Goal: Task Accomplishment & Management: Use online tool/utility

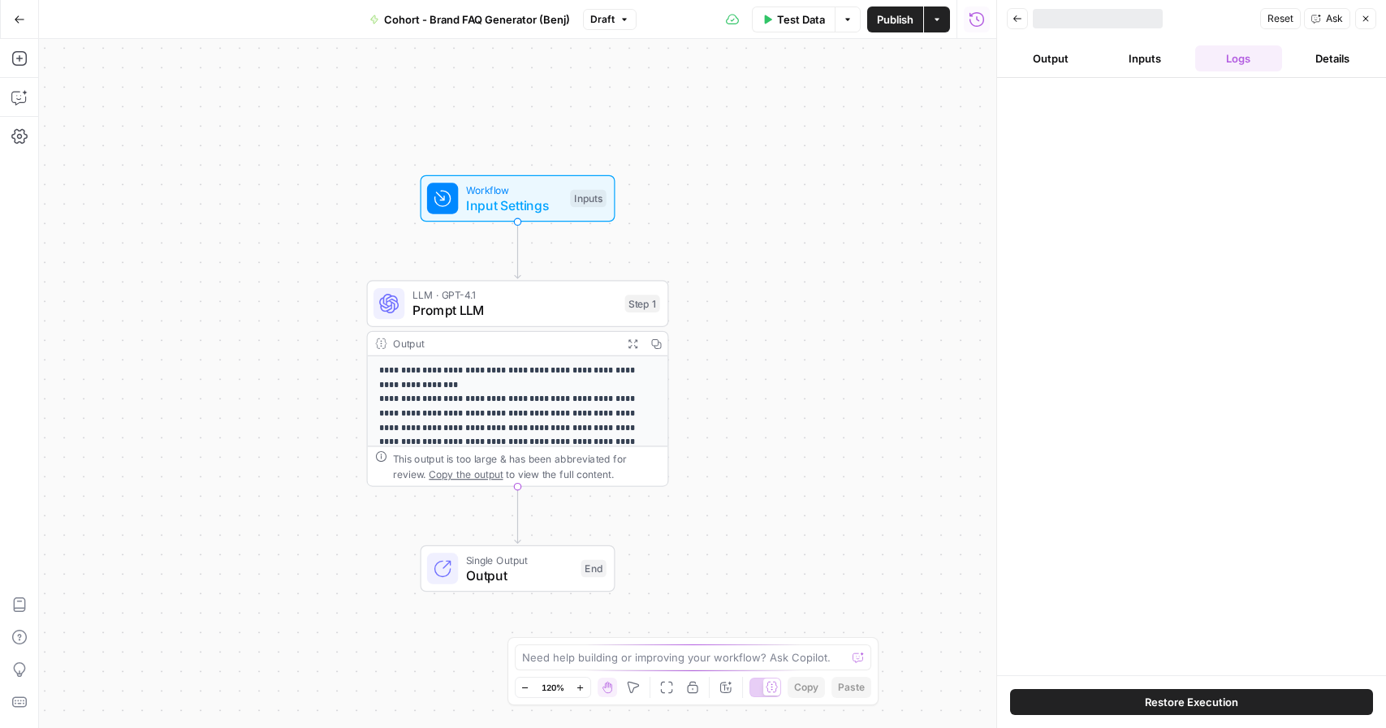
click at [15, 28] on button "Go Back" at bounding box center [19, 19] width 29 height 29
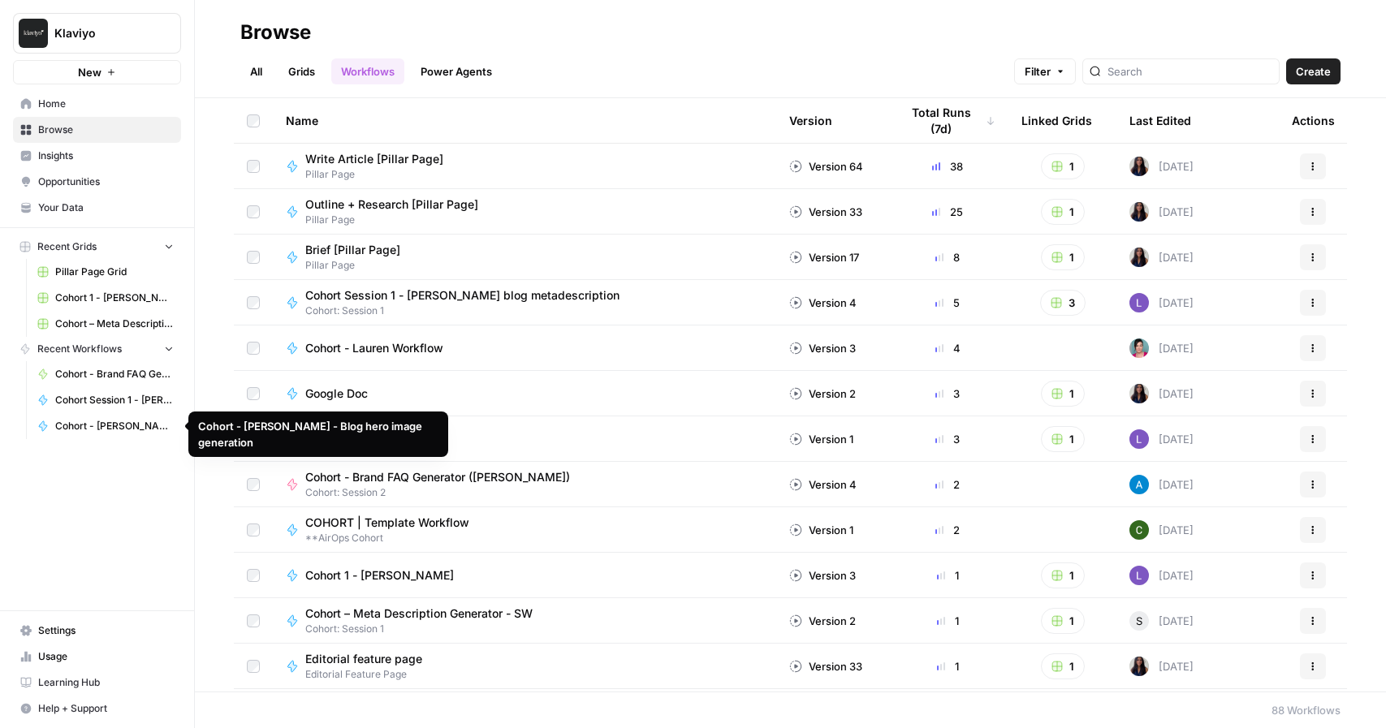
click at [121, 425] on span "Cohort - [PERSON_NAME] - Blog hero image generation" at bounding box center [114, 426] width 119 height 15
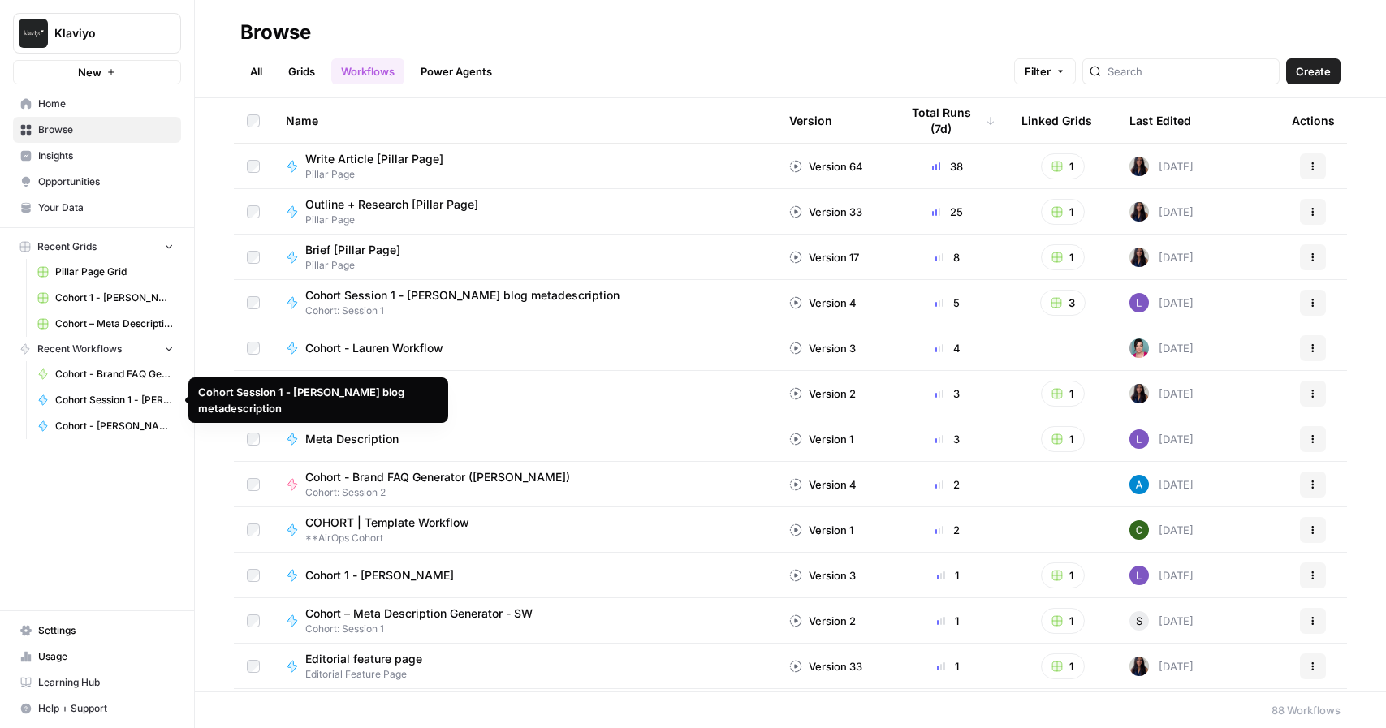
click at [101, 394] on span "Cohort Session 1 - [PERSON_NAME] blog metadescription" at bounding box center [114, 400] width 119 height 15
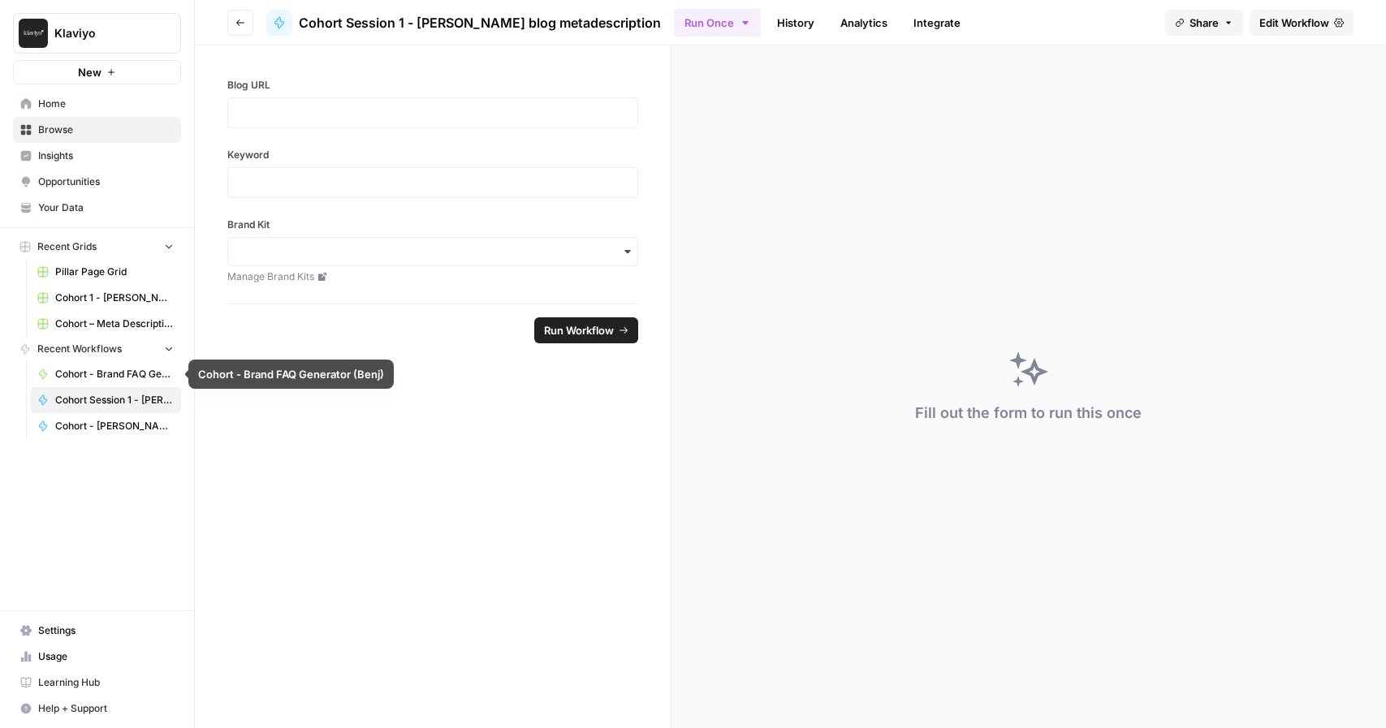
click at [124, 381] on span "Cohort - Brand FAQ Generator (Benj)" at bounding box center [114, 374] width 119 height 15
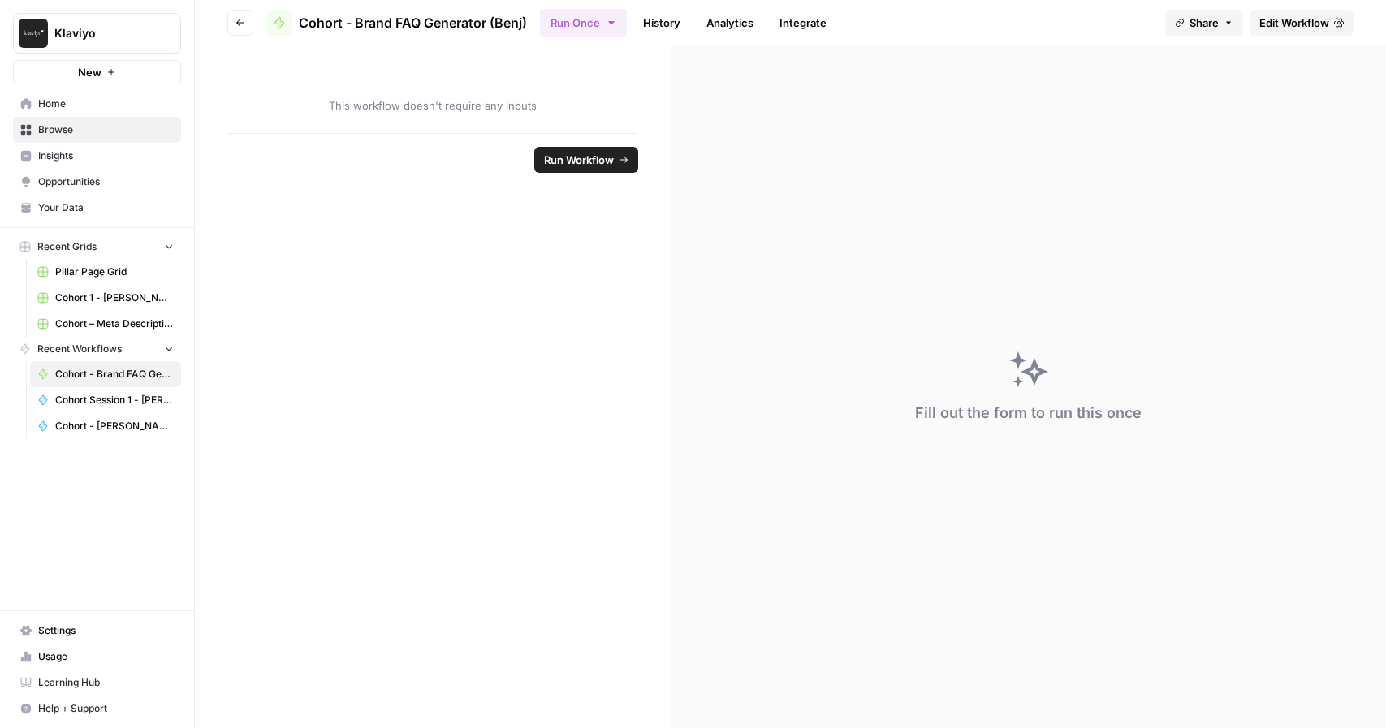
click at [73, 106] on span "Home" at bounding box center [106, 104] width 136 height 15
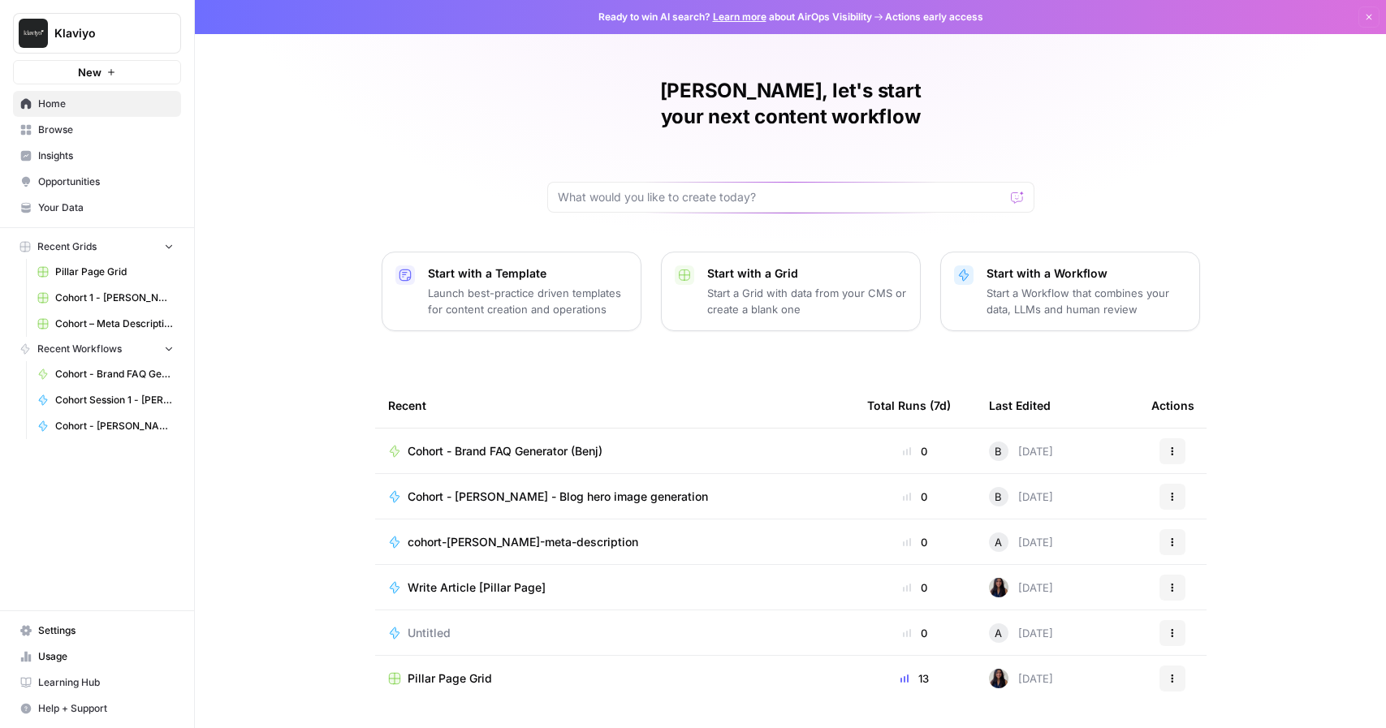
click at [121, 676] on span "Learning Hub" at bounding box center [106, 683] width 136 height 15
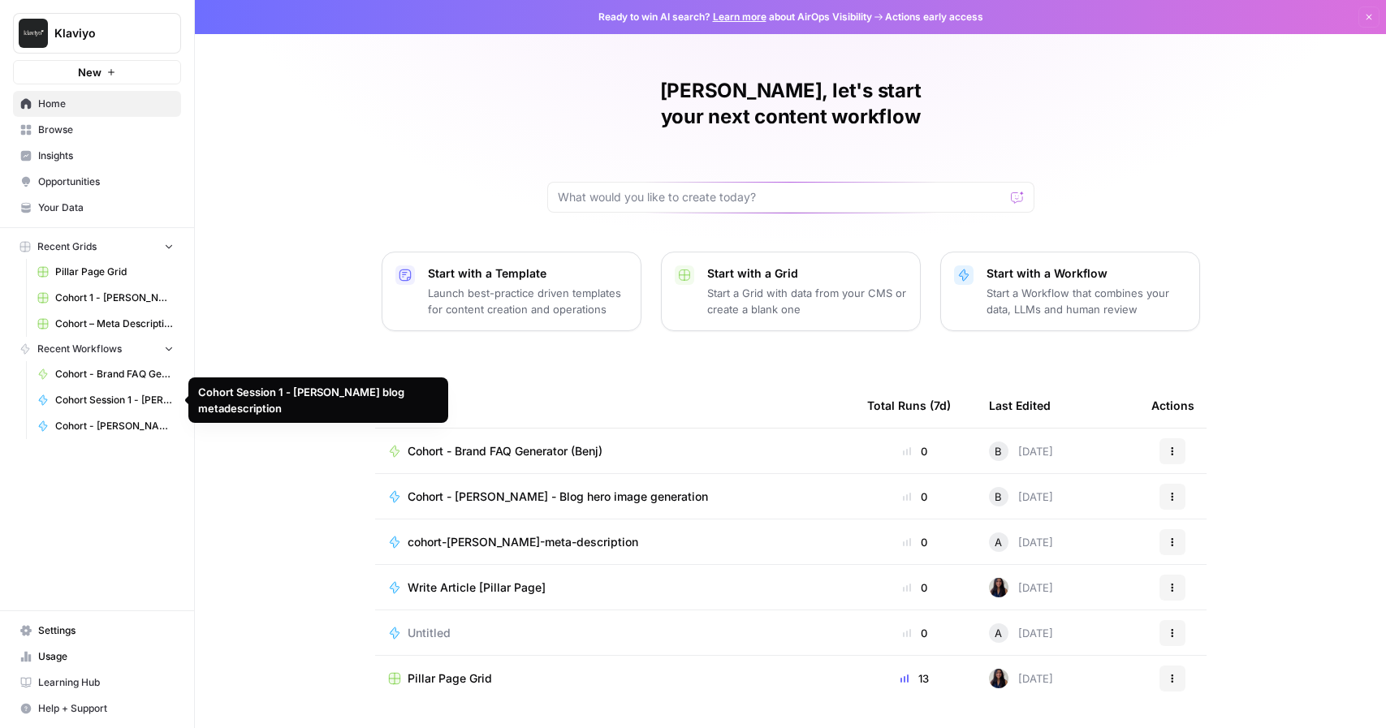
click at [112, 411] on link "Cohort Session 1 - [PERSON_NAME] blog metadescription" at bounding box center [105, 400] width 151 height 26
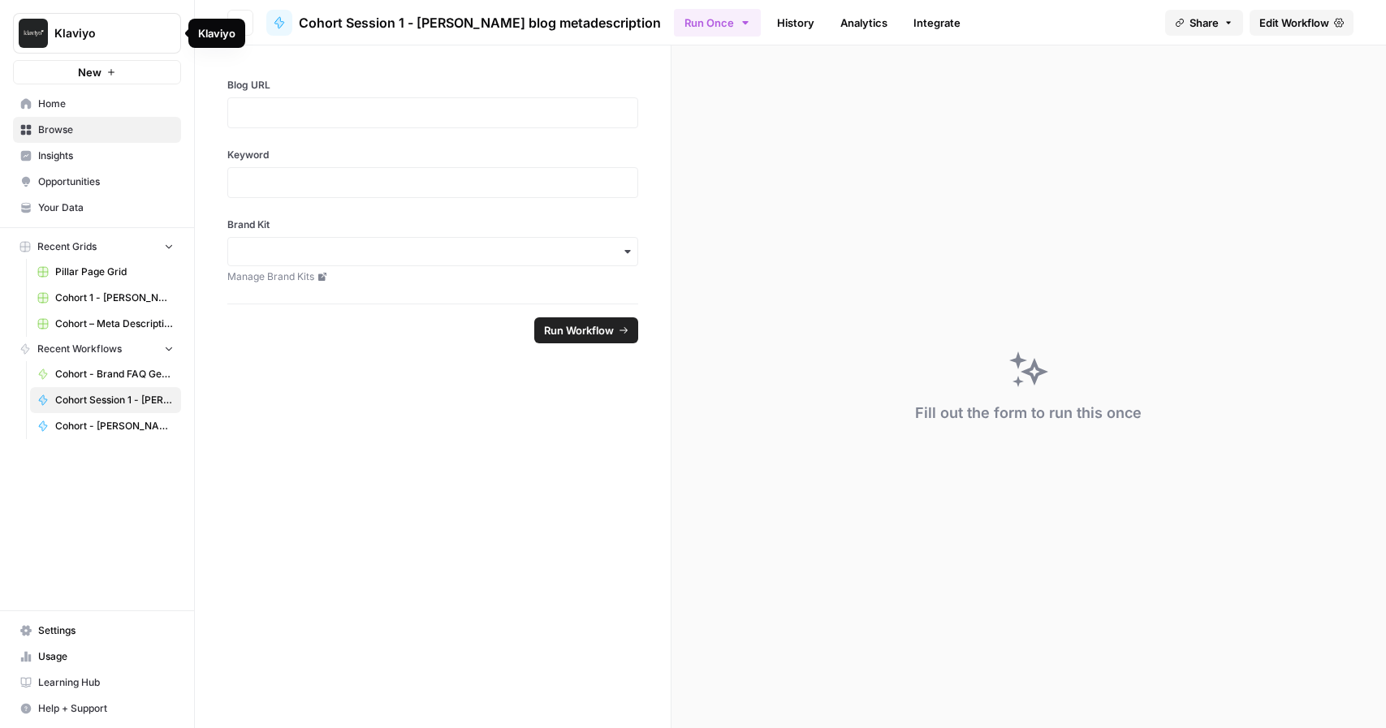
click at [242, 18] on icon "button" at bounding box center [240, 23] width 10 height 10
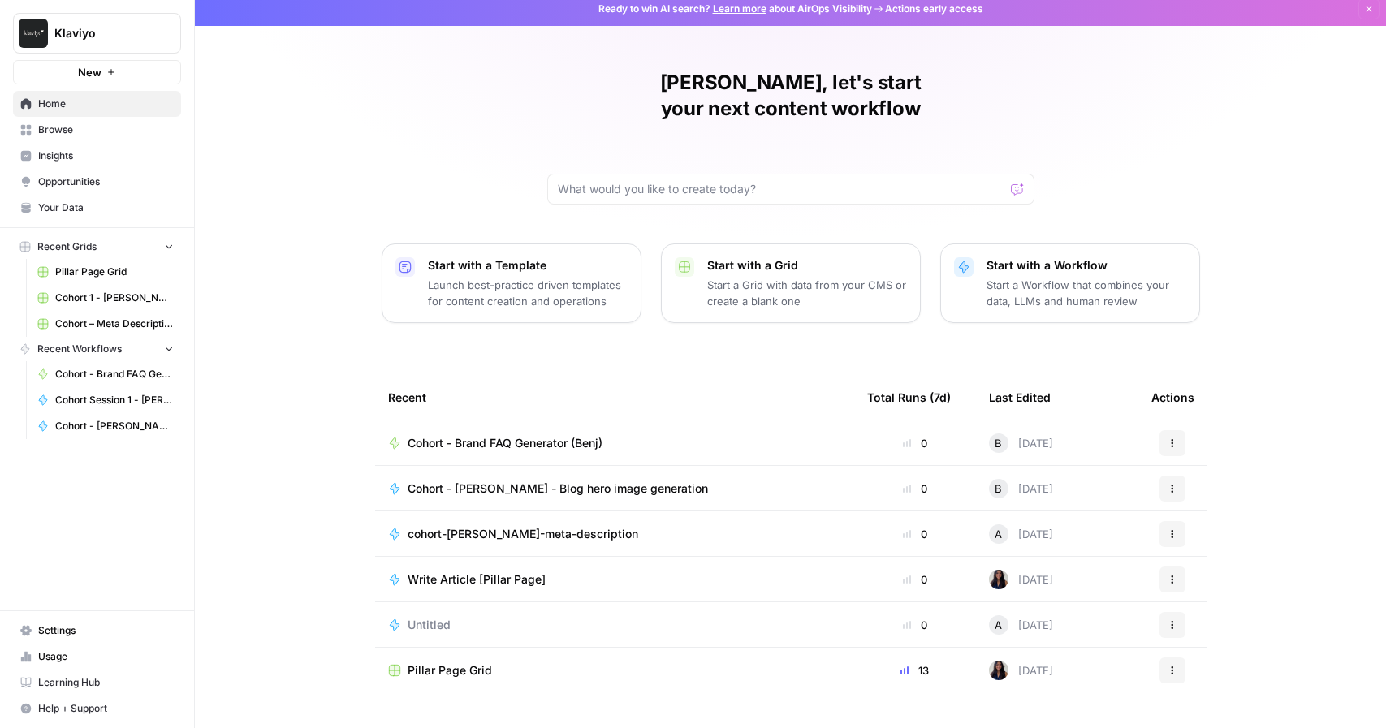
scroll to position [19, 0]
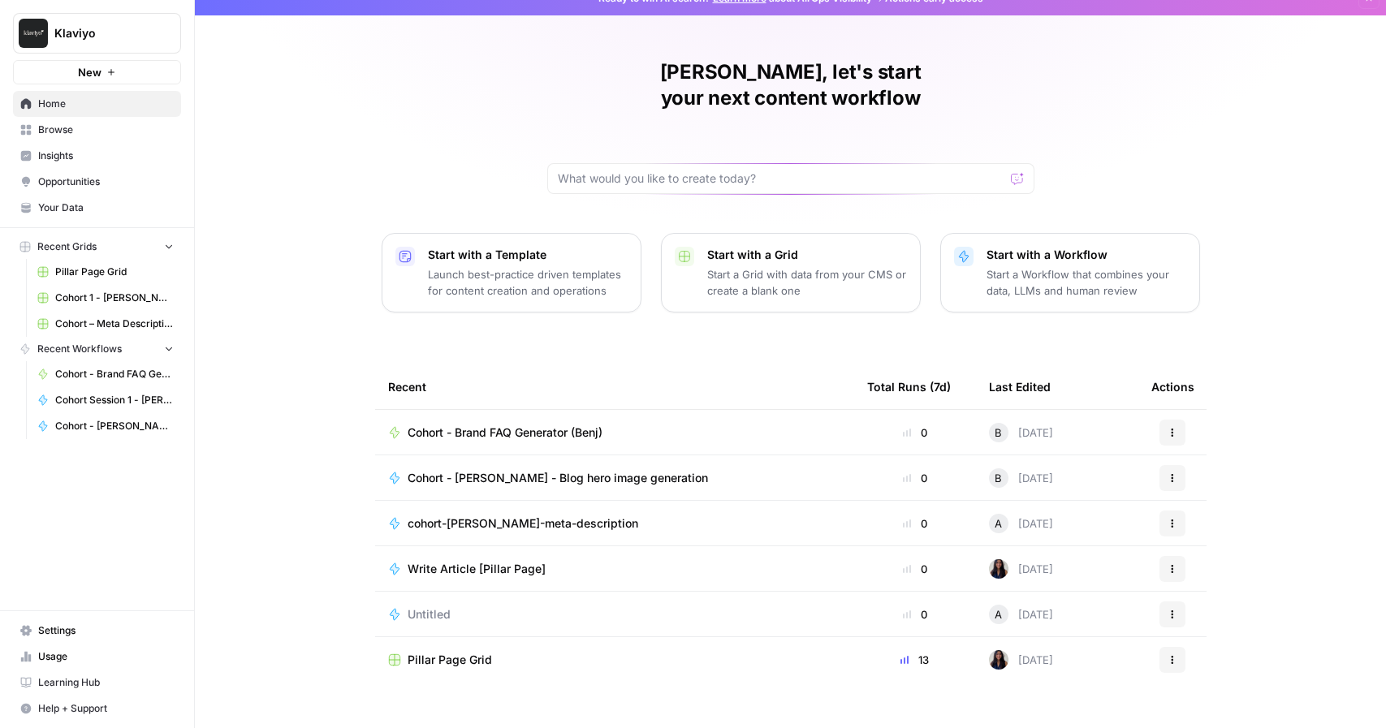
click at [176, 349] on button "Recent Workflows" at bounding box center [97, 349] width 168 height 24
click at [67, 127] on span "Browse" at bounding box center [106, 130] width 136 height 15
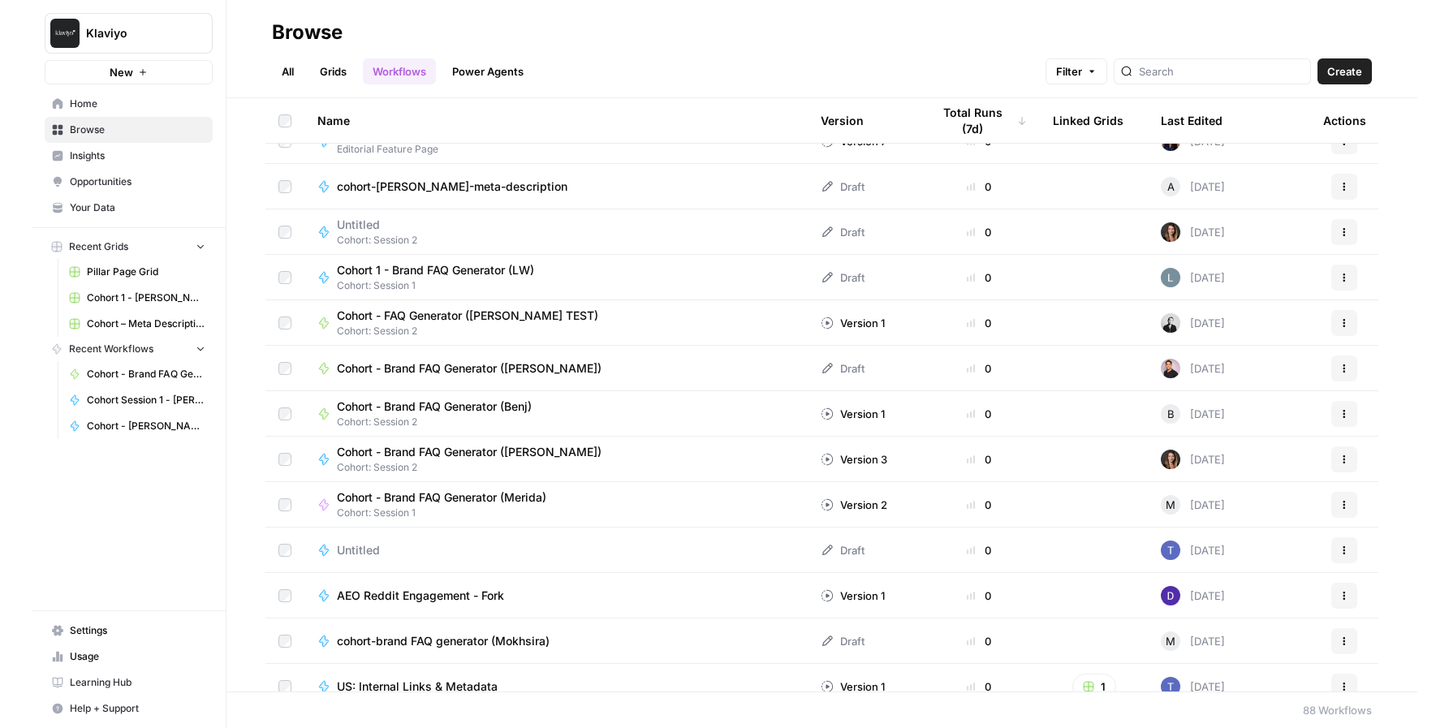
scroll to position [1356, 0]
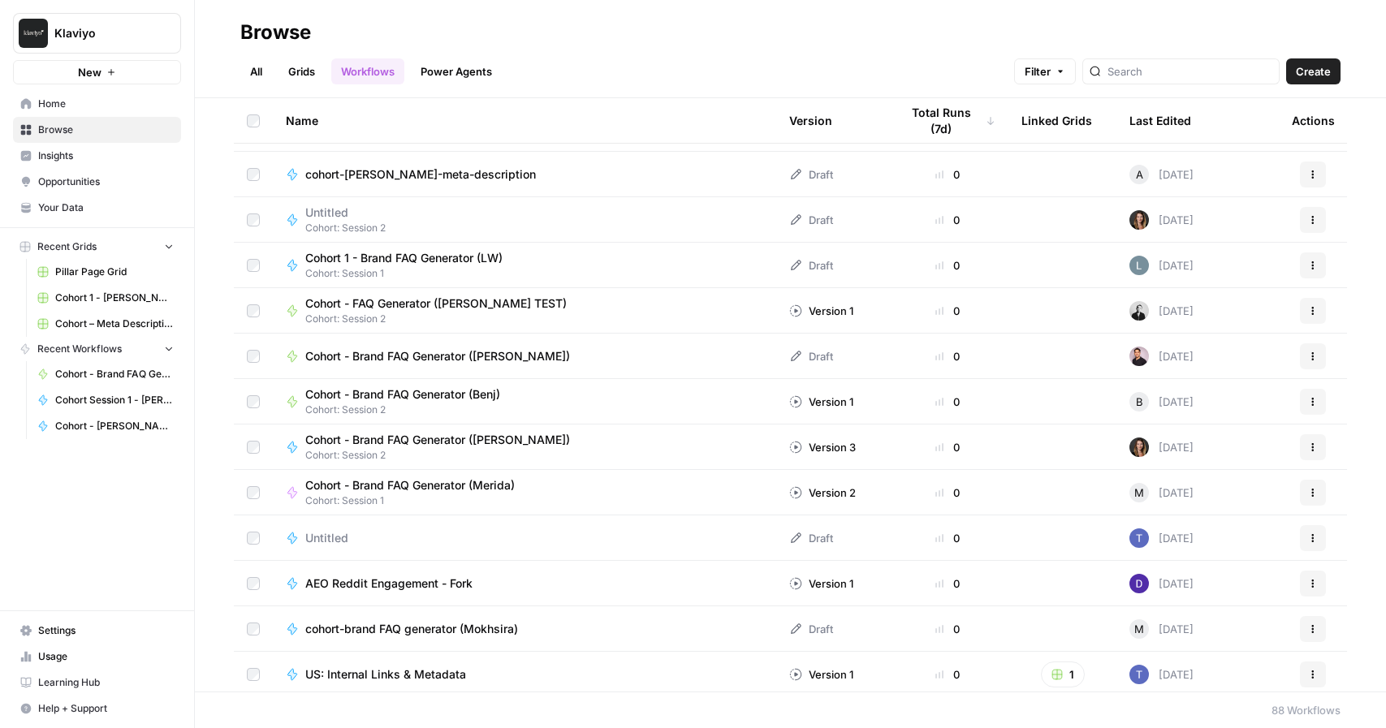
click at [439, 396] on span "Cohort - Brand FAQ Generator (Benj)" at bounding box center [402, 395] width 195 height 16
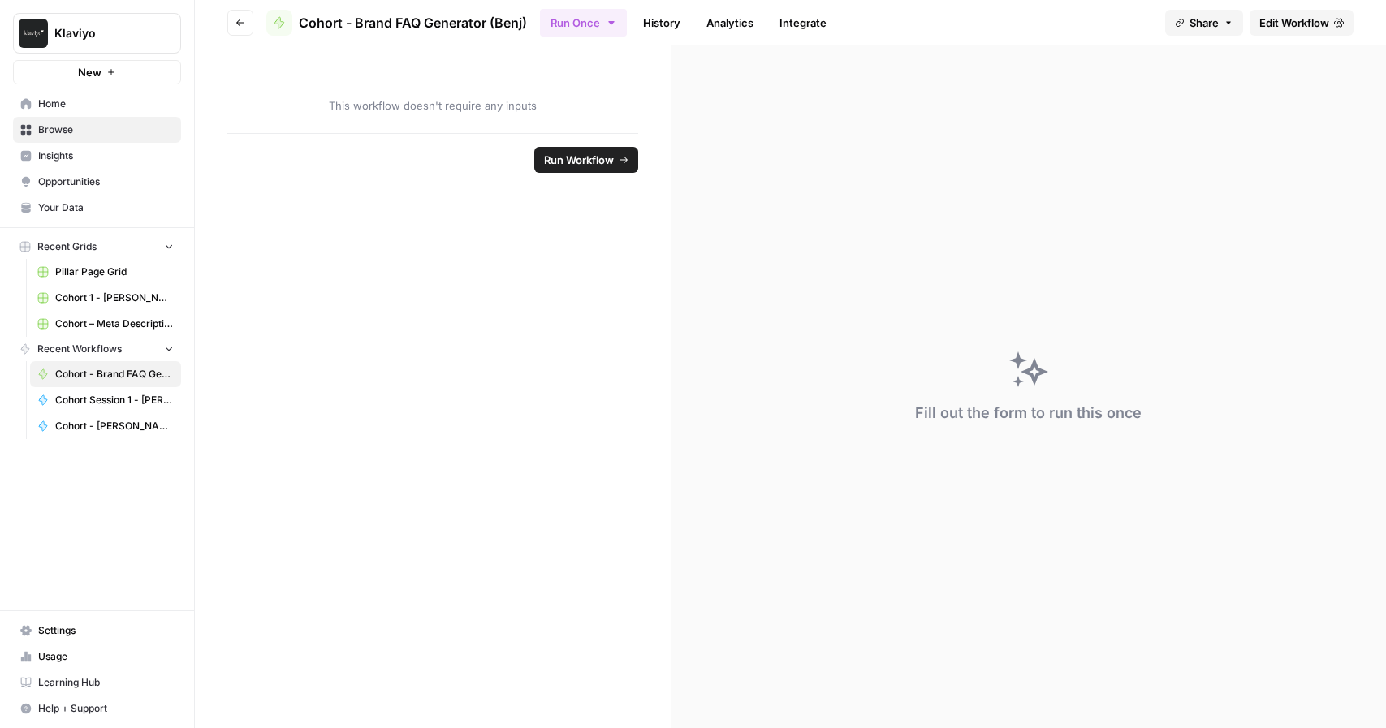
drag, startPoint x: 455, startPoint y: 292, endPoint x: 599, endPoint y: 304, distance: 145.0
click at [599, 304] on form "This workflow doesn't require any inputs Run Workflow" at bounding box center [433, 386] width 477 height 683
click at [596, 164] on span "Run Workflow" at bounding box center [579, 160] width 70 height 16
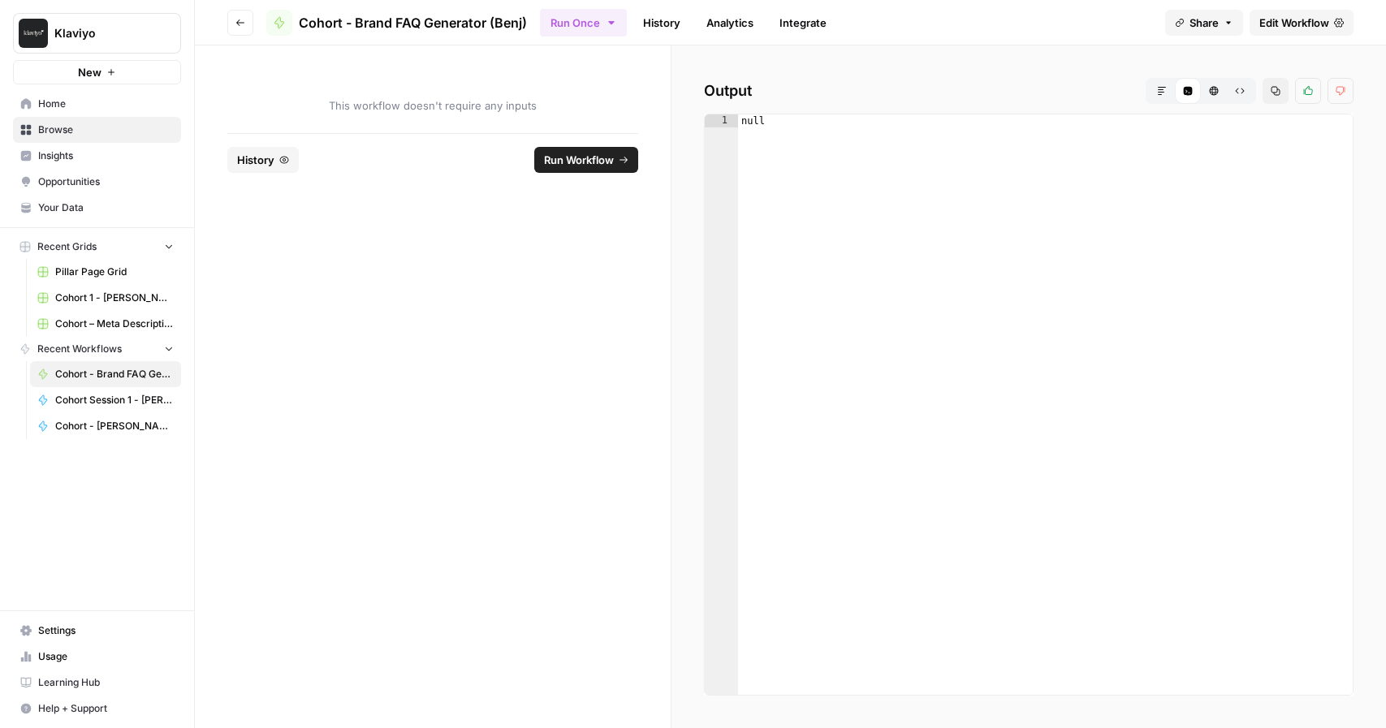
click at [236, 21] on icon "button" at bounding box center [240, 23] width 10 height 10
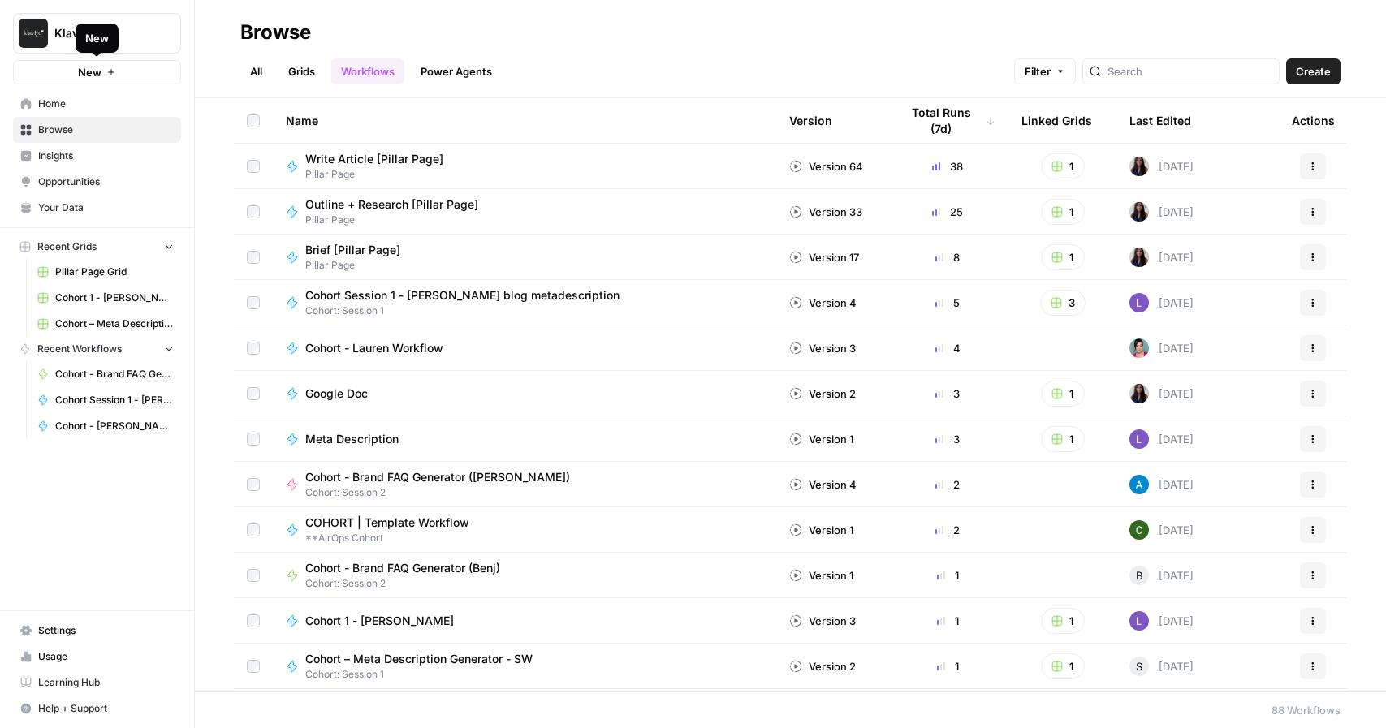
click at [109, 70] on icon "button" at bounding box center [111, 72] width 10 height 10
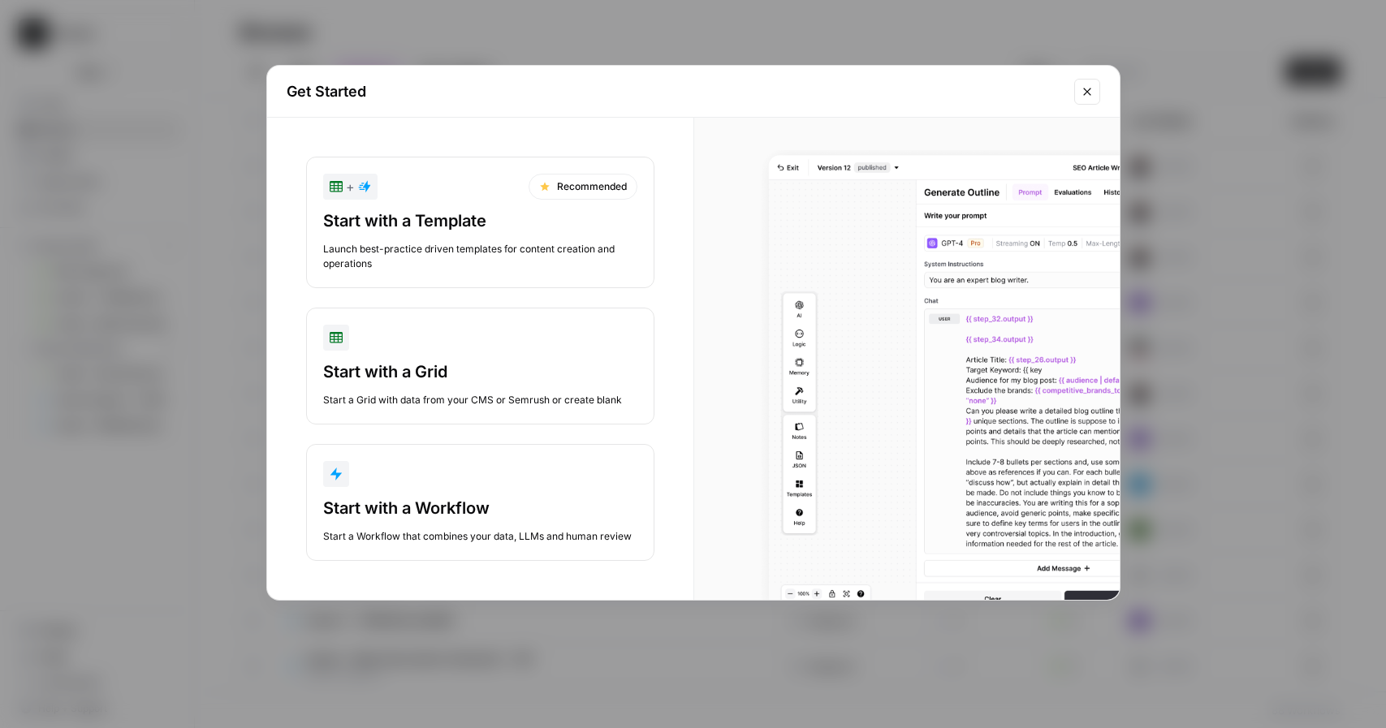
click at [414, 548] on button "Start with a Workflow Start a Workflow that combines your data, LLMs and human …" at bounding box center [480, 502] width 348 height 117
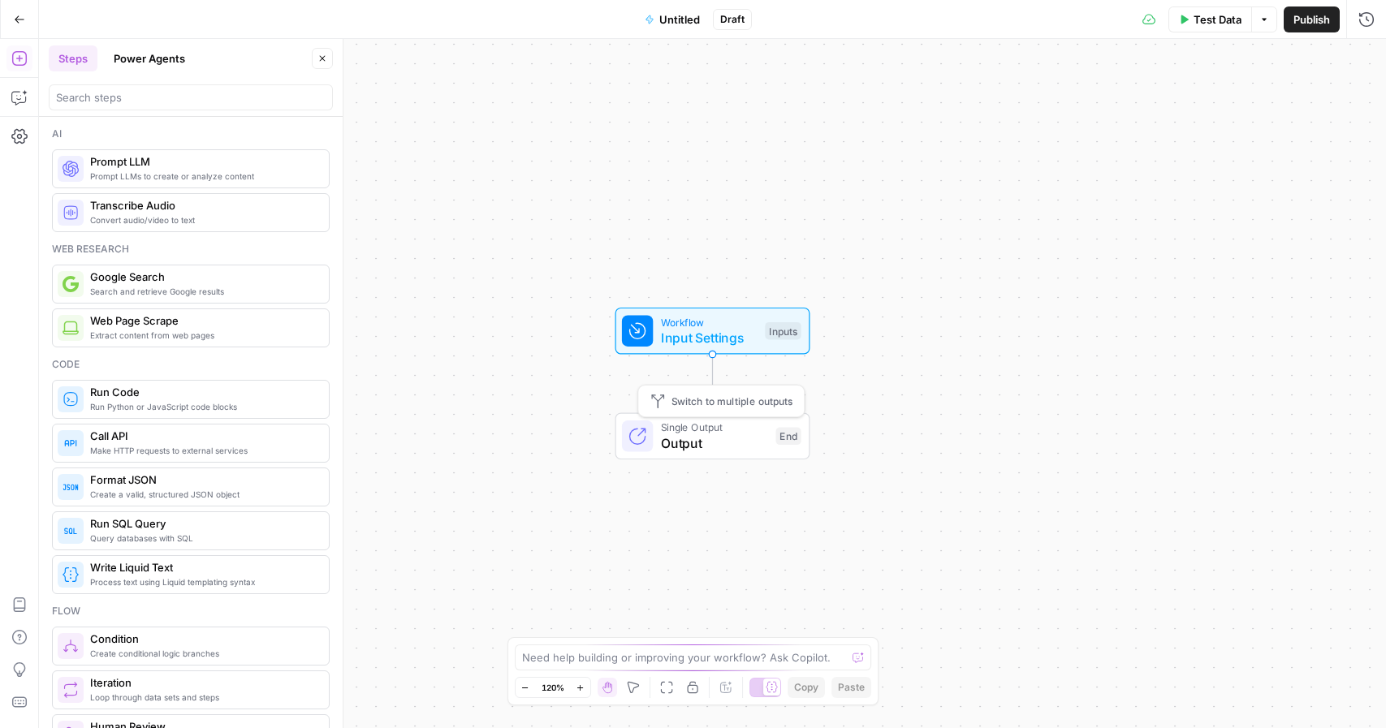
click at [691, 447] on span "Output" at bounding box center [714, 443] width 107 height 19
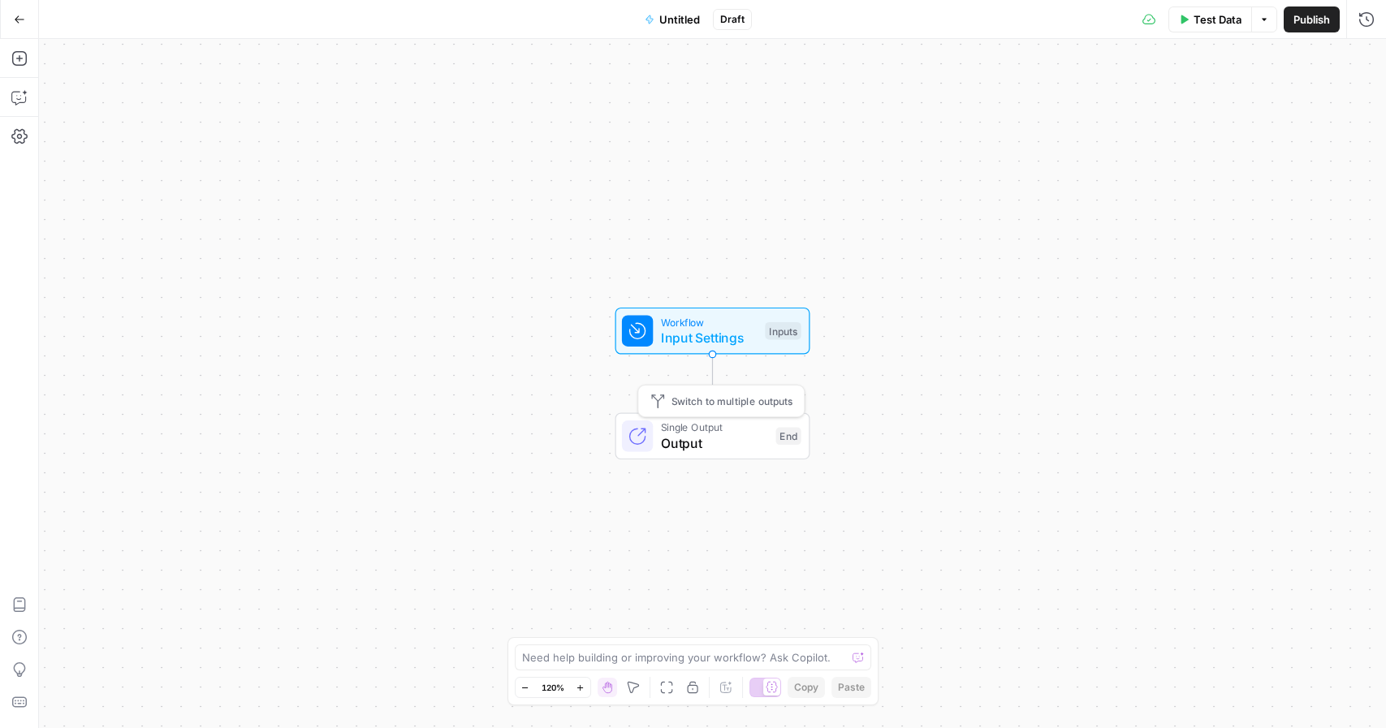
click at [686, 438] on span "Output" at bounding box center [714, 443] width 107 height 19
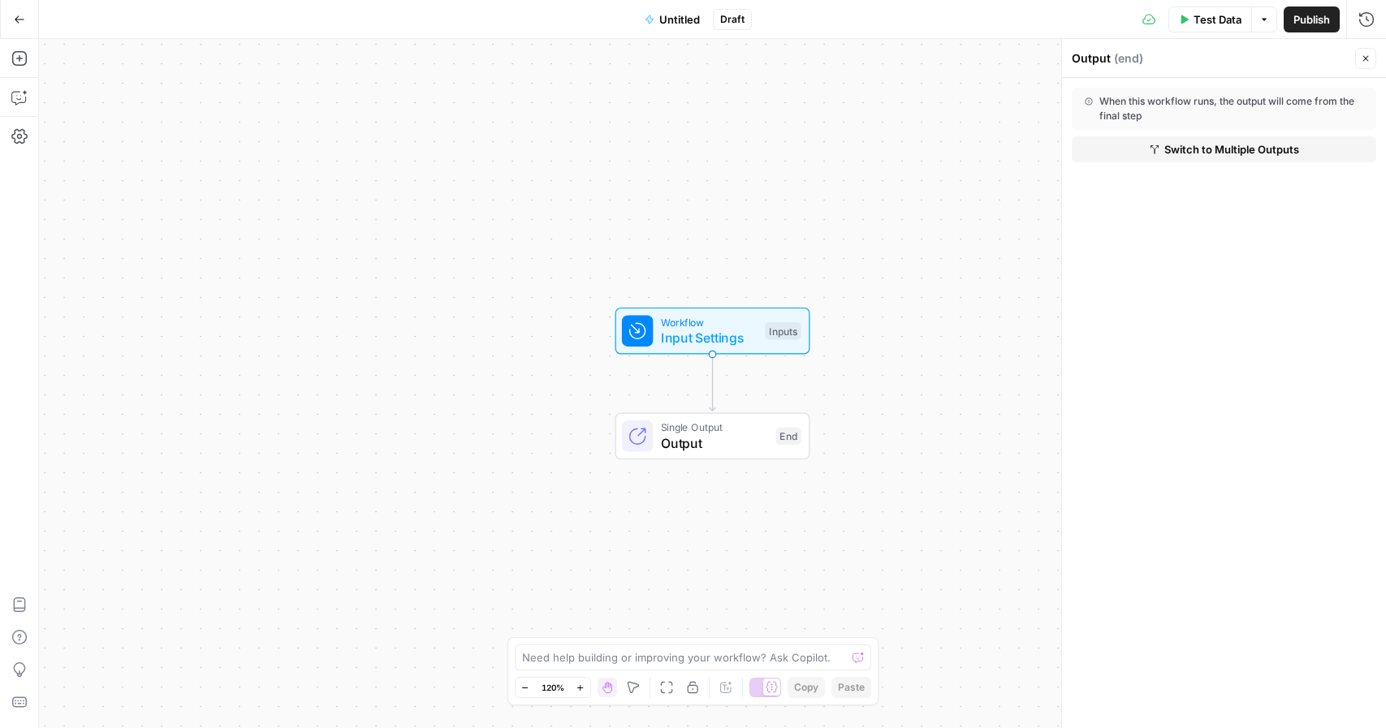
click at [1149, 109] on div "When this workflow runs, the output will come from the final step" at bounding box center [1224, 108] width 279 height 29
click at [1125, 66] on span "( end )" at bounding box center [1128, 58] width 29 height 16
click at [1123, 59] on span "( end )" at bounding box center [1128, 58] width 29 height 16
click at [26, 17] on button "Go Back" at bounding box center [19, 19] width 29 height 29
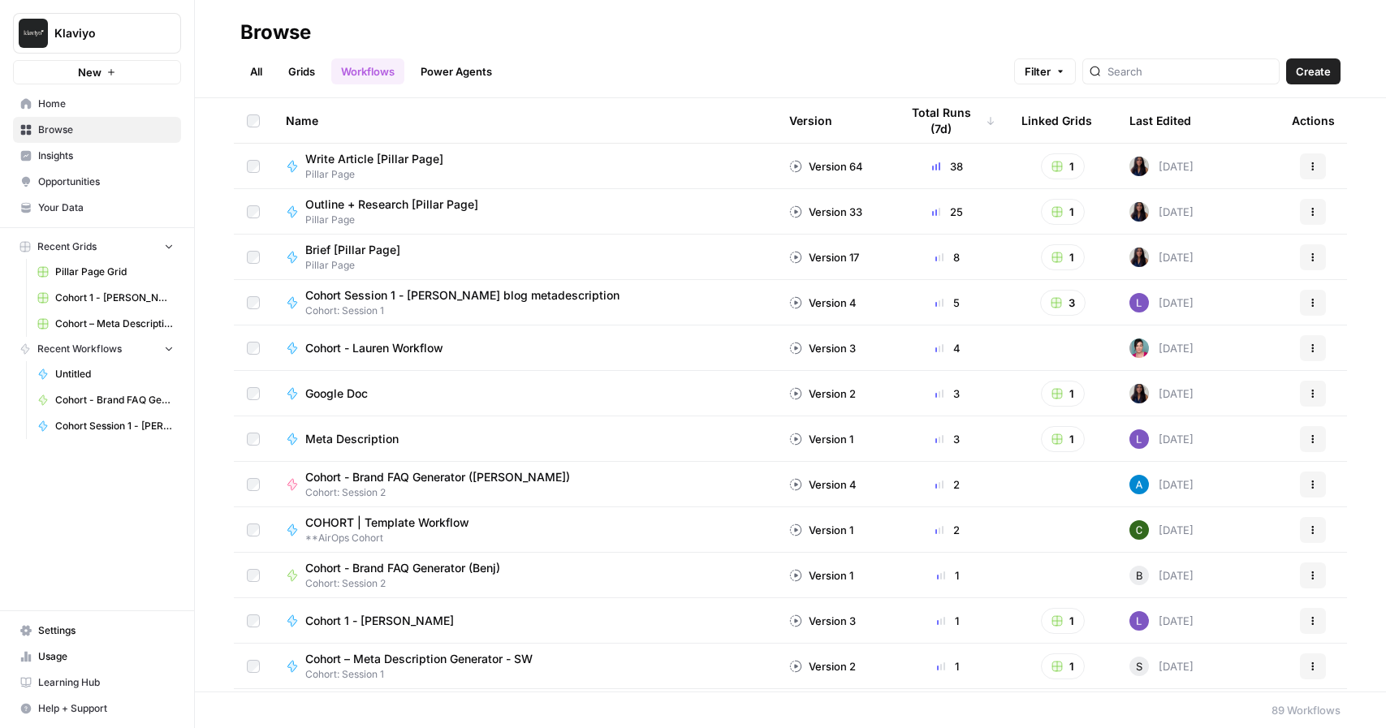
click at [1327, 71] on span "Create" at bounding box center [1313, 71] width 35 height 16
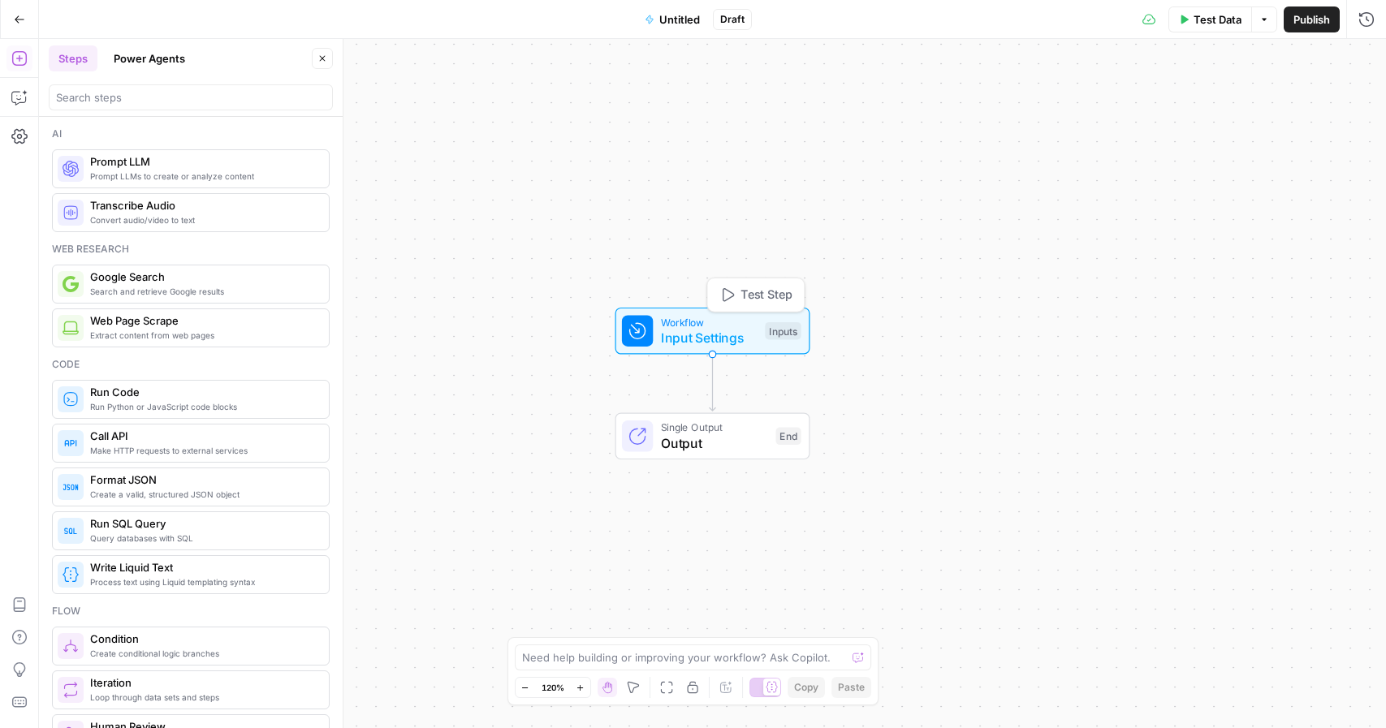
click at [715, 336] on span "Input Settings" at bounding box center [709, 337] width 97 height 19
click at [1193, 119] on button "Add Field" at bounding box center [1210, 110] width 270 height 26
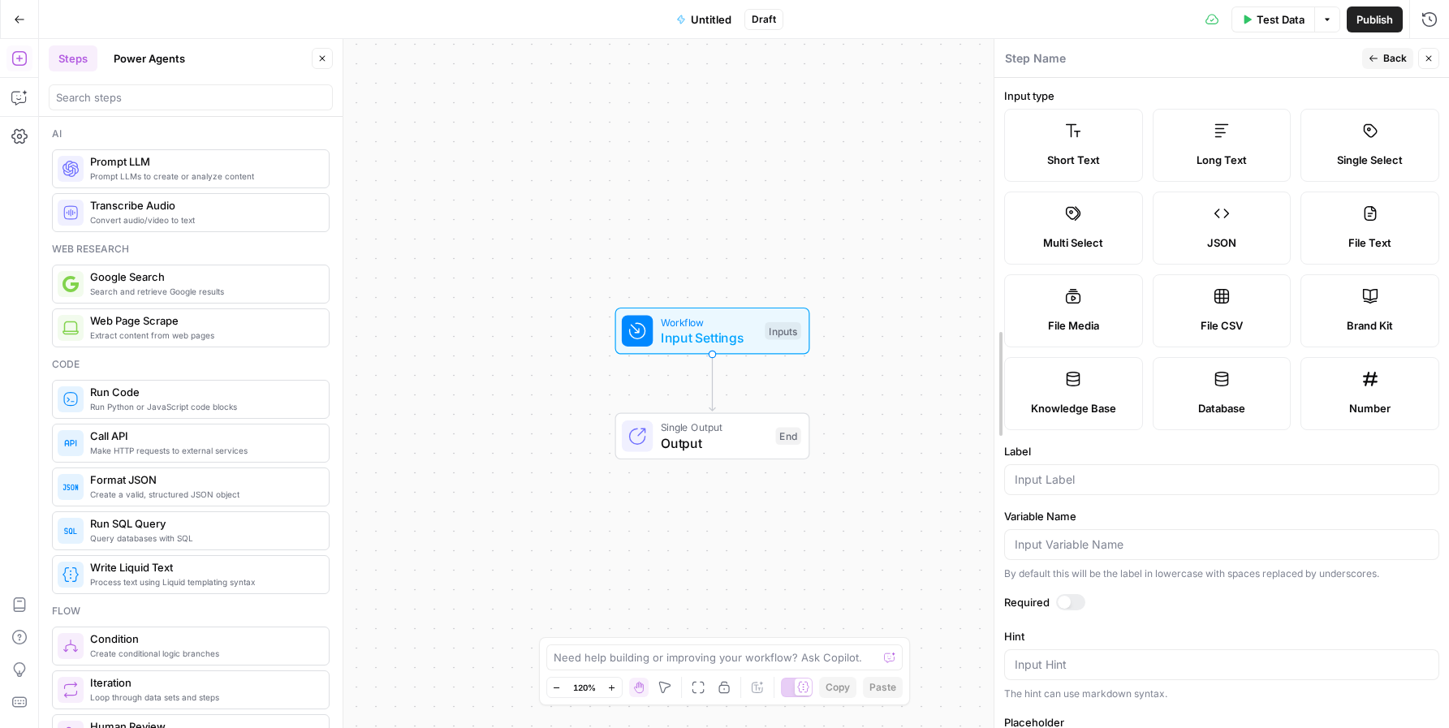
drag, startPoint x: 1126, startPoint y: 316, endPoint x: 995, endPoint y: 327, distance: 131.2
click at [1070, 480] on input "Label" at bounding box center [1222, 480] width 414 height 16
type input "URL"
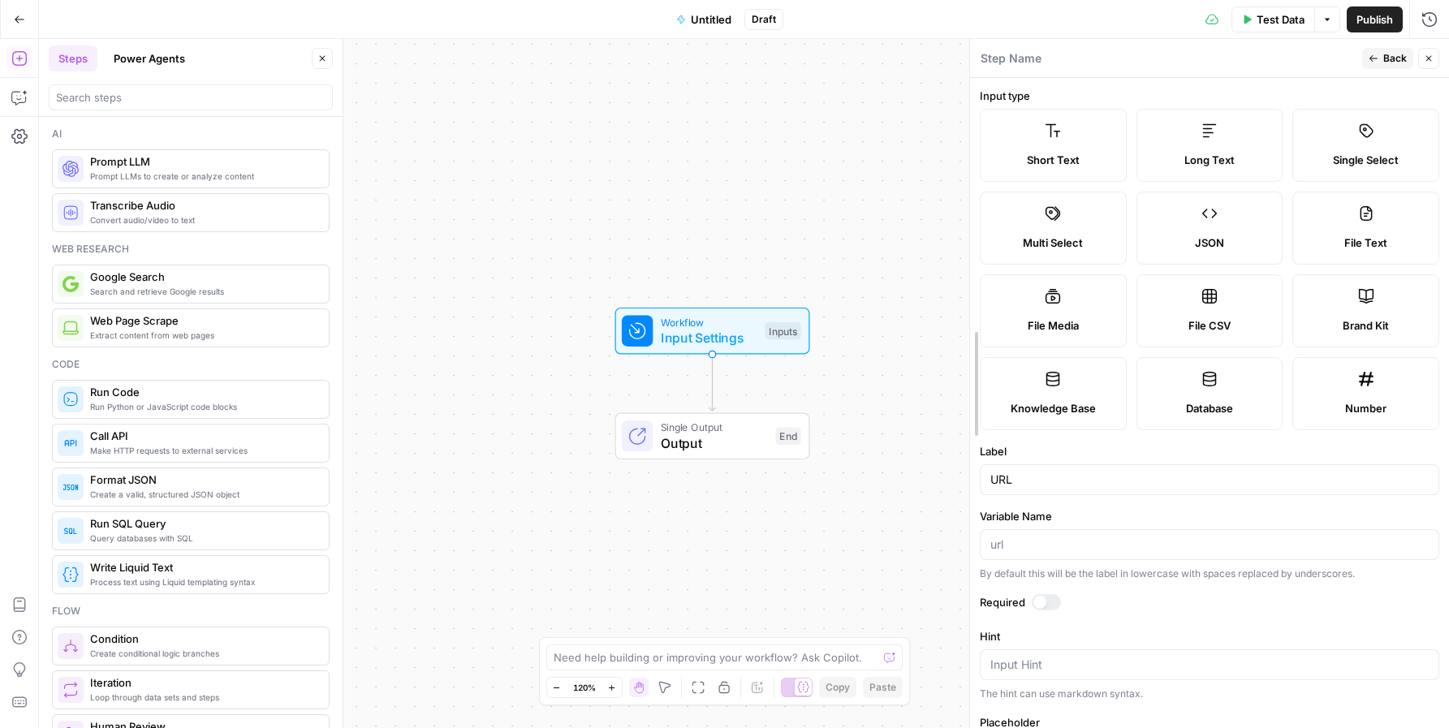
drag, startPoint x: 988, startPoint y: 347, endPoint x: 967, endPoint y: 368, distance: 29.9
click at [967, 368] on div at bounding box center [970, 383] width 16 height 689
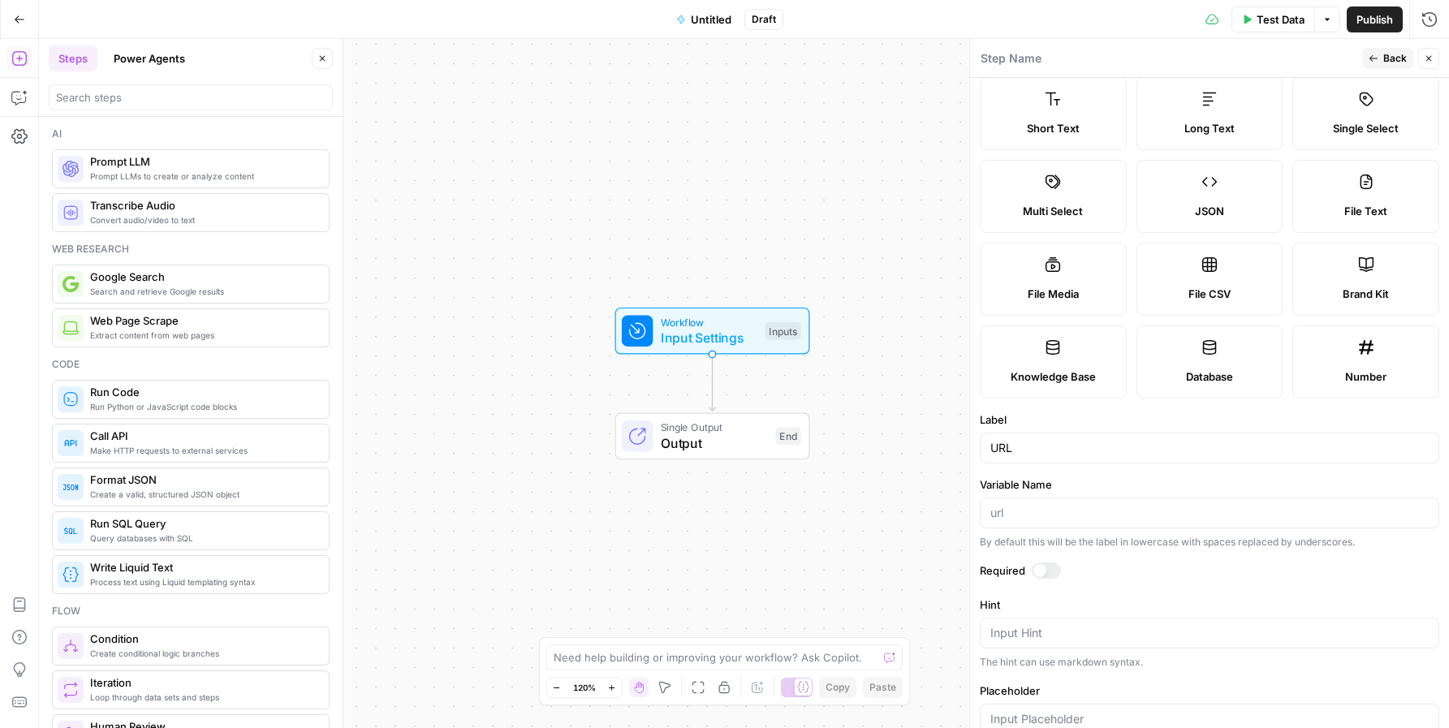
scroll to position [109, 0]
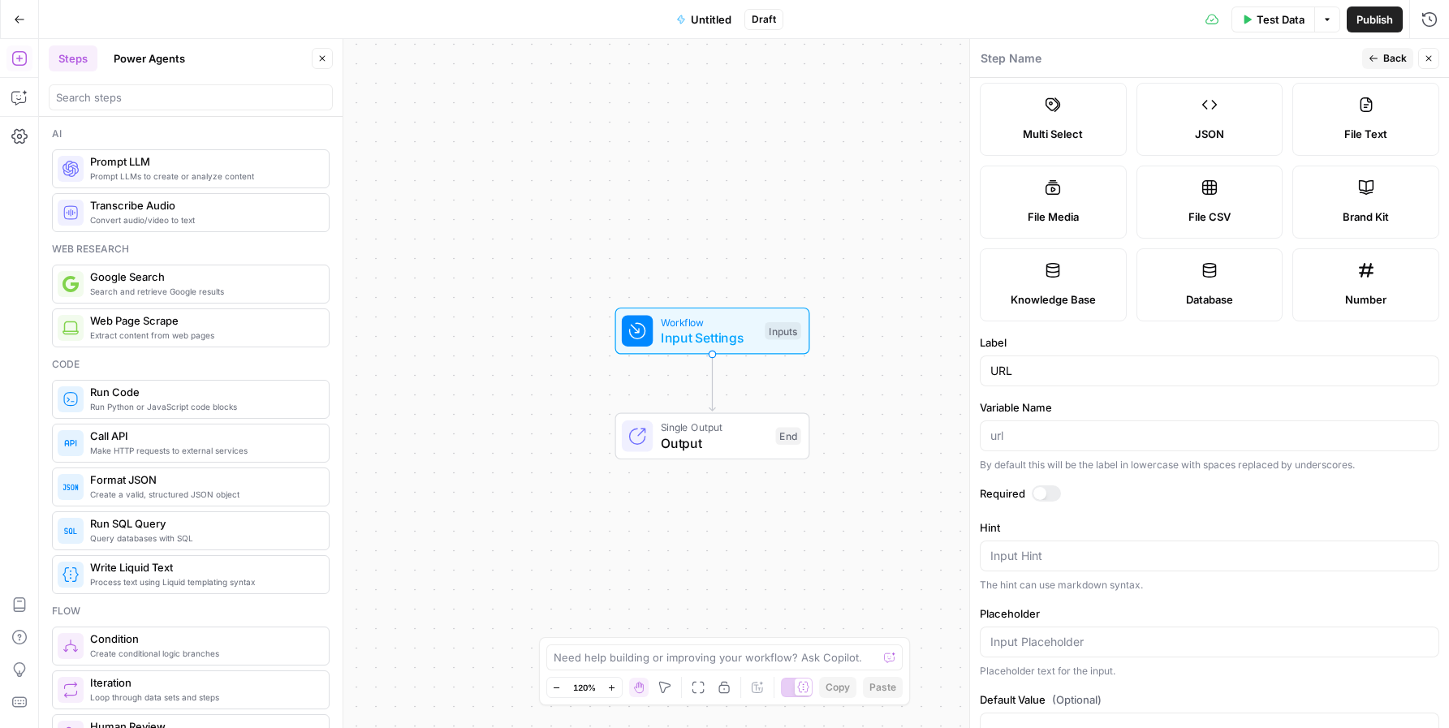
click at [1044, 495] on div at bounding box center [1040, 493] width 13 height 13
click at [1382, 54] on button "Back" at bounding box center [1388, 58] width 51 height 21
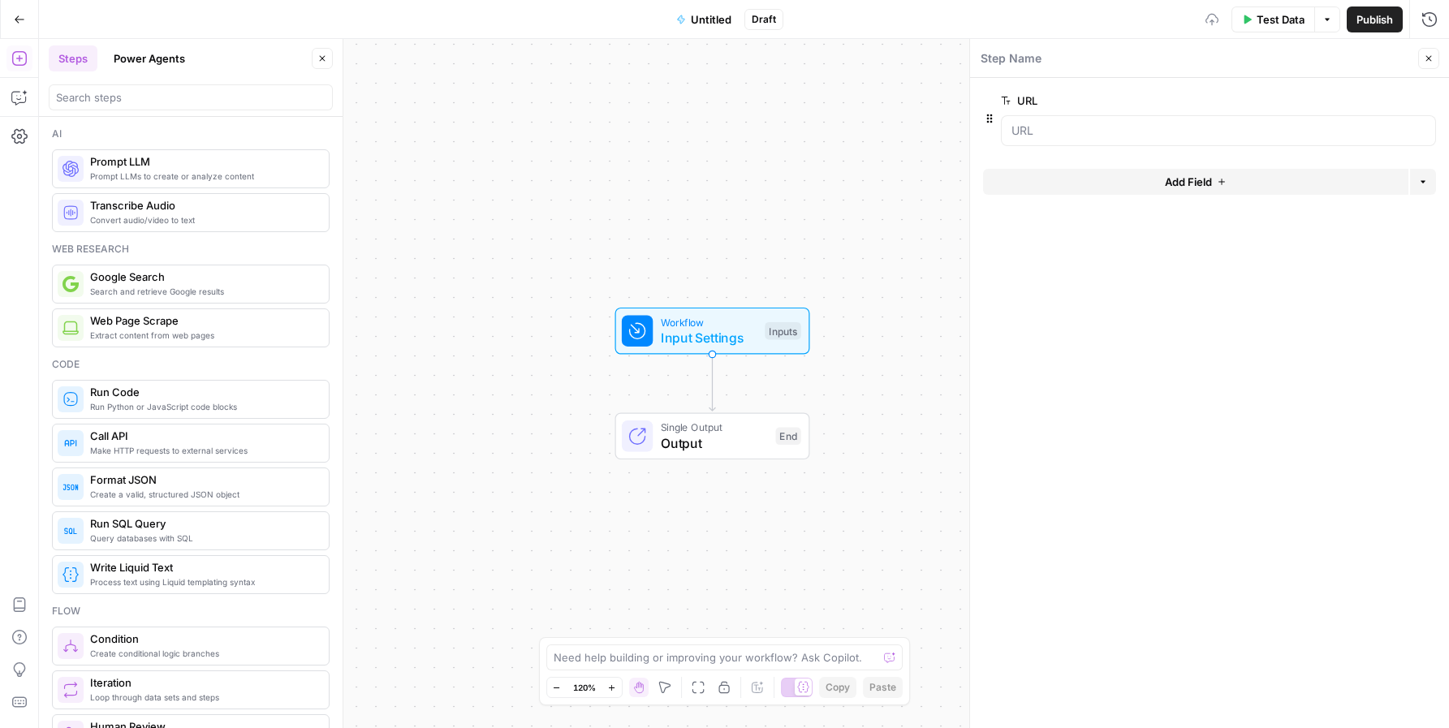
click at [1214, 184] on button "Add Field" at bounding box center [1195, 182] width 425 height 26
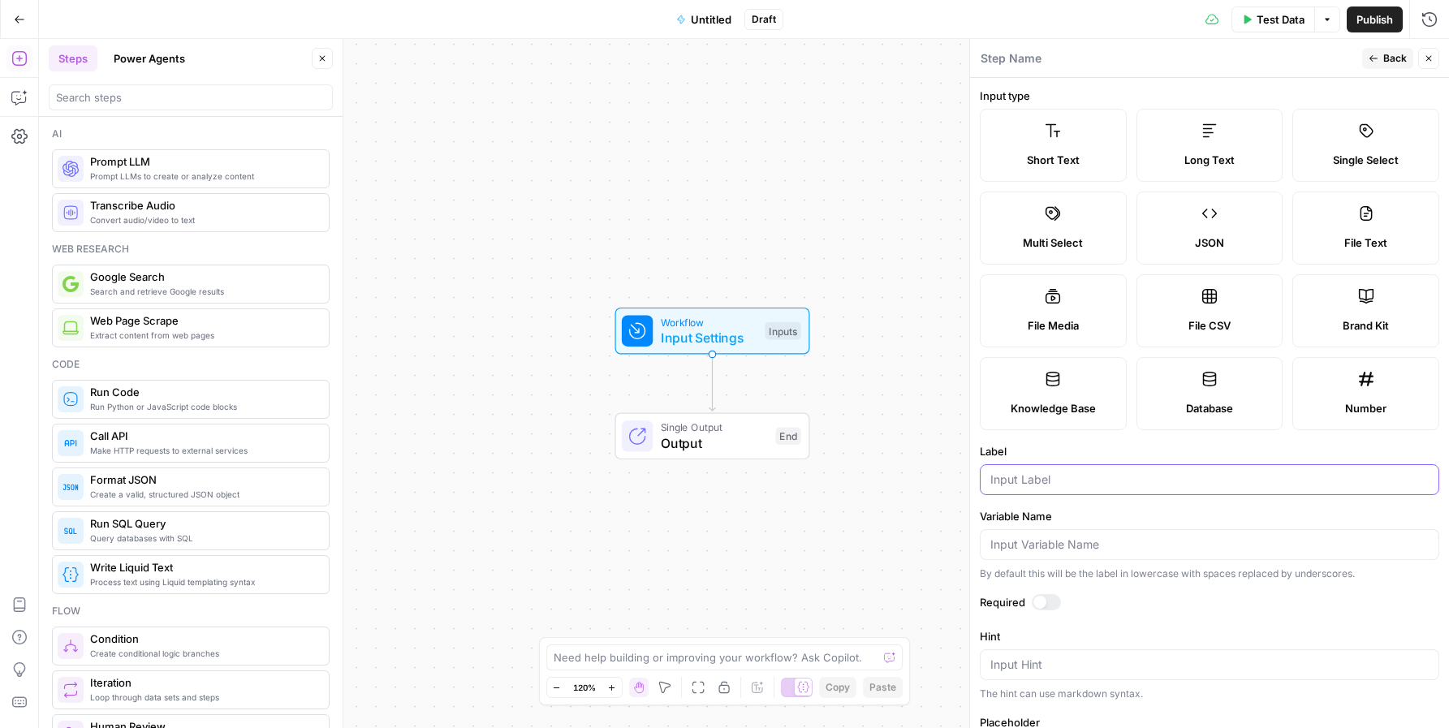
click at [1067, 477] on input "Label" at bounding box center [1210, 480] width 438 height 16
type input "Keyword"
click at [1043, 607] on div at bounding box center [1046, 602] width 29 height 16
click at [1375, 58] on icon "button" at bounding box center [1374, 59] width 10 height 10
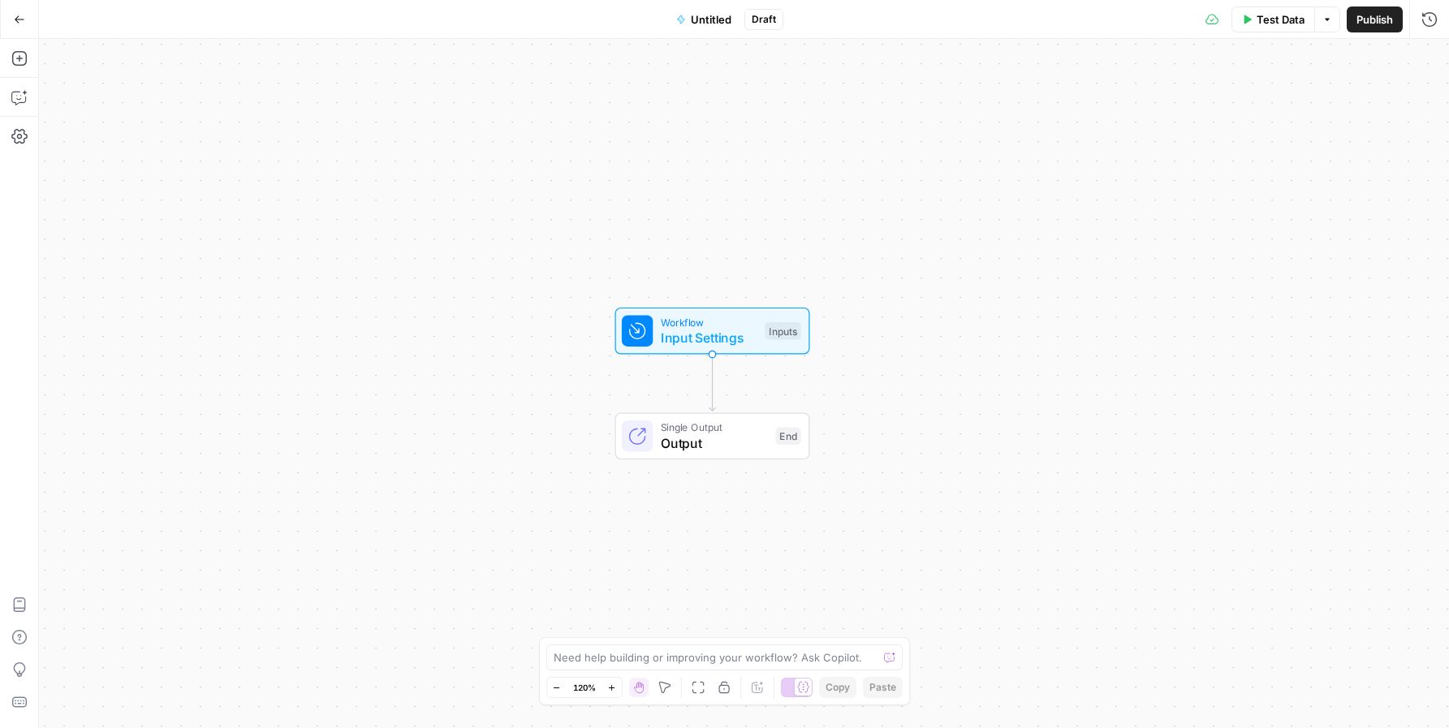
click at [1148, 467] on div "Workflow Input Settings Inputs Single Output Output End" at bounding box center [744, 383] width 1410 height 689
click at [707, 331] on span "Input Settings" at bounding box center [709, 337] width 97 height 19
click at [1034, 133] on input "URL" at bounding box center [1219, 131] width 414 height 16
click at [1022, 131] on input "URL" at bounding box center [1219, 131] width 414 height 16
click at [1033, 133] on input "URL" at bounding box center [1219, 131] width 414 height 16
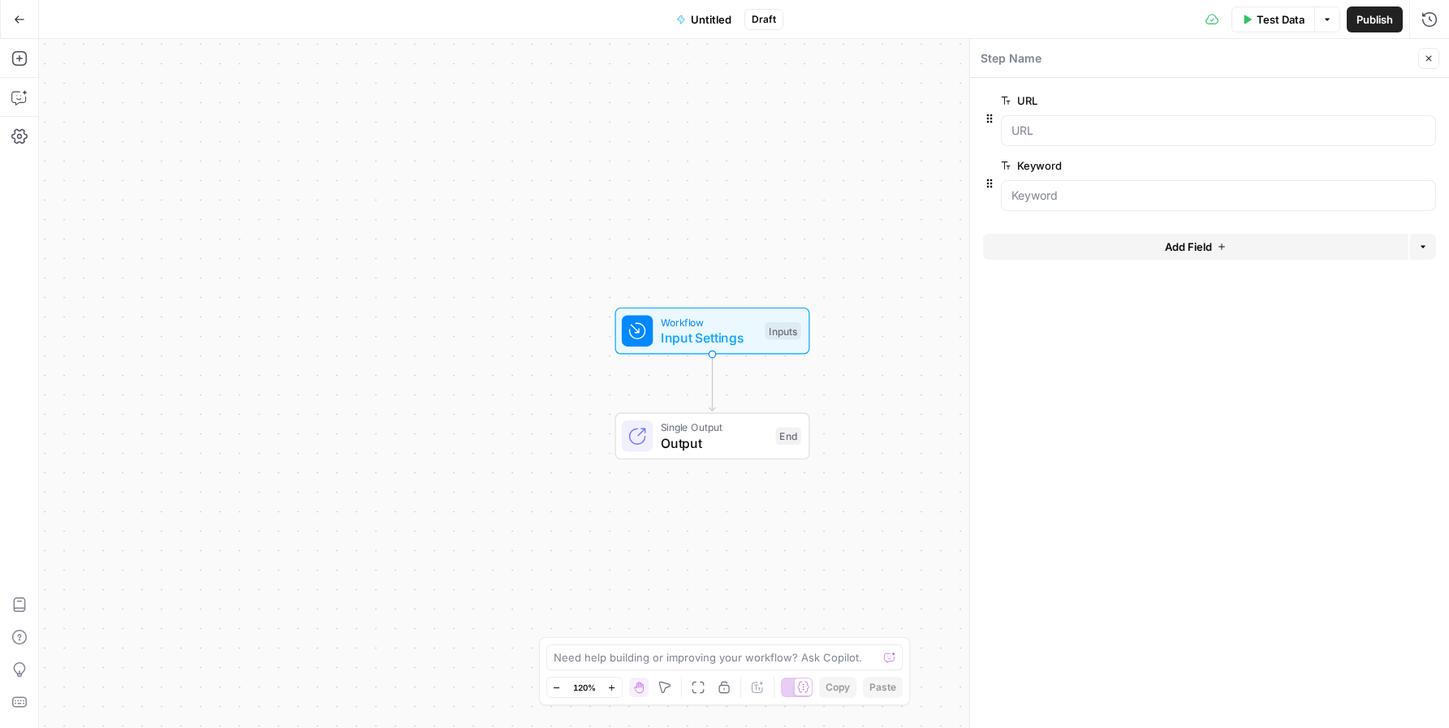
click at [410, 369] on div "Workflow Input Settings Inputs Single Output Output End" at bounding box center [744, 383] width 1410 height 689
click at [692, 341] on span "Input Settings" at bounding box center [709, 337] width 97 height 19
click at [8, 12] on button "Go Back" at bounding box center [19, 19] width 29 height 29
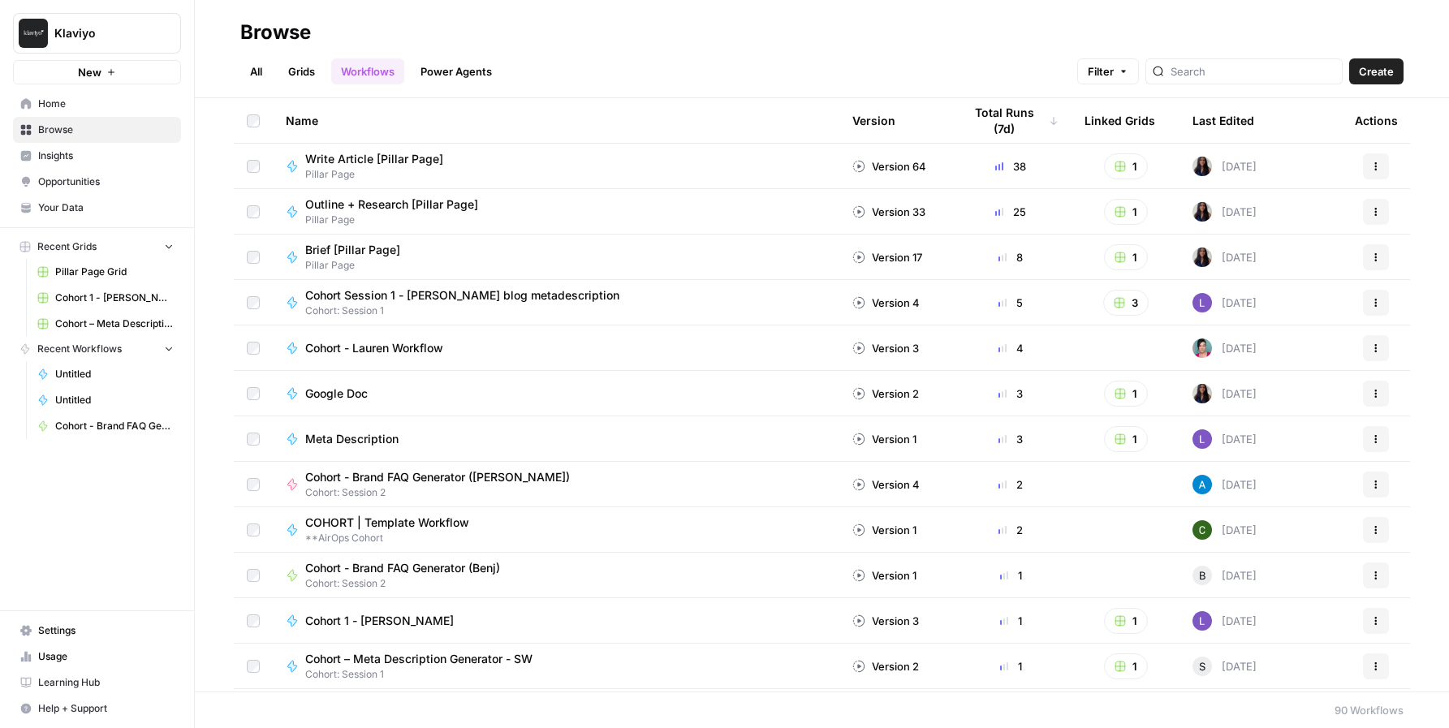
click at [1220, 123] on div "Last Edited" at bounding box center [1224, 120] width 62 height 45
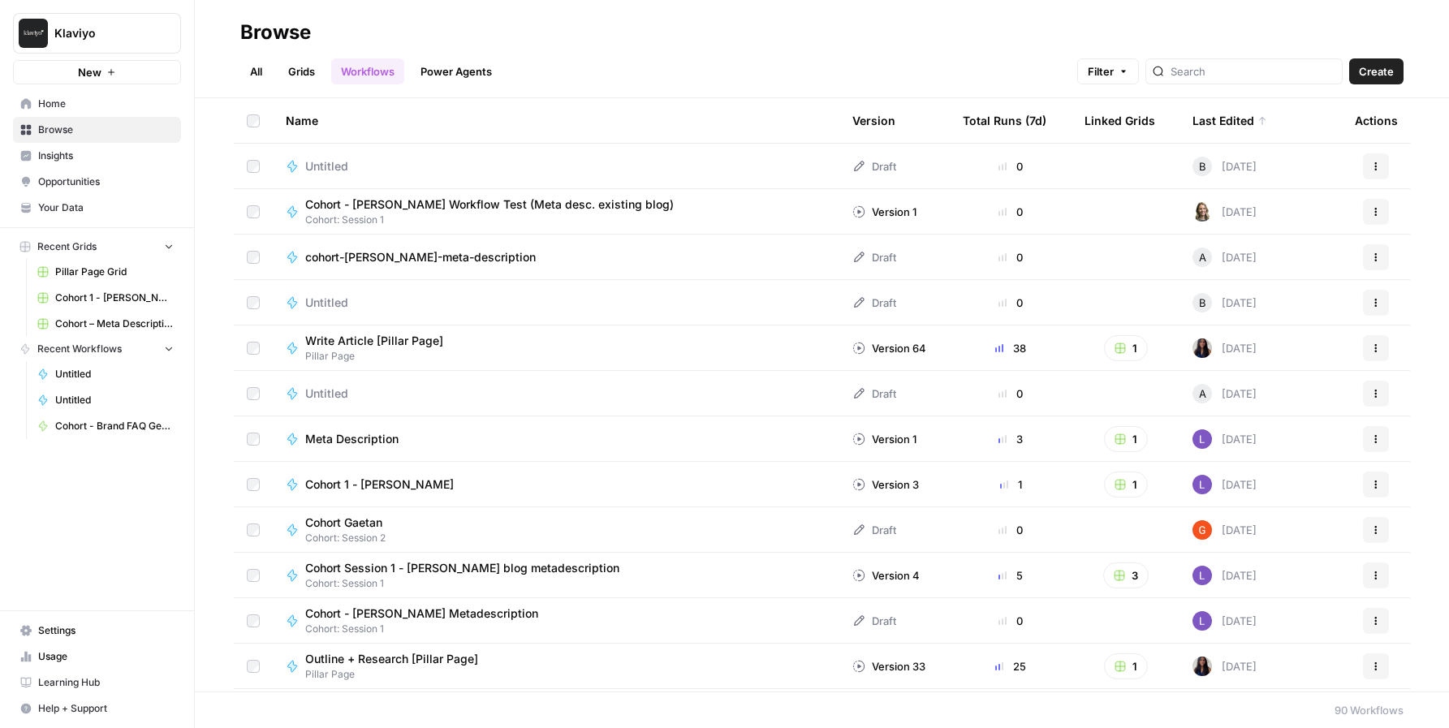
click at [326, 161] on span "Untitled" at bounding box center [326, 166] width 43 height 16
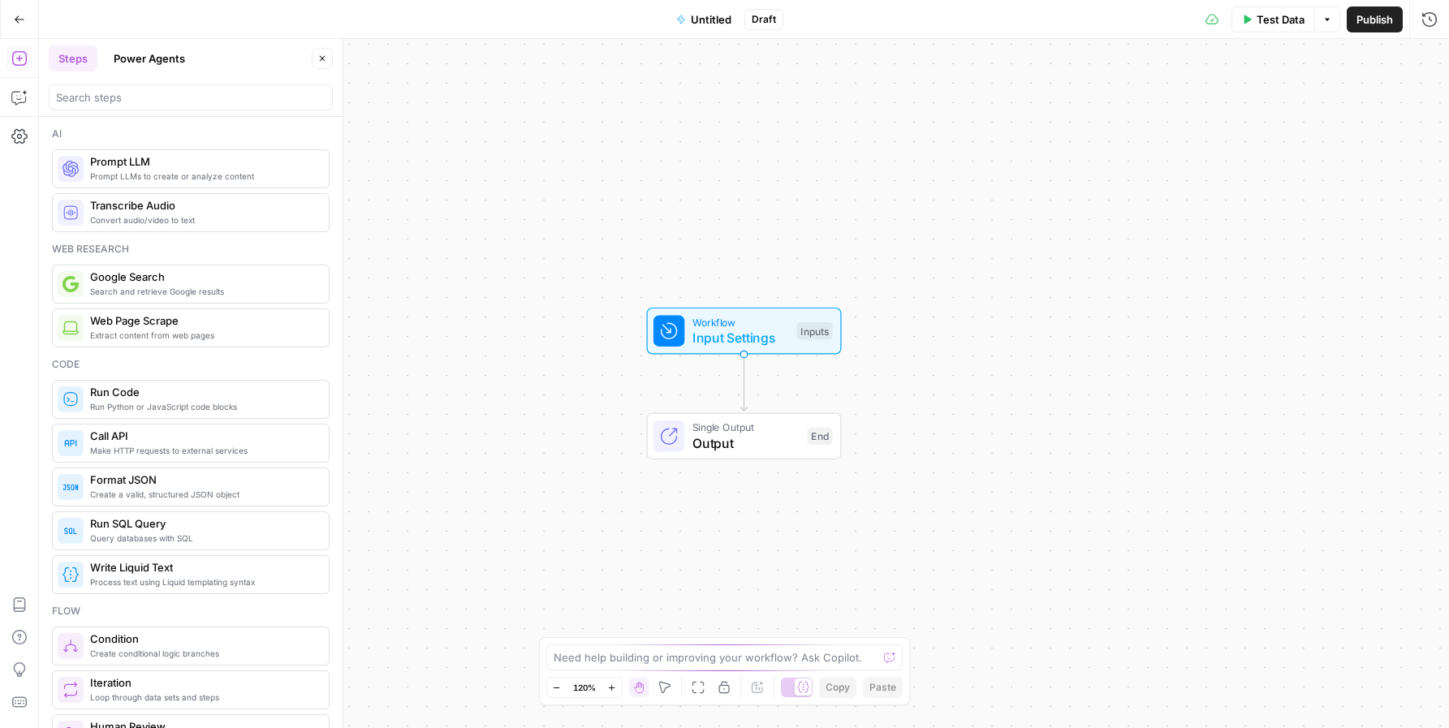
click at [696, 22] on span "Untitled" at bounding box center [711, 19] width 41 height 16
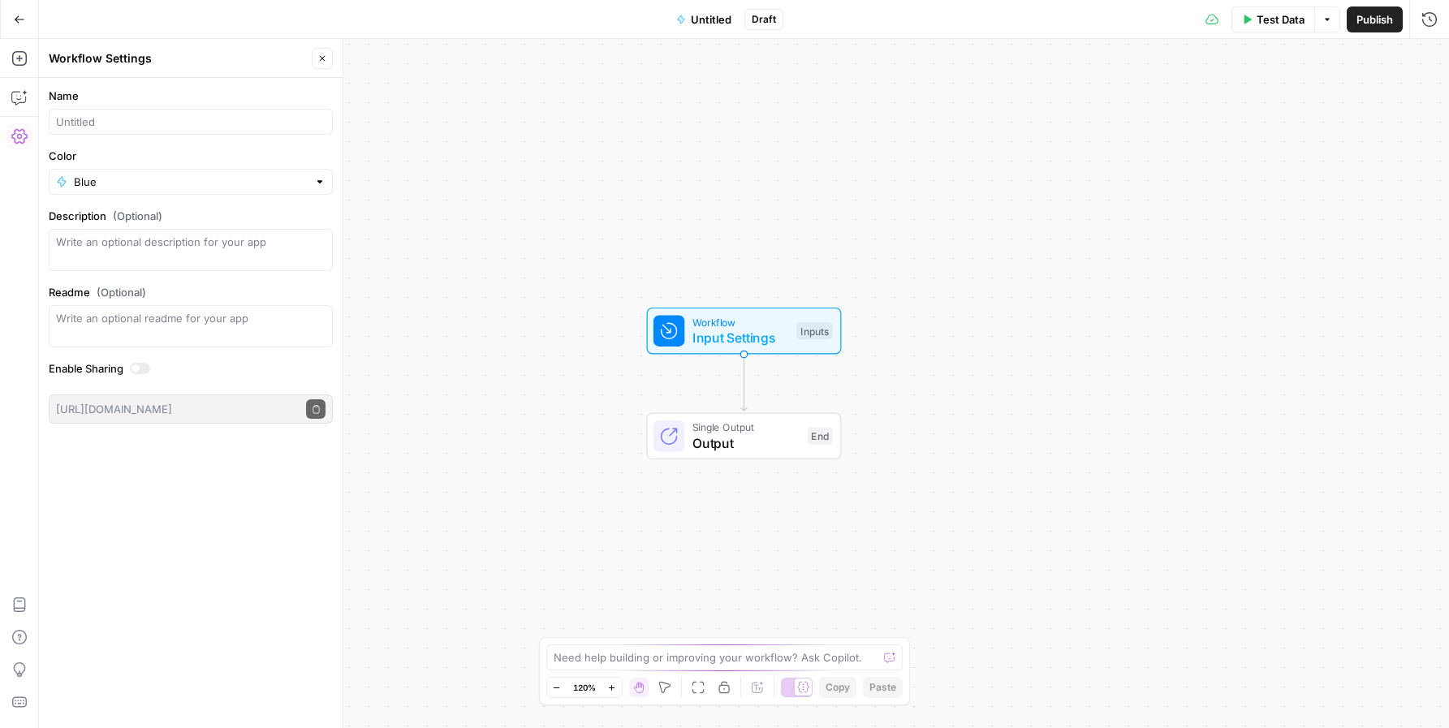
click at [89, 110] on div at bounding box center [191, 122] width 284 height 26
type input "Cohort - Benj - Meta Description Generator"
click at [500, 149] on div "Workflow Input Settings Inputs Single Output Output End" at bounding box center [744, 383] width 1410 height 689
click at [749, 335] on span "Input Settings" at bounding box center [741, 337] width 97 height 19
click at [14, 68] on button "Add Steps" at bounding box center [19, 58] width 26 height 26
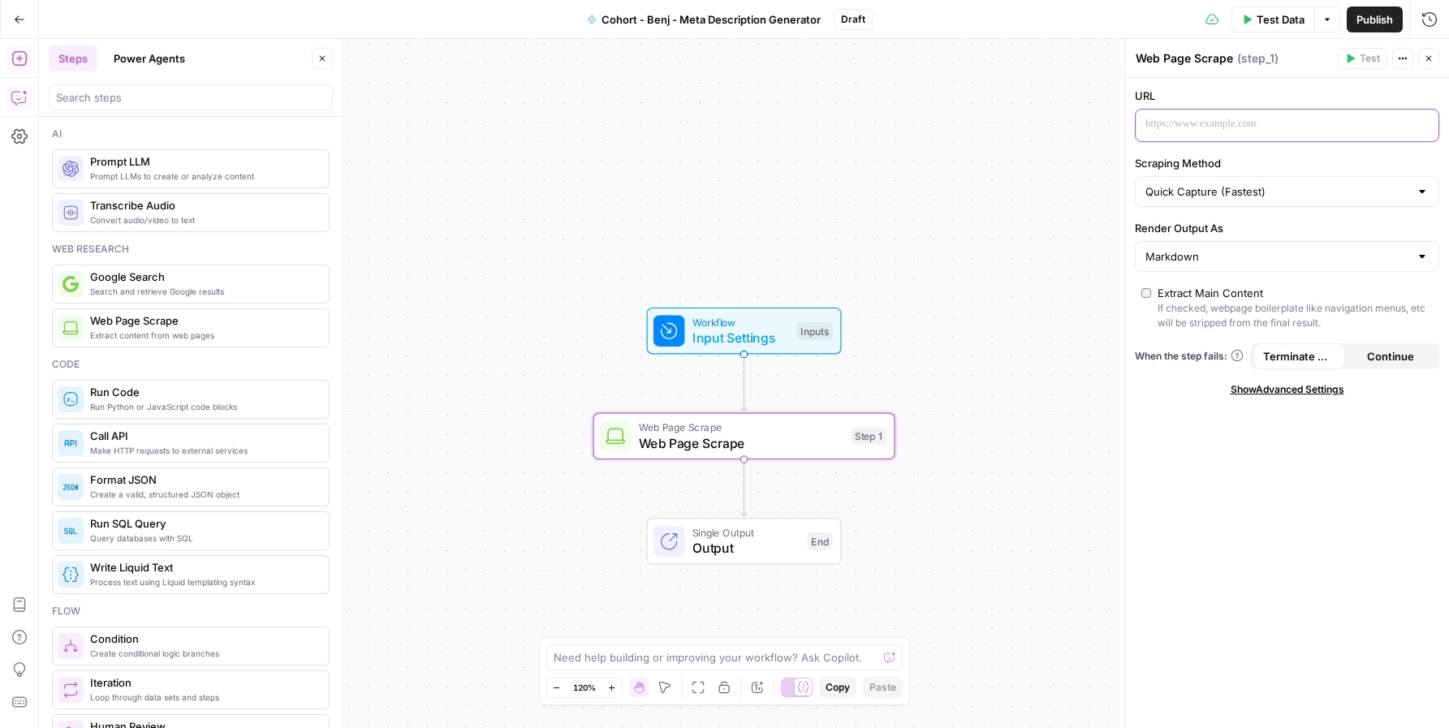
click at [1278, 140] on div at bounding box center [1274, 126] width 277 height 32
click at [1272, 130] on p at bounding box center [1274, 124] width 257 height 16
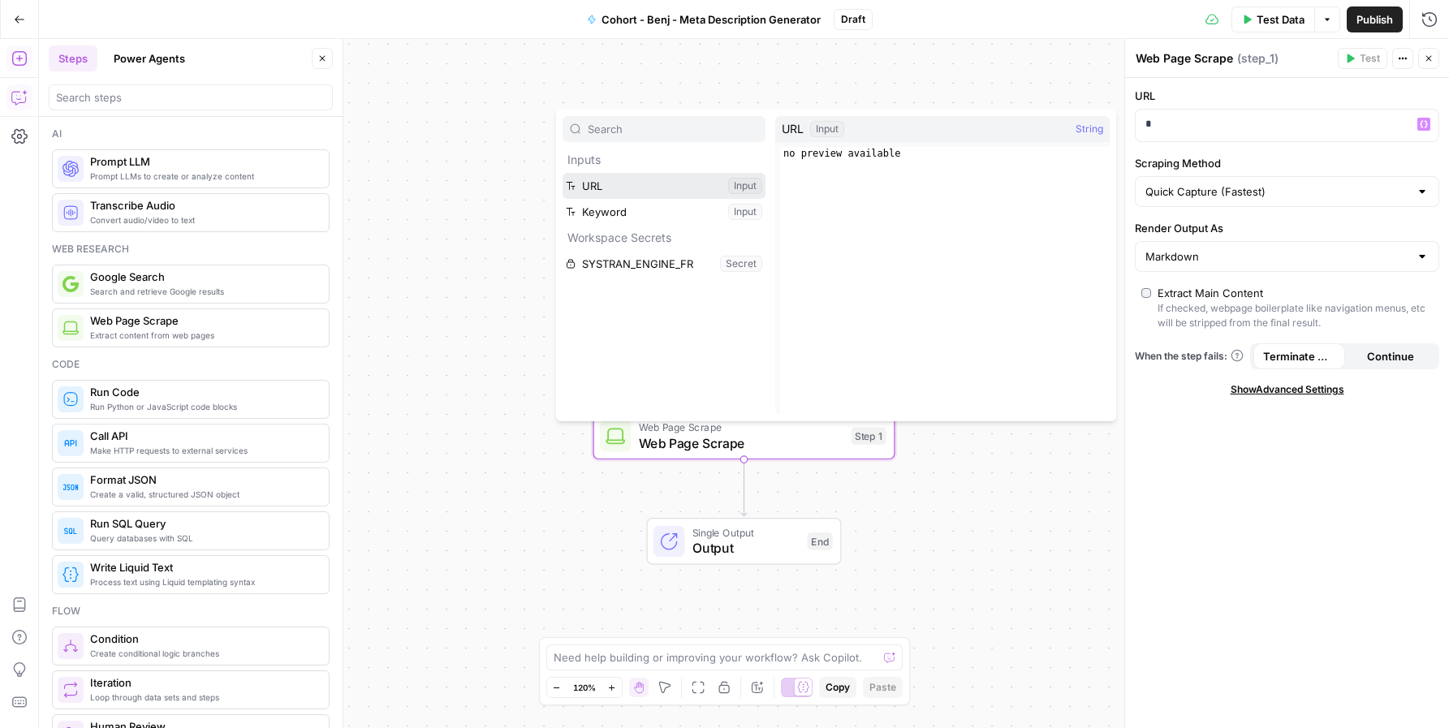
click at [645, 177] on button "Select variable URL" at bounding box center [664, 186] width 203 height 26
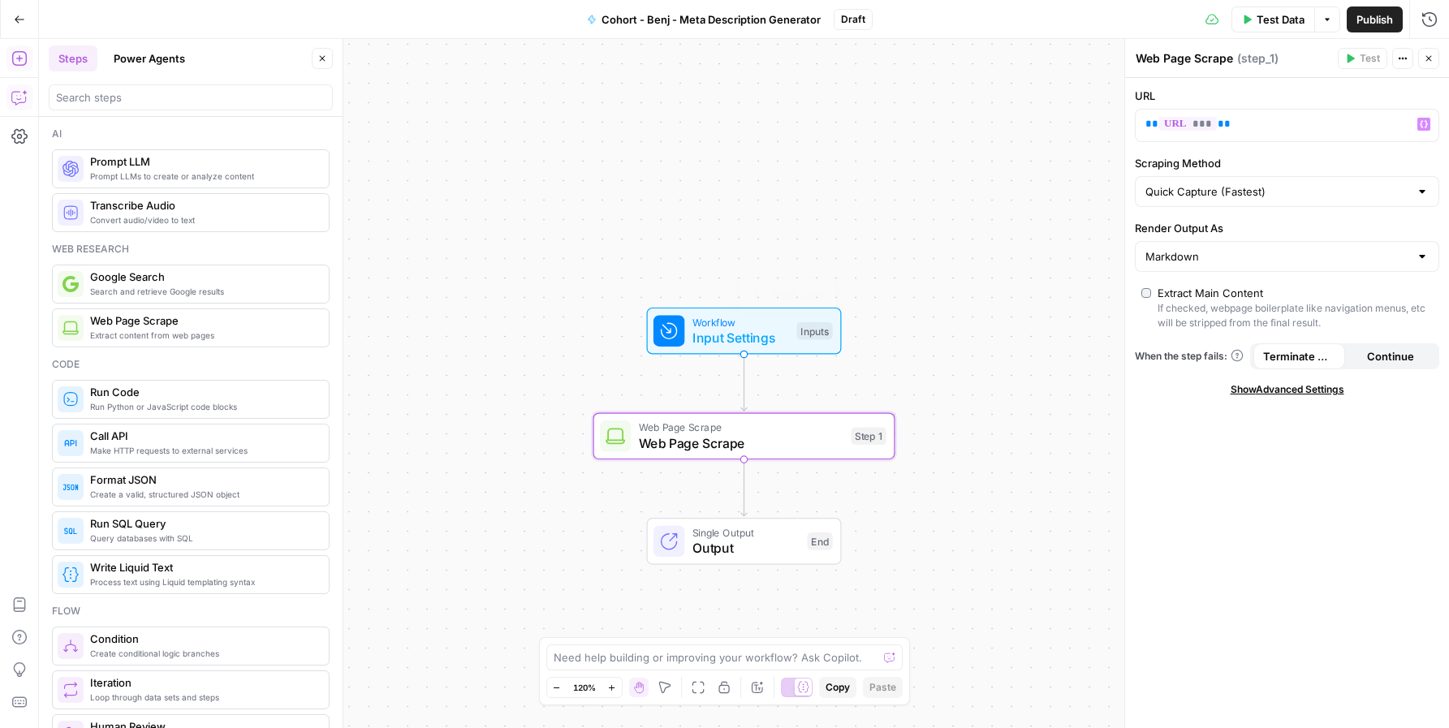
click at [792, 331] on div "Workflow Input Settings Inputs Test Step" at bounding box center [743, 330] width 179 height 33
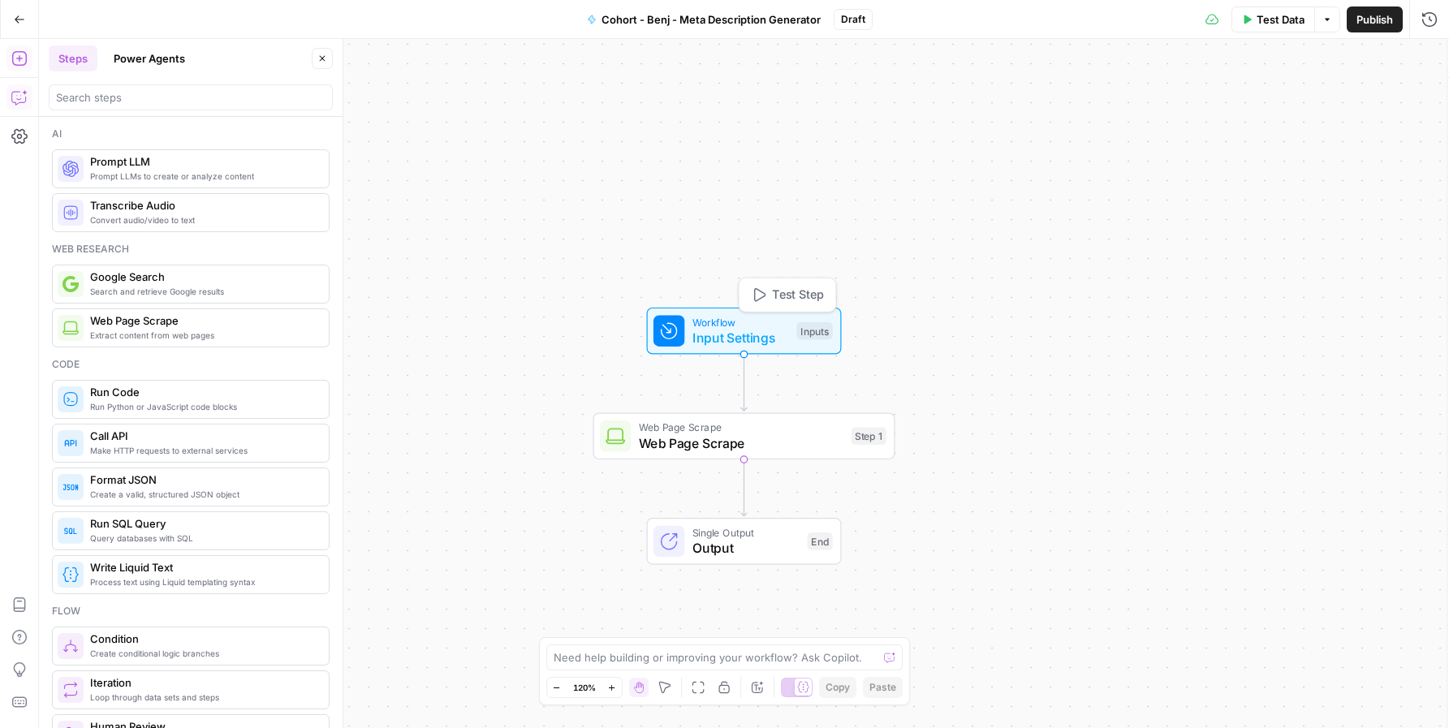
click at [792, 331] on div "Workflow Input Settings Inputs Test Step" at bounding box center [743, 330] width 179 height 33
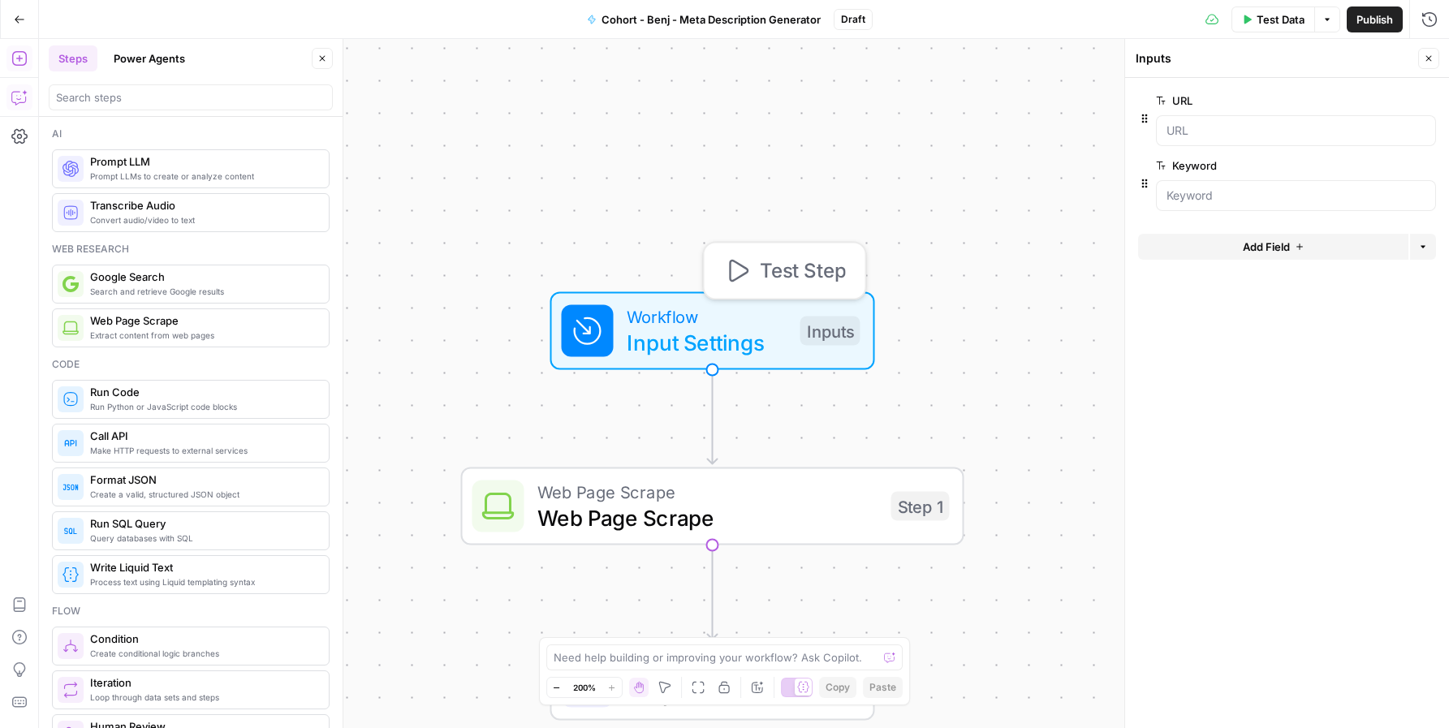
click at [792, 272] on span "Test Step" at bounding box center [803, 271] width 86 height 29
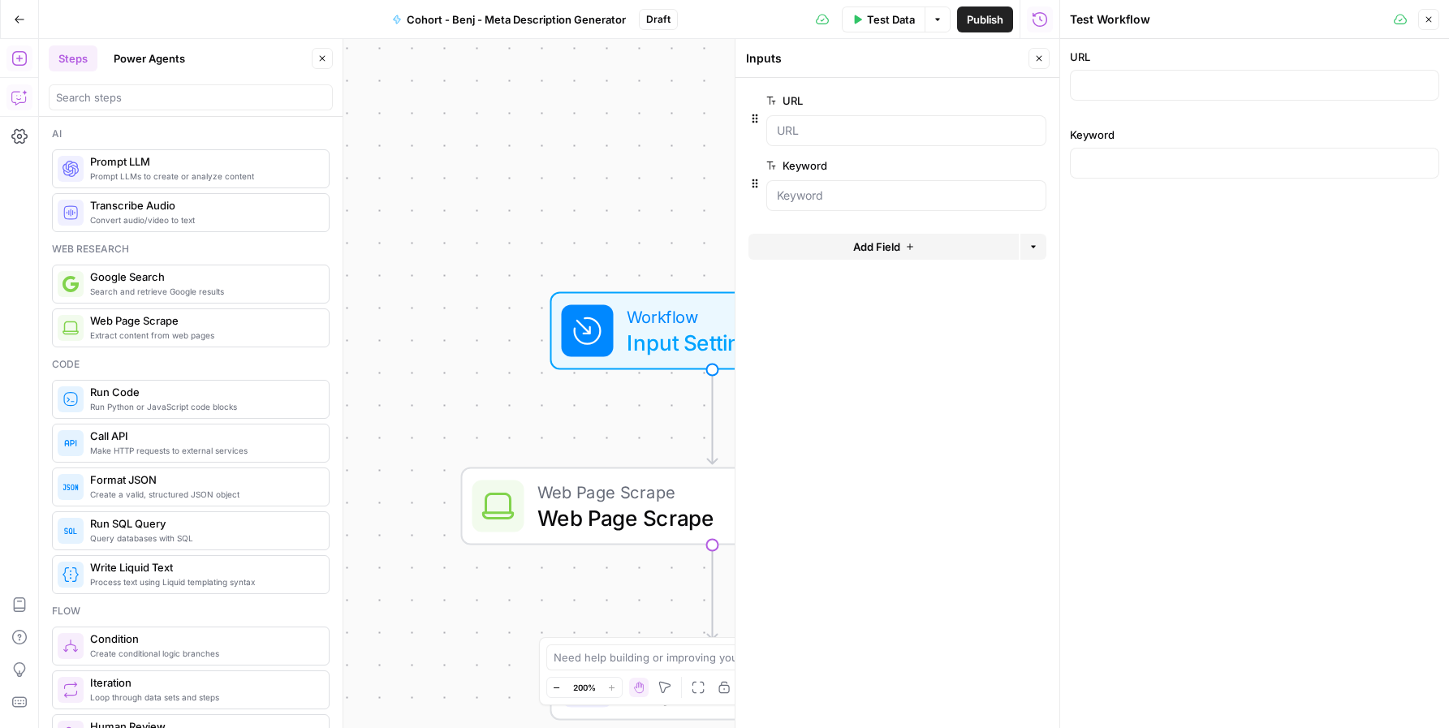
click at [659, 222] on div "Workflow Input Settings Inputs Web Page Scrape Web Page Scrape Step 1 Single Ou…" at bounding box center [549, 383] width 1021 height 689
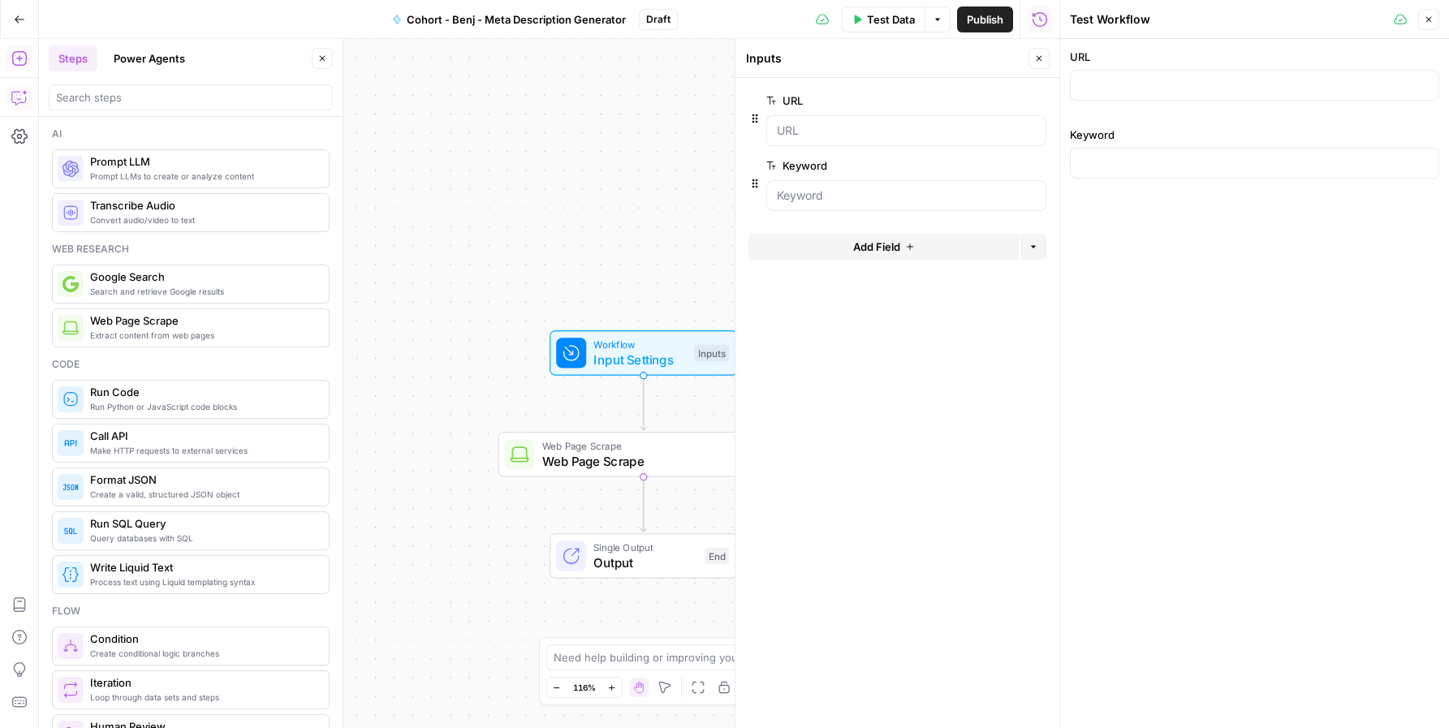
click at [1096, 68] on div "URL" at bounding box center [1254, 78] width 369 height 58
click at [1100, 80] on input "URL" at bounding box center [1255, 85] width 348 height 16
paste input "https://www.klaviyo.com/blog/gmail-updates-manage-subscription-view-and-purchas…"
type input "https://www.klaviyo.com/blog/gmail-updates-manage-subscription-view-and-purchas…"
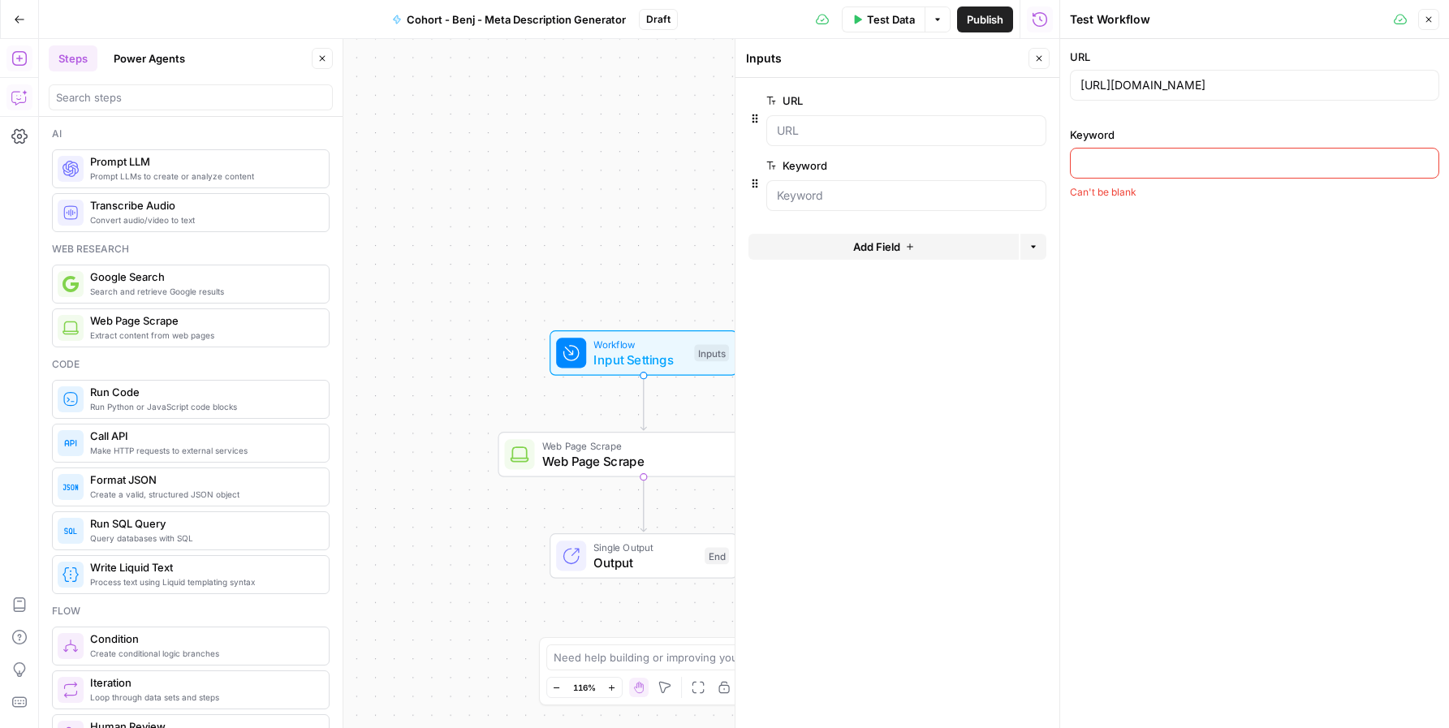
scroll to position [0, 0]
click at [1142, 162] on input "Keyword" at bounding box center [1255, 163] width 348 height 16
type input "gmail updates"
click at [0, 0] on div "Test Workflow" at bounding box center [0, 0] width 0 height 0
click at [615, 459] on span "Web Page Scrape" at bounding box center [640, 460] width 197 height 19
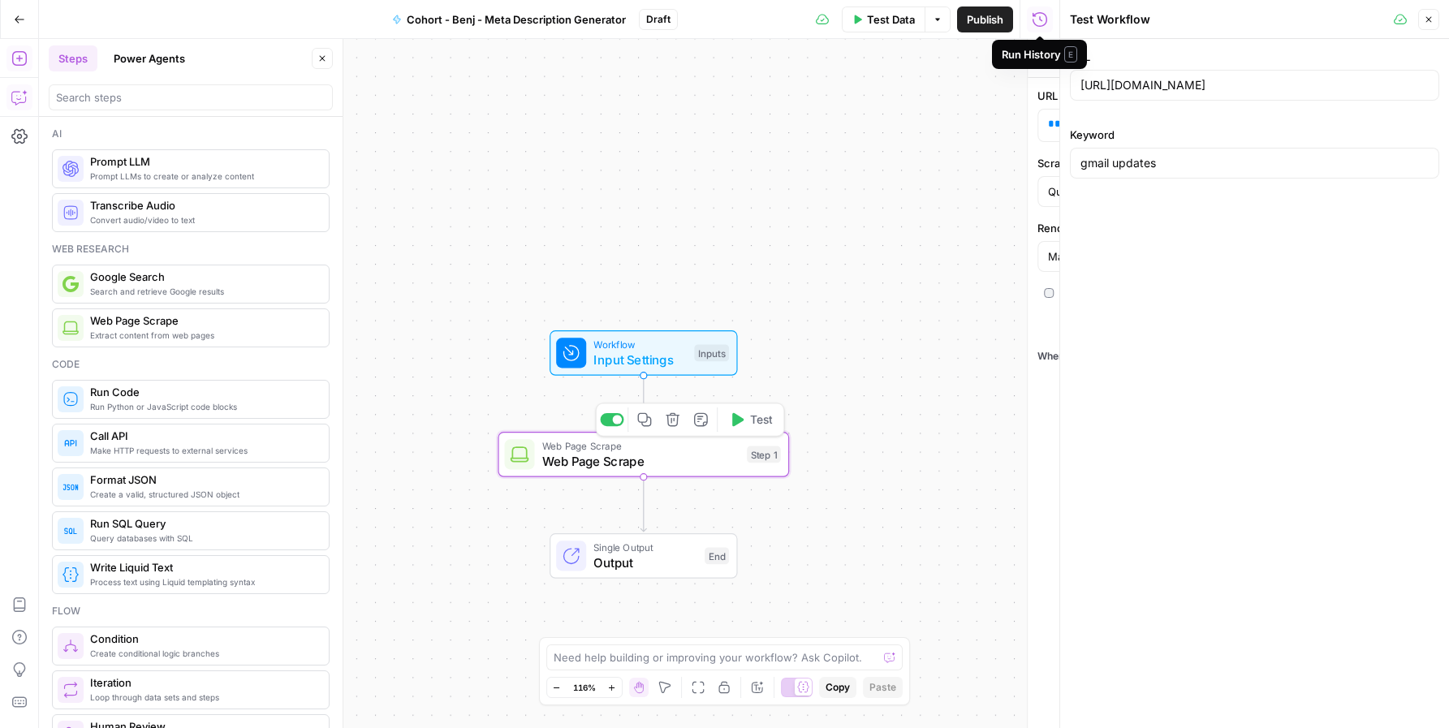
type textarea "Web Page Scrape"
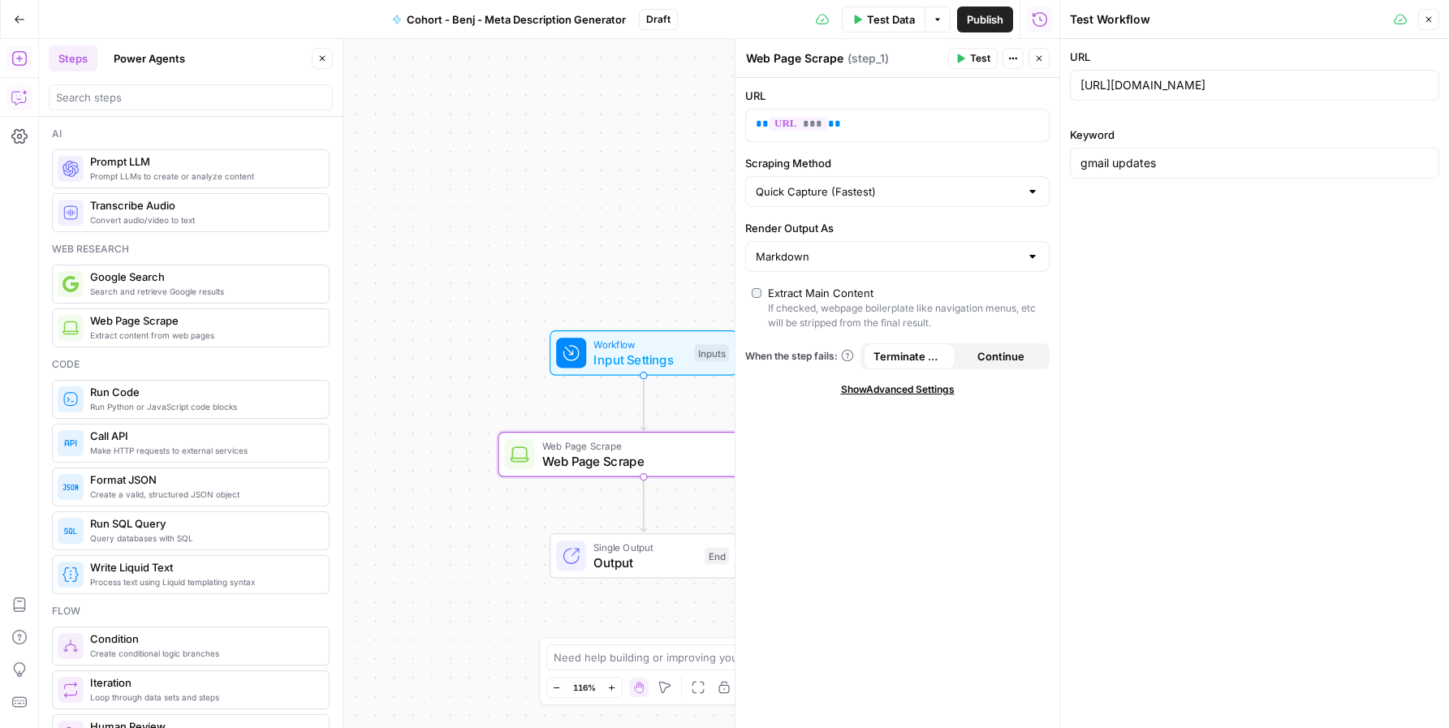
click at [965, 63] on button "Test" at bounding box center [973, 58] width 50 height 21
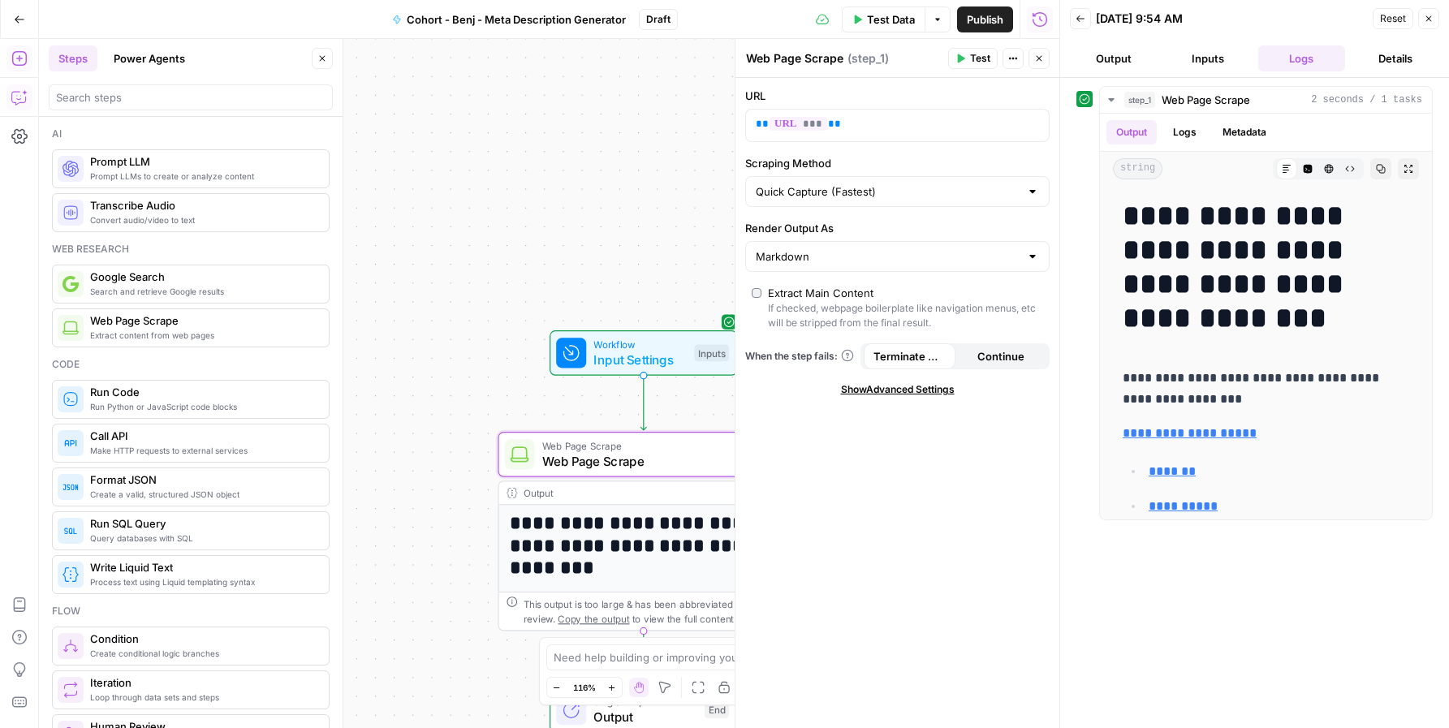
click at [1202, 59] on button "Inputs" at bounding box center [1208, 58] width 88 height 26
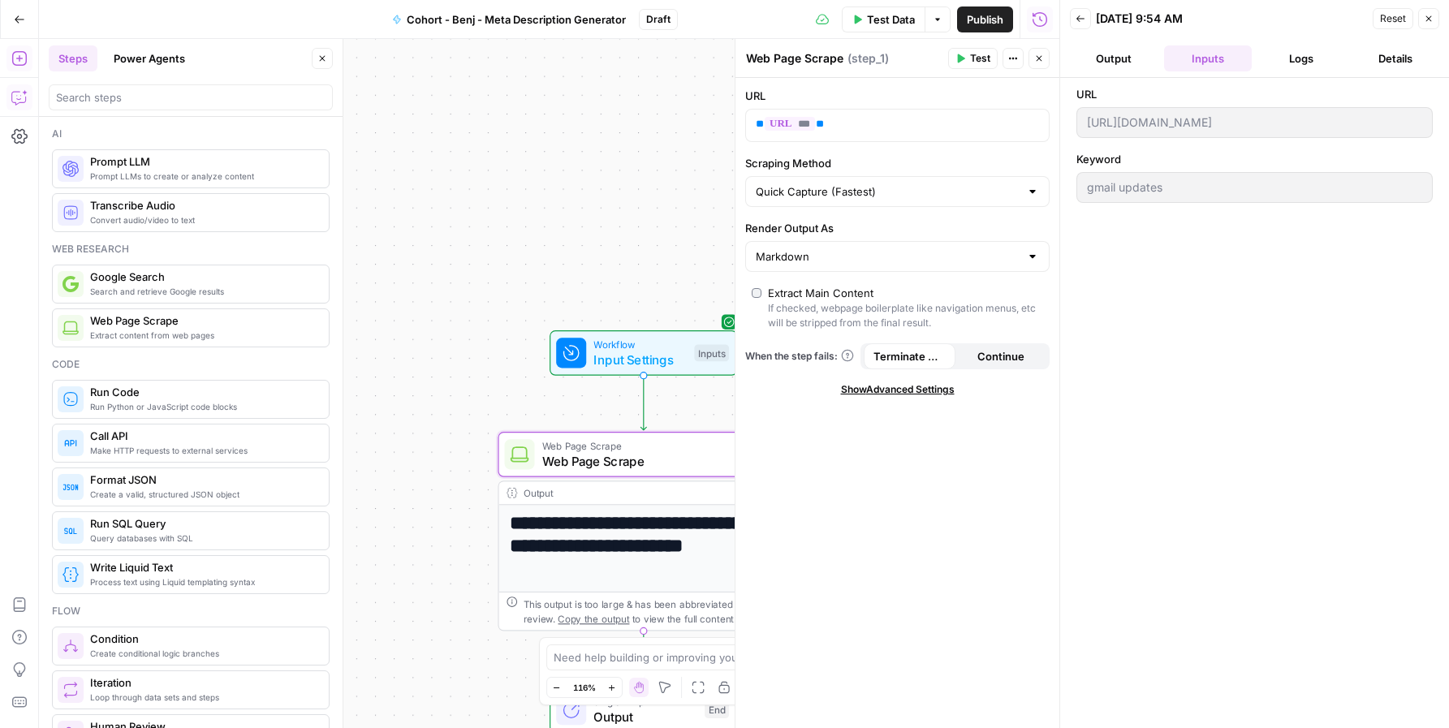
click at [1311, 61] on button "Logs" at bounding box center [1303, 58] width 88 height 26
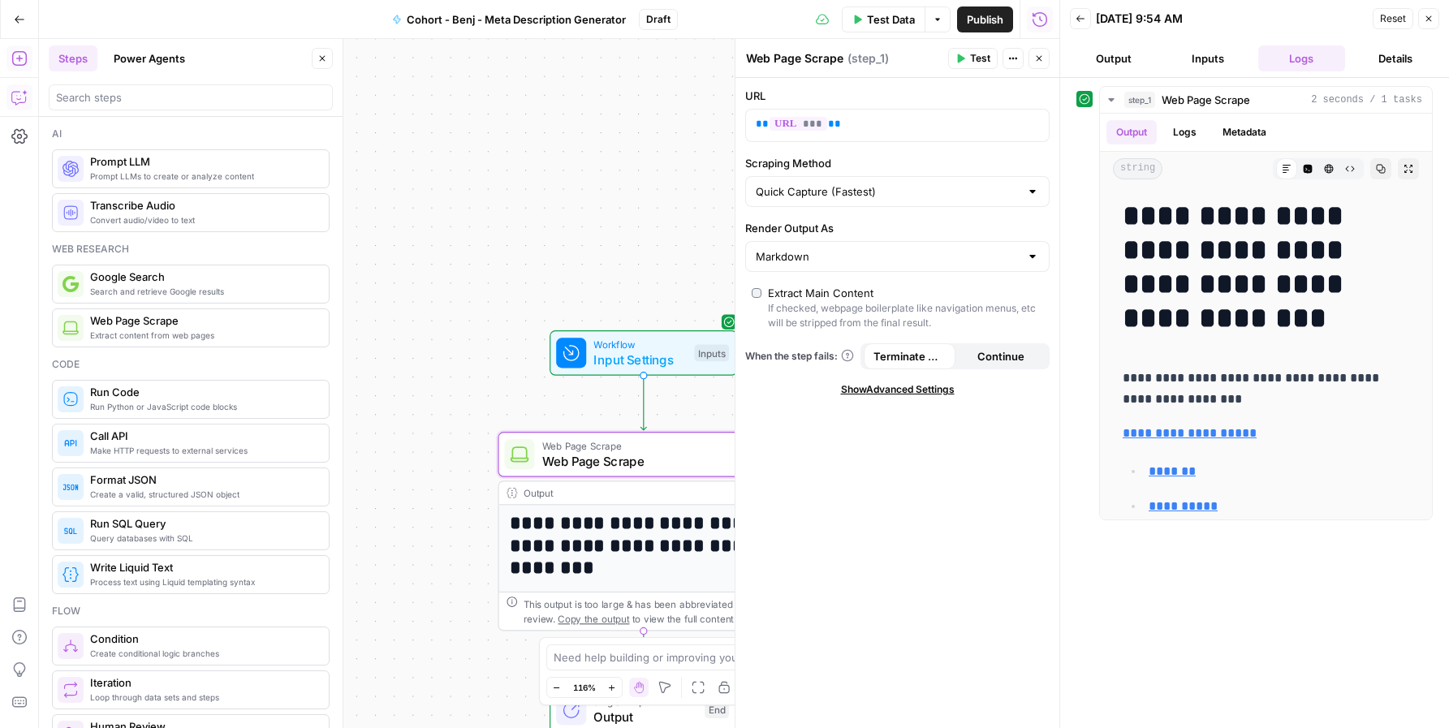
click at [1098, 73] on header "Back 10/02/25 at 9:54 AM Reset Close Output Inputs Logs Details" at bounding box center [1254, 39] width 389 height 78
click at [1102, 63] on button "Output" at bounding box center [1114, 58] width 88 height 26
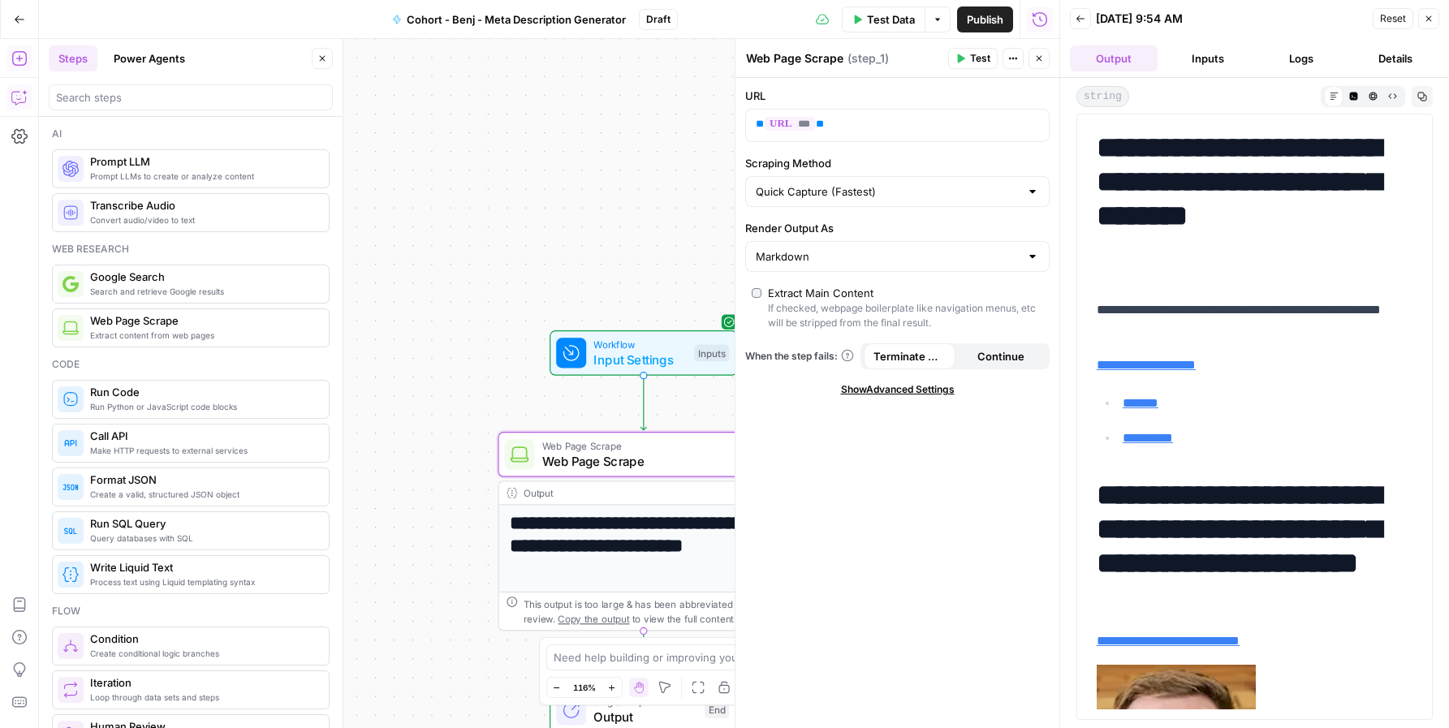
scroll to position [122, 0]
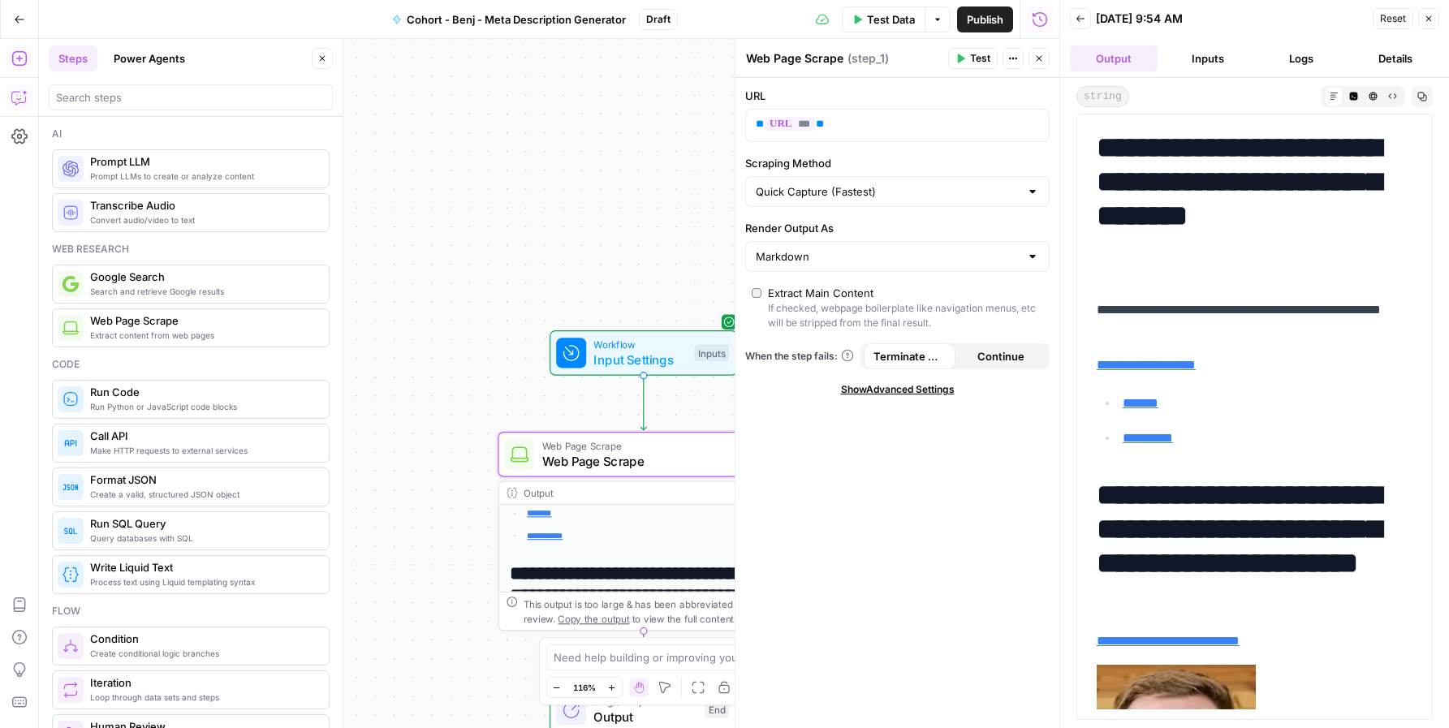
click at [1385, 9] on button "Close" at bounding box center [1429, 18] width 21 height 21
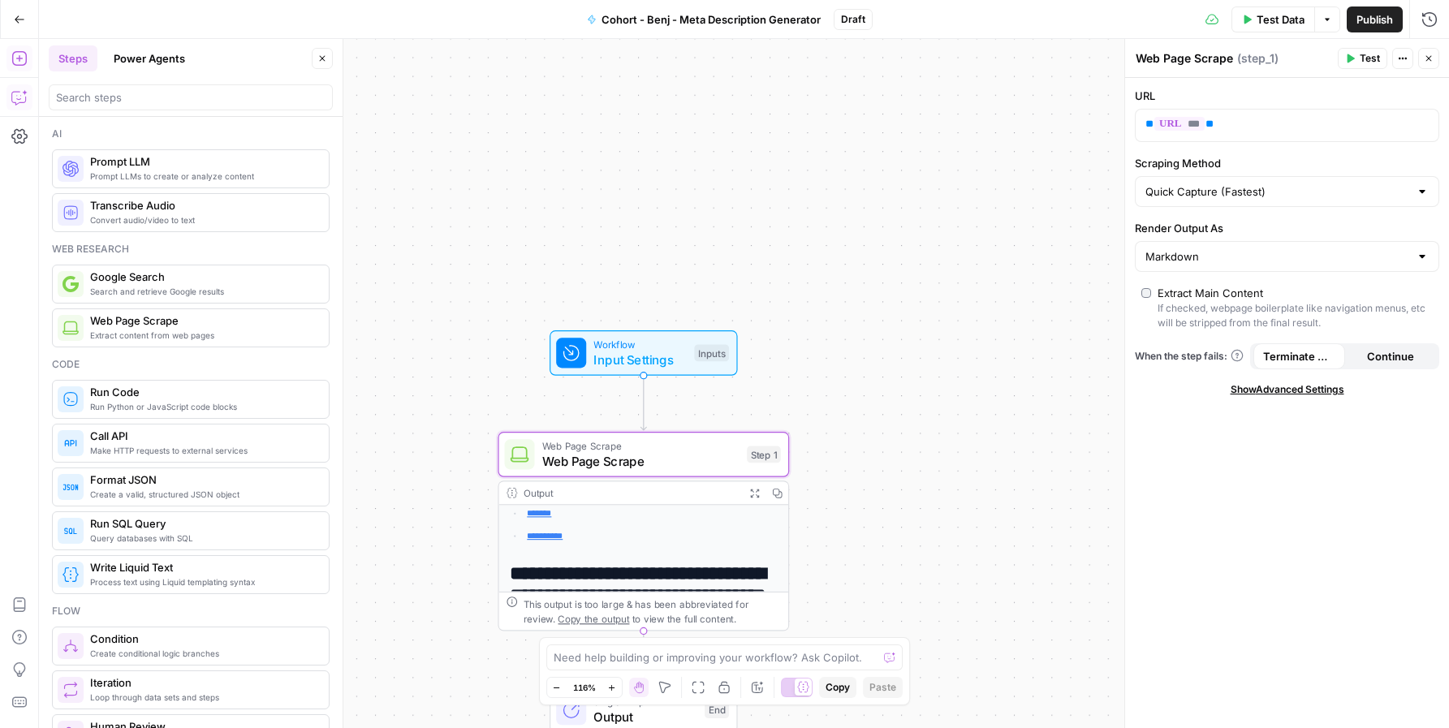
click at [637, 345] on span "Workflow" at bounding box center [640, 344] width 93 height 15
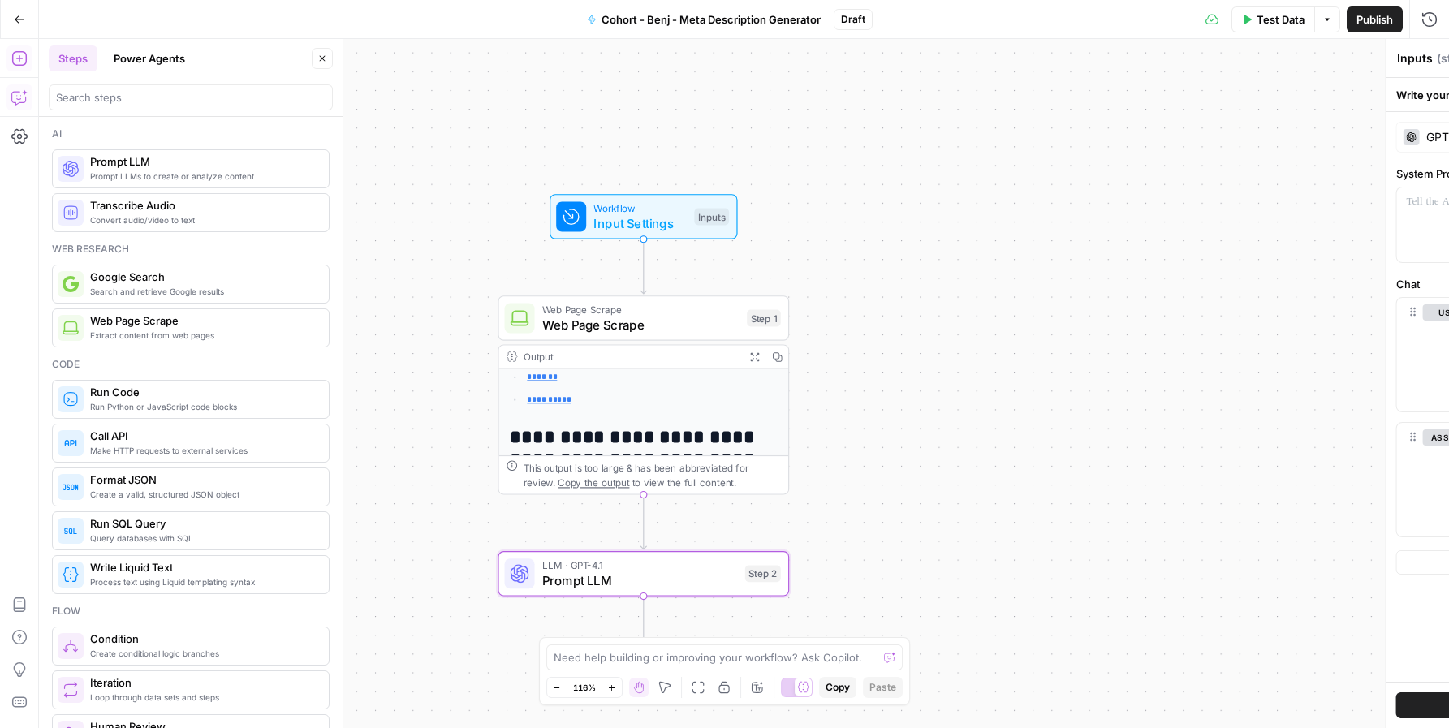
type textarea "Prompt LLM"
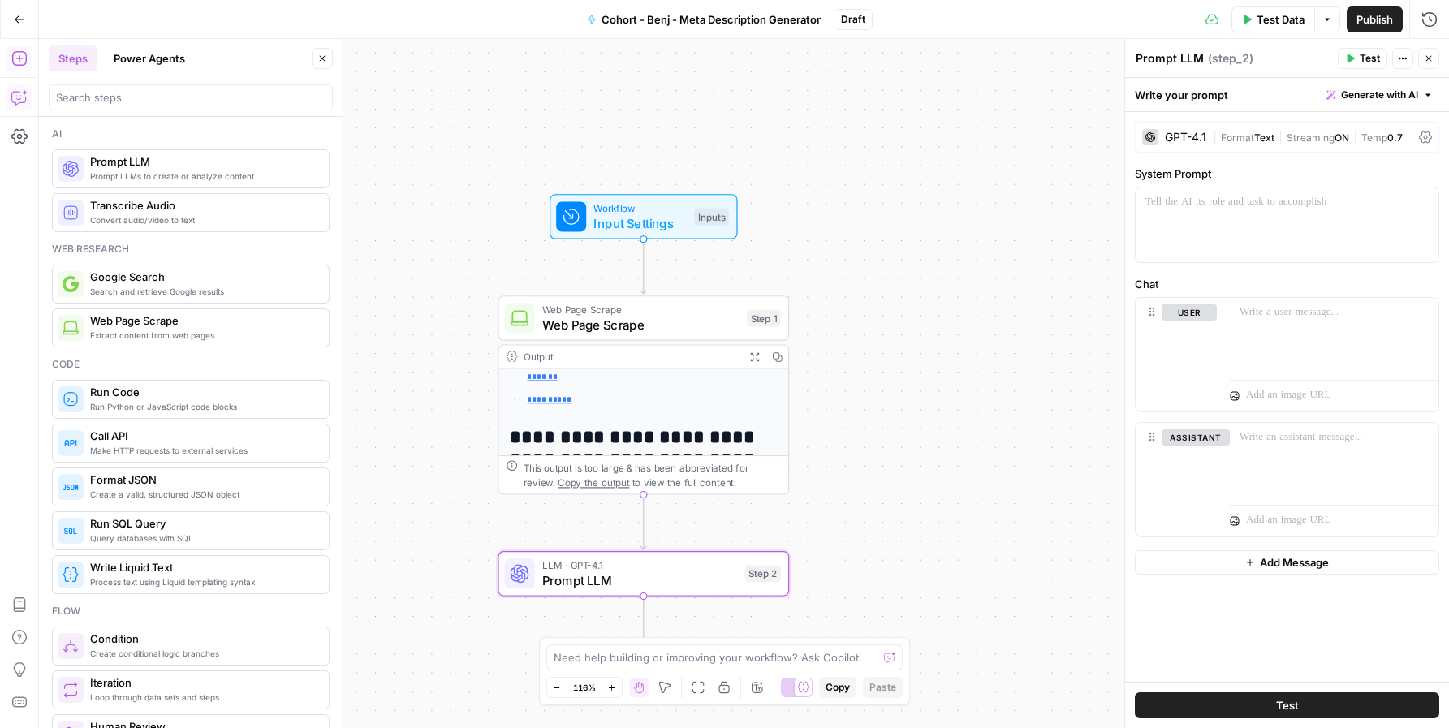
click at [1185, 137] on div "GPT-4.1" at bounding box center [1185, 137] width 41 height 11
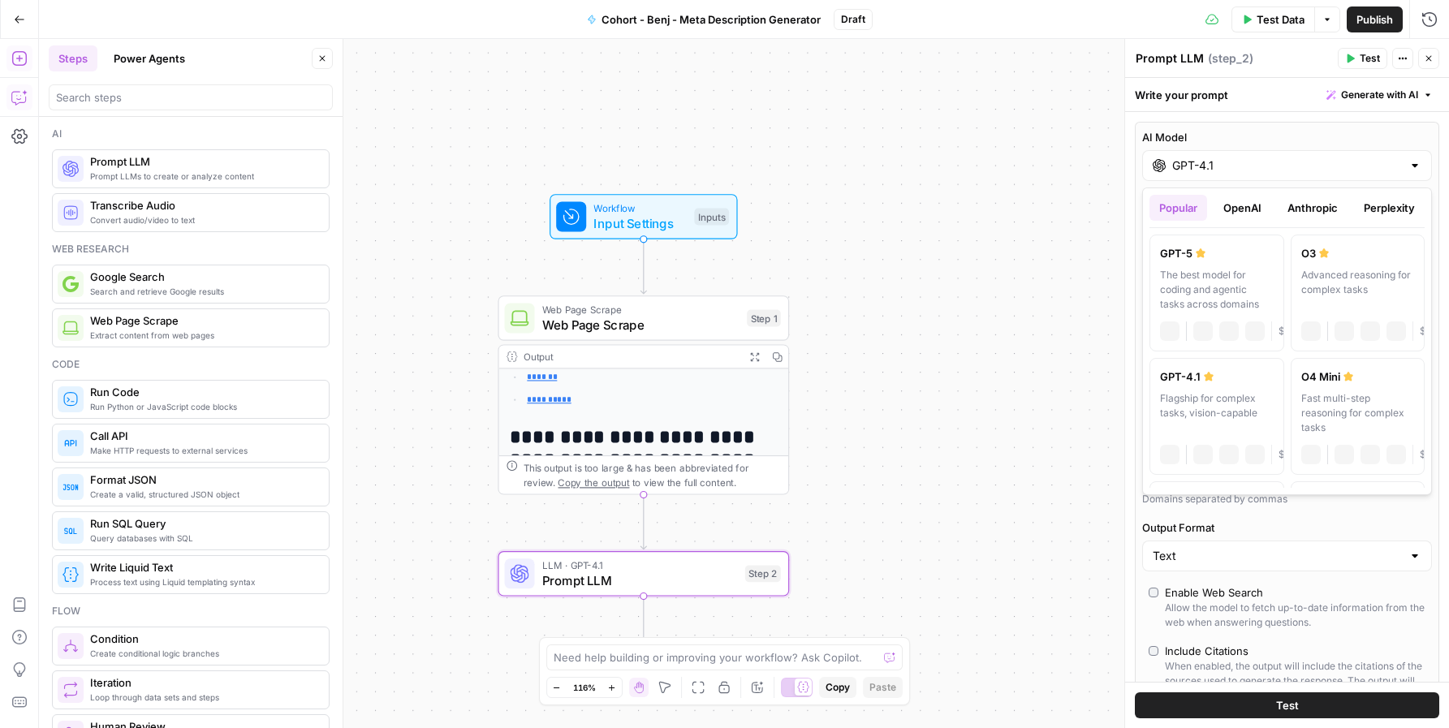
click at [1385, 174] on div "GPT-4.1" at bounding box center [1287, 165] width 290 height 31
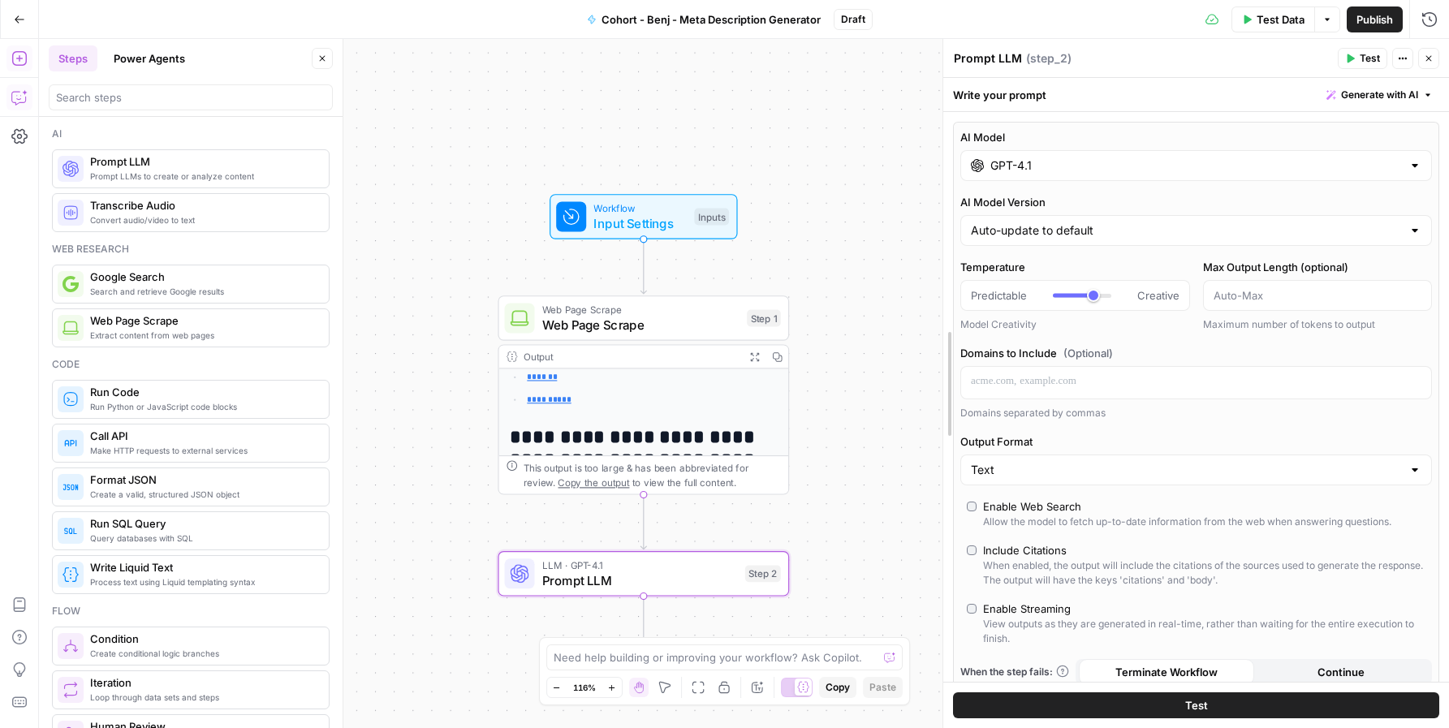
drag, startPoint x: 1122, startPoint y: 274, endPoint x: 940, endPoint y: 286, distance: 182.3
click at [940, 286] on div at bounding box center [943, 383] width 16 height 689
click at [1385, 172] on div "GPT-4.1" at bounding box center [1197, 165] width 472 height 31
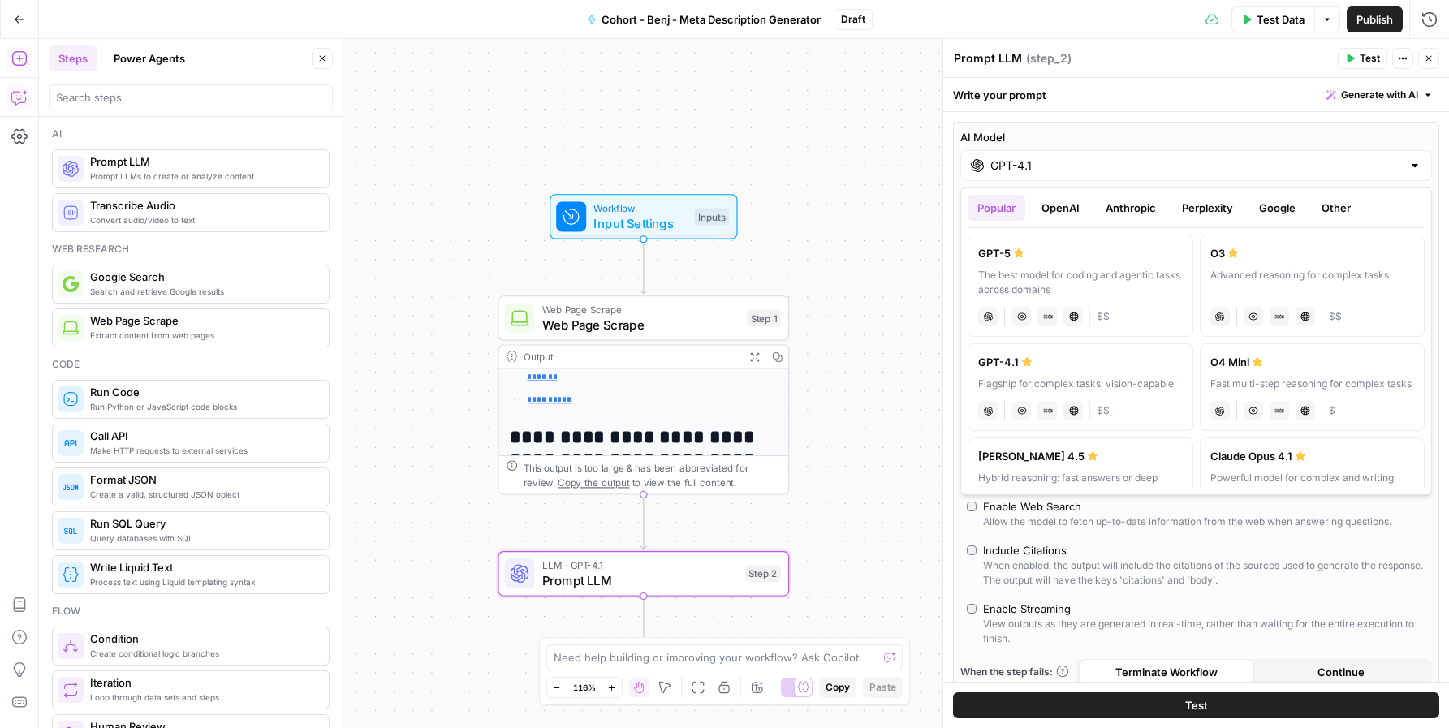
click at [1137, 214] on button "Anthropic" at bounding box center [1131, 208] width 70 height 26
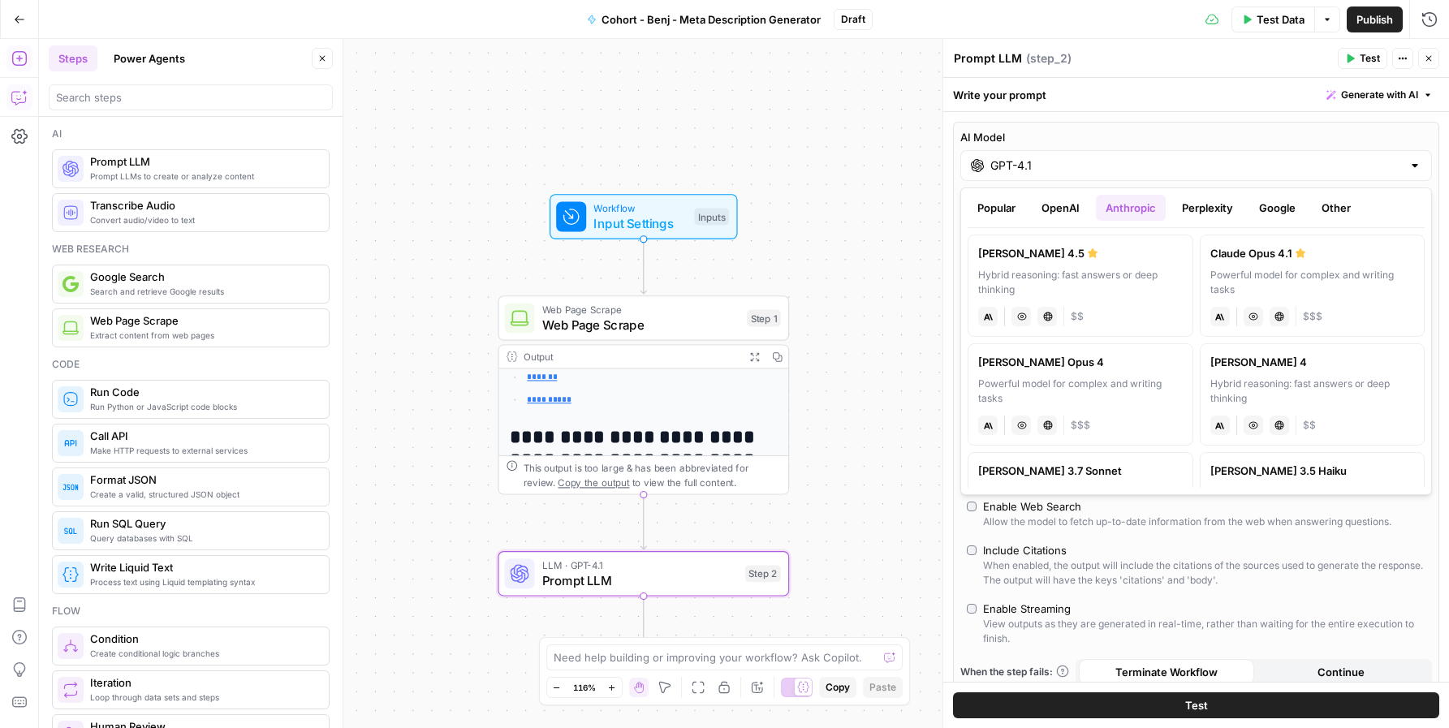
click at [1037, 257] on div "Claude Sonnet 4.5" at bounding box center [1080, 253] width 205 height 16
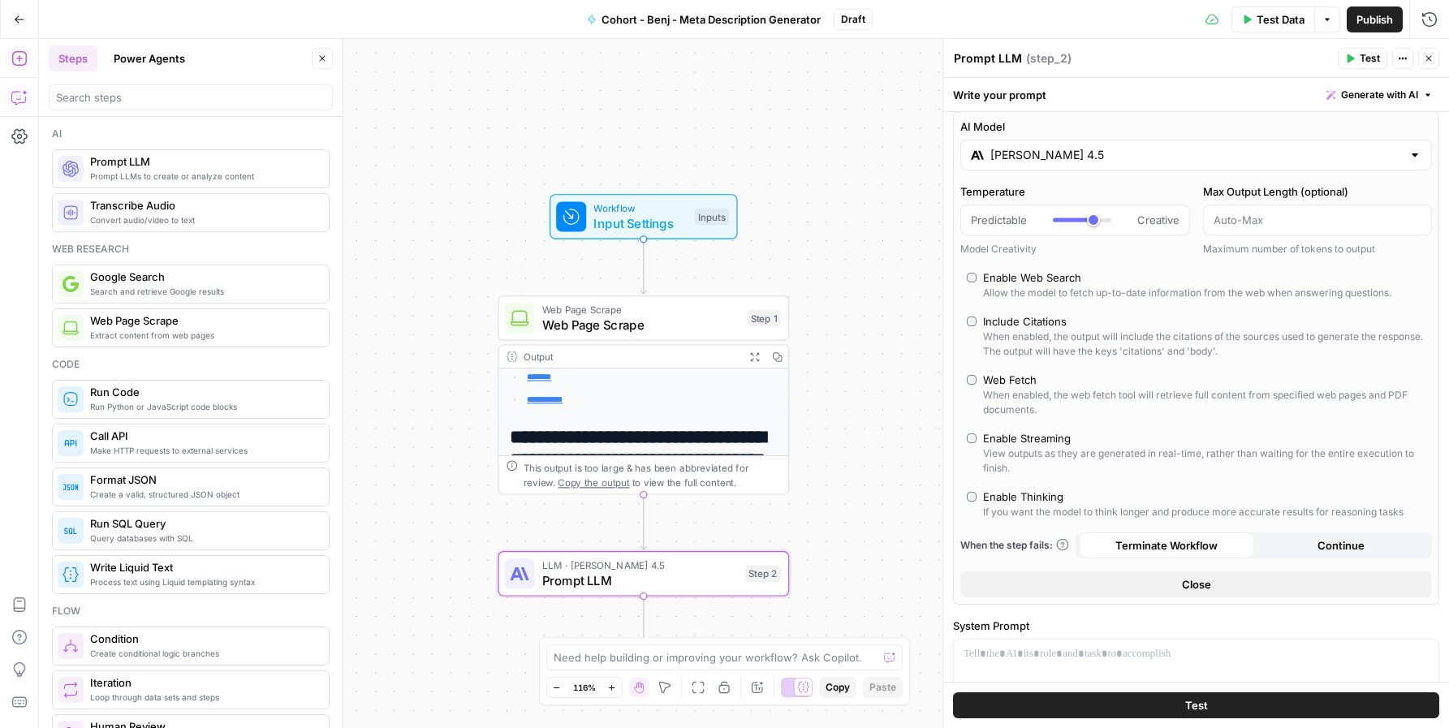
scroll to position [0, 0]
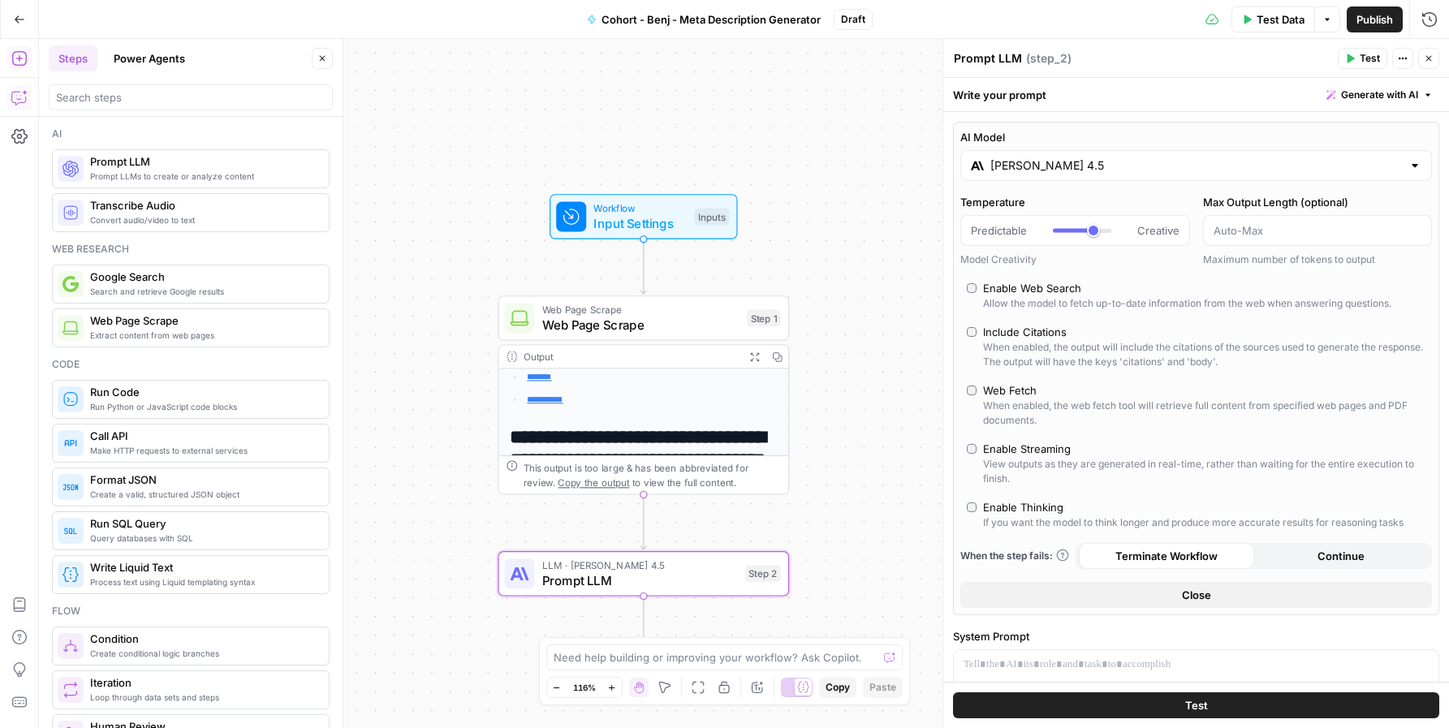
click at [1235, 169] on input "Claude Sonnet 4.5" at bounding box center [1197, 166] width 412 height 16
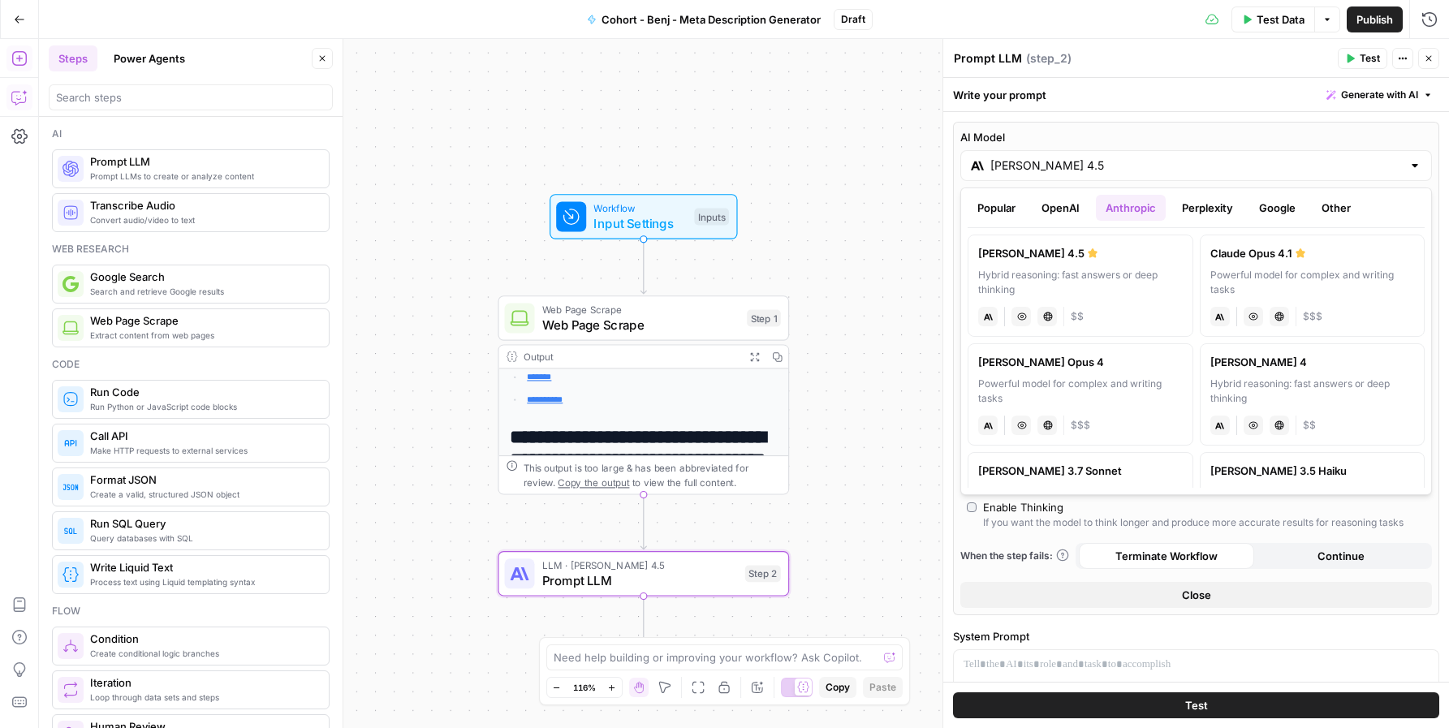
click at [1134, 388] on div "Powerful model for complex and writing tasks" at bounding box center [1080, 391] width 205 height 29
type input "Claude Opus 4"
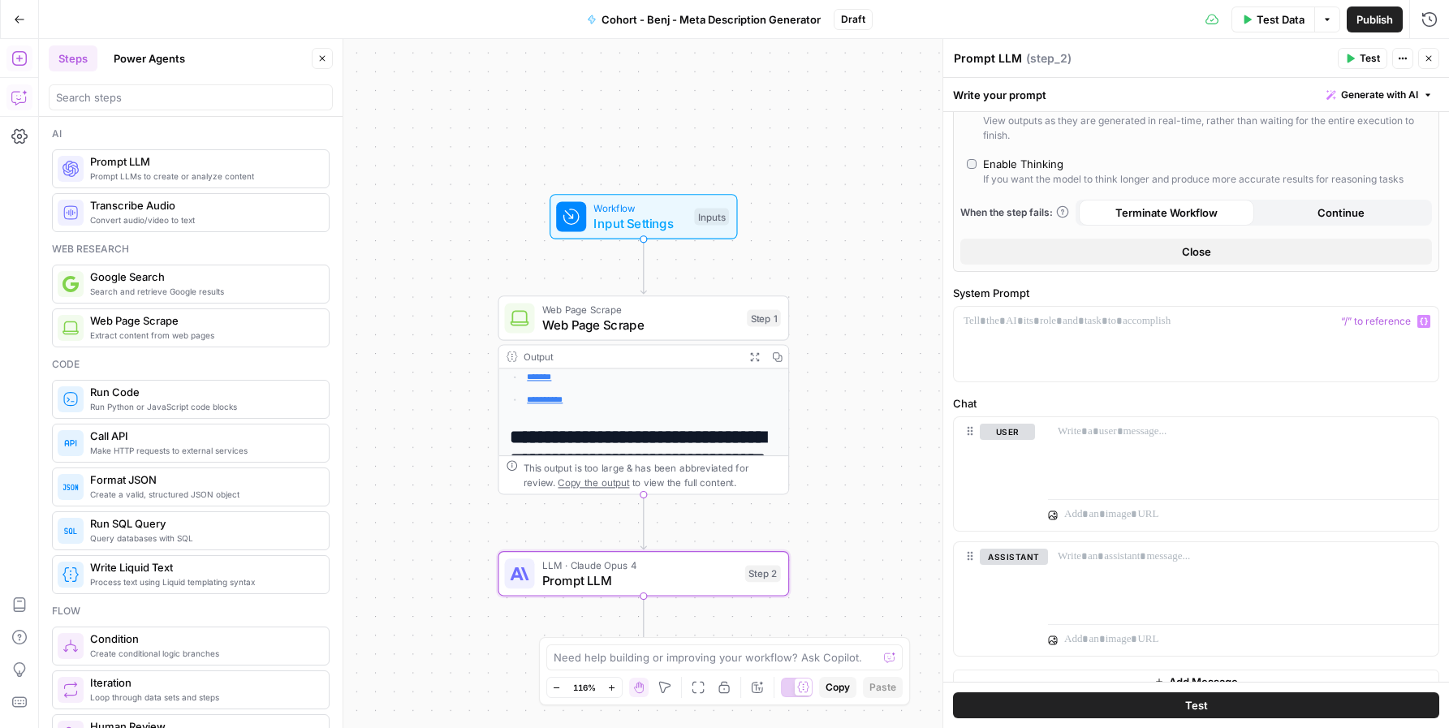
scroll to position [365, 0]
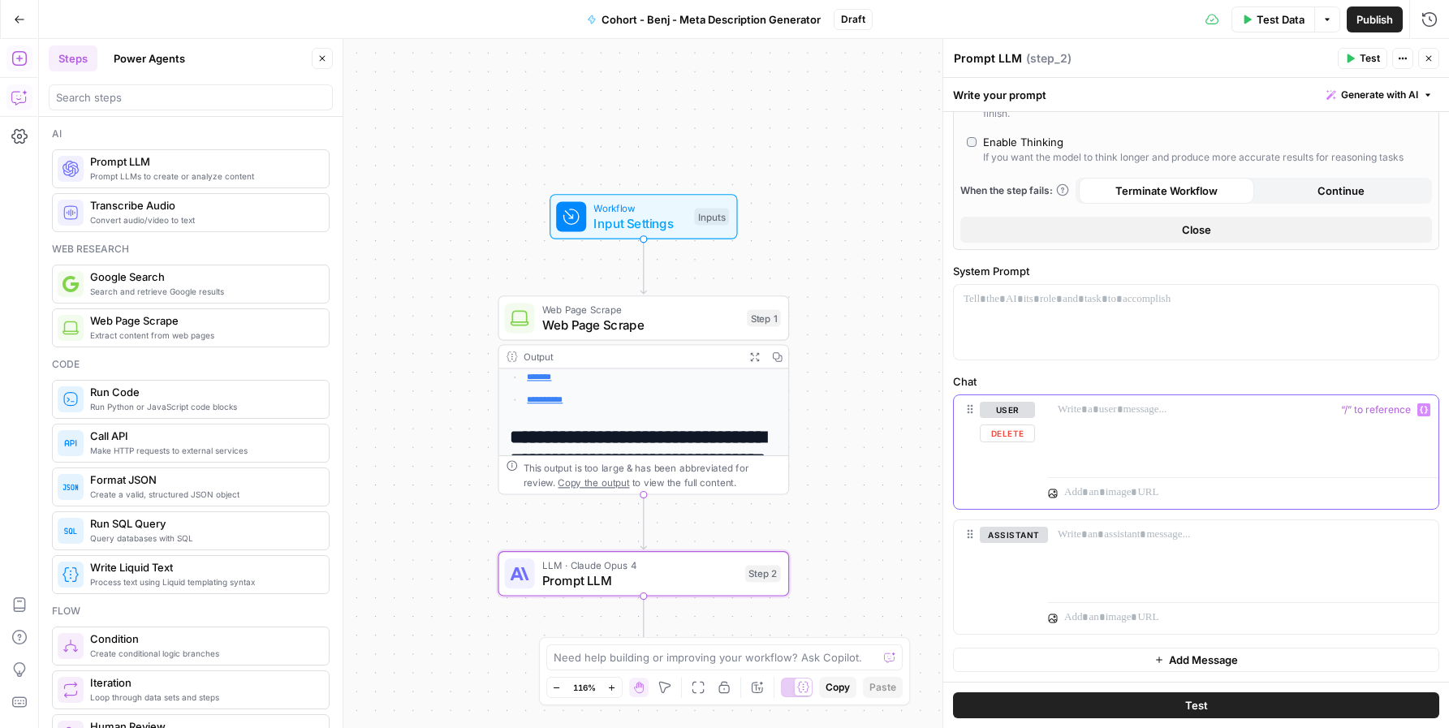
click at [1258, 396] on div at bounding box center [1243, 432] width 391 height 75
click at [1164, 309] on div at bounding box center [1196, 322] width 485 height 75
click at [1142, 420] on div at bounding box center [1243, 432] width 391 height 75
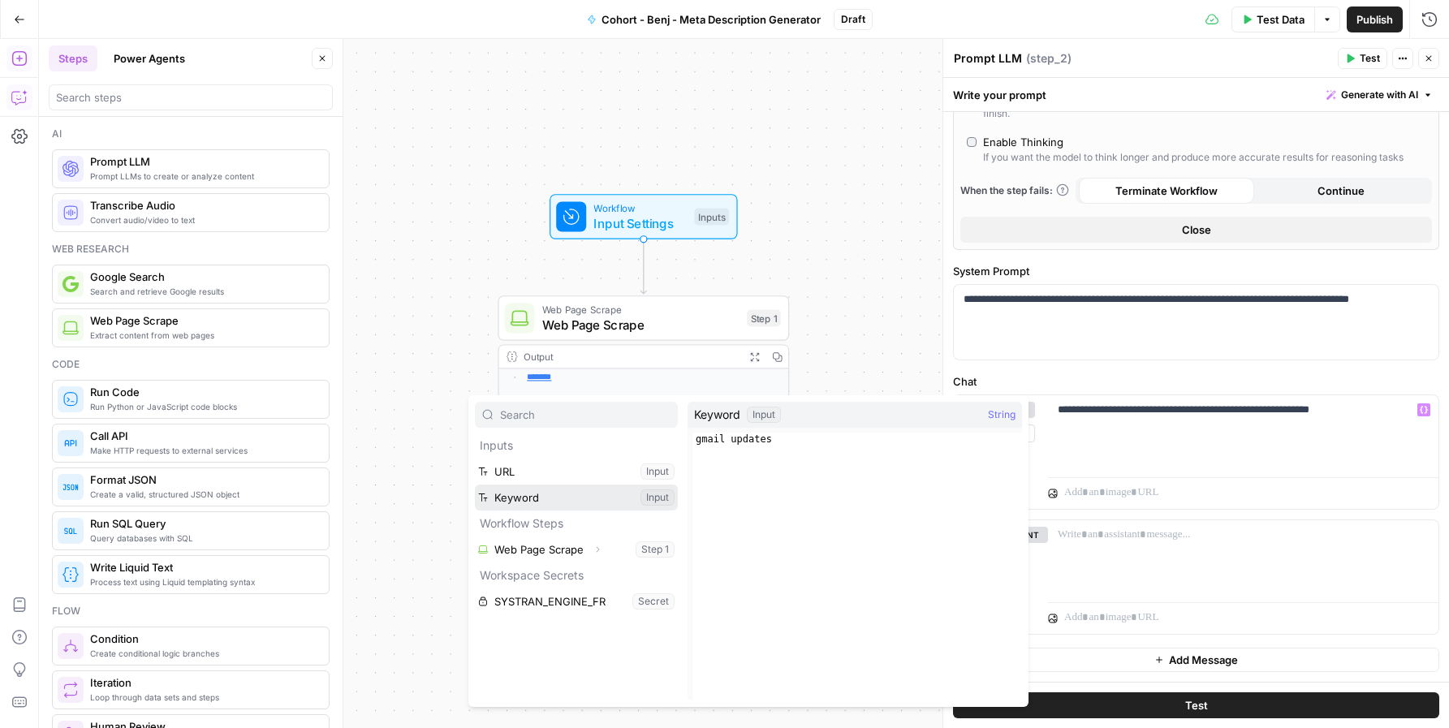
click at [587, 494] on button "Select variable Keyword" at bounding box center [576, 498] width 203 height 26
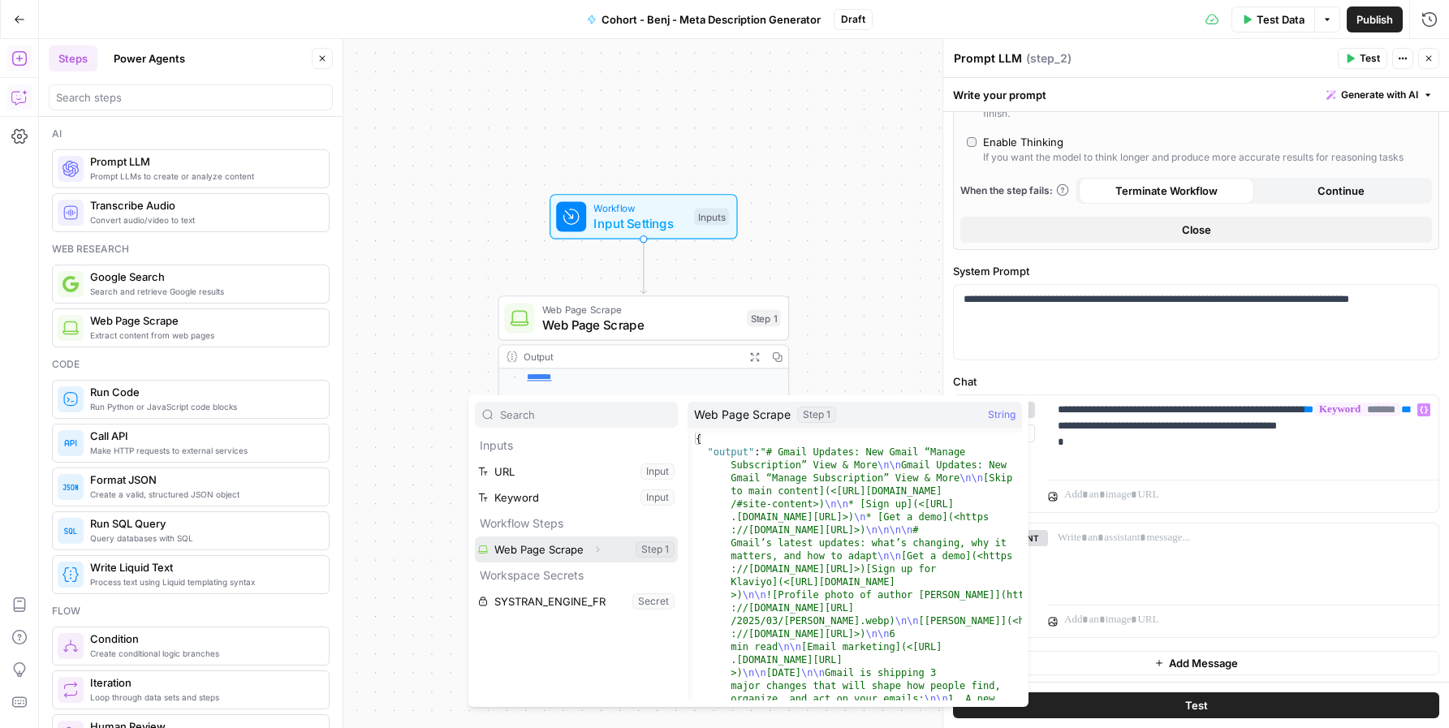
click at [551, 550] on button "Select variable Web Page Scrape" at bounding box center [576, 550] width 203 height 26
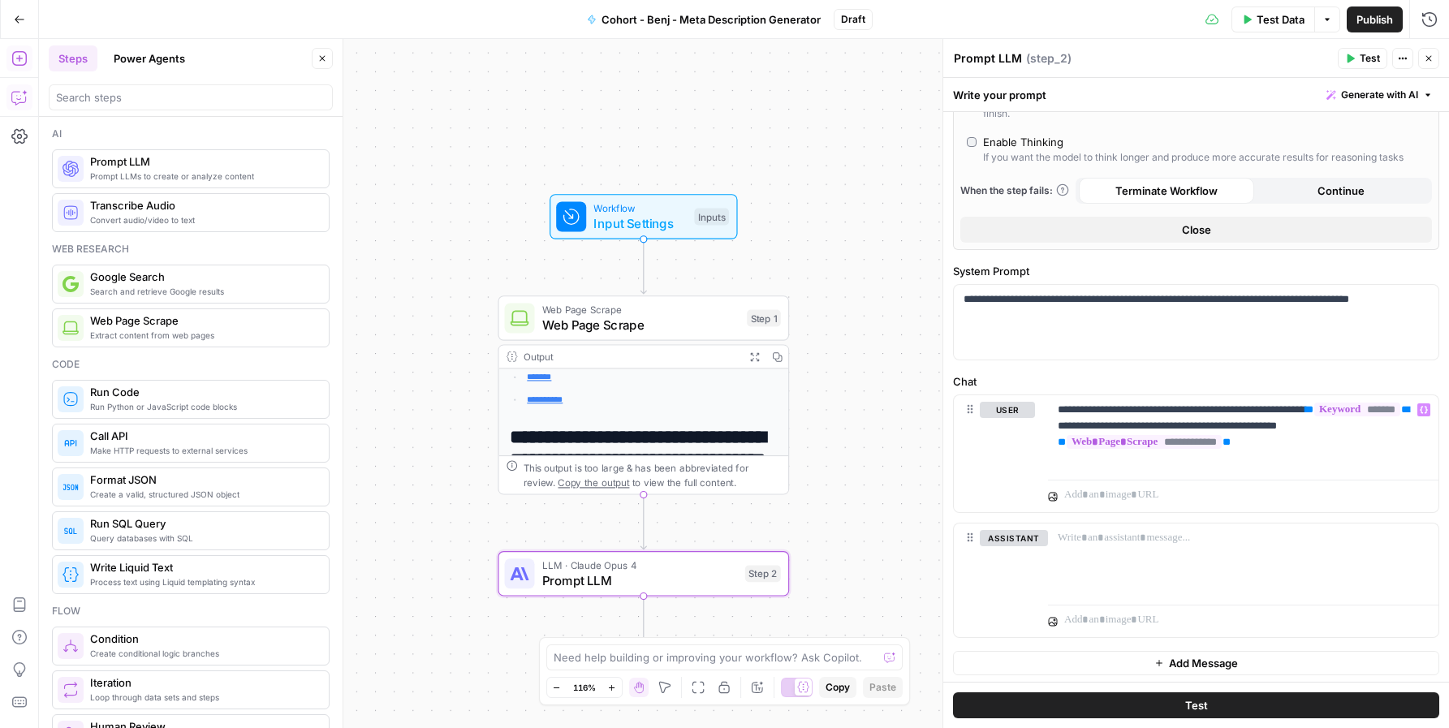
click at [1225, 703] on button "Test" at bounding box center [1196, 706] width 486 height 26
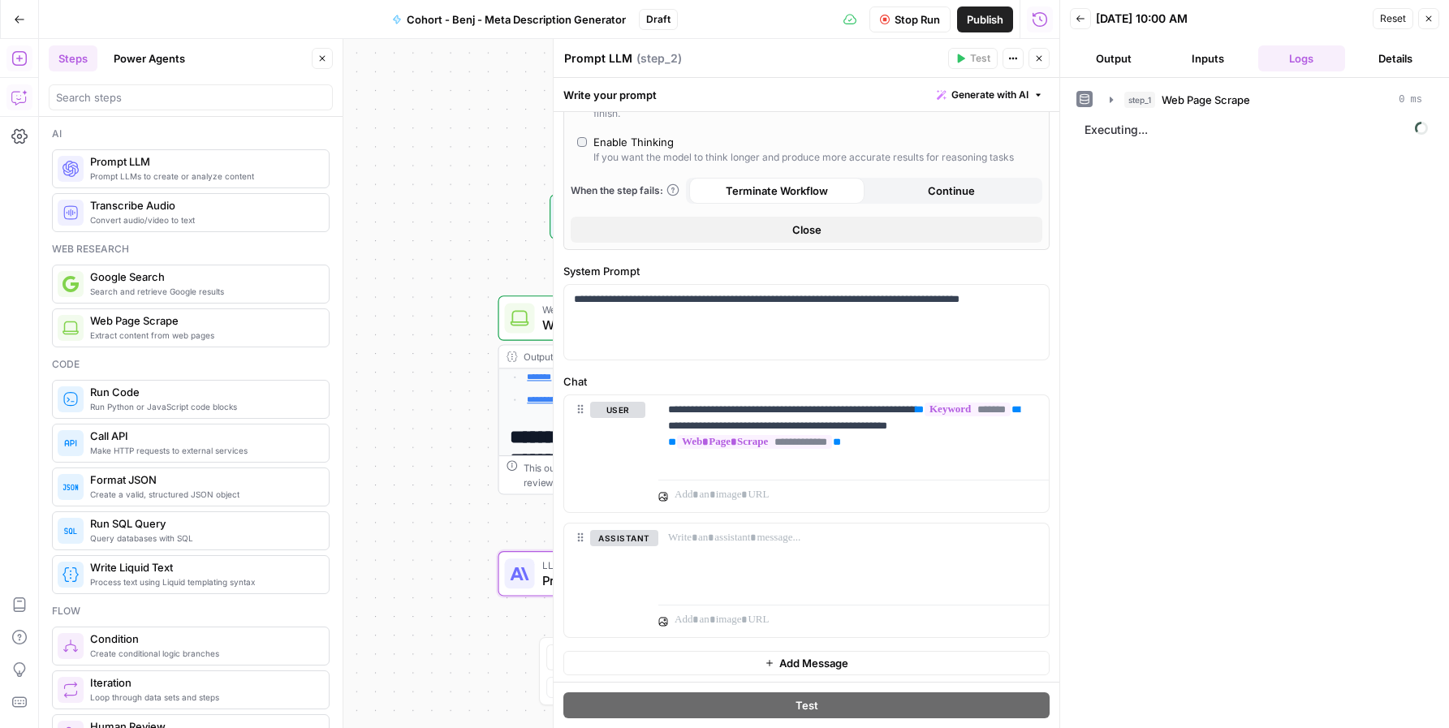
click at [1121, 53] on button "Output" at bounding box center [1114, 58] width 88 height 26
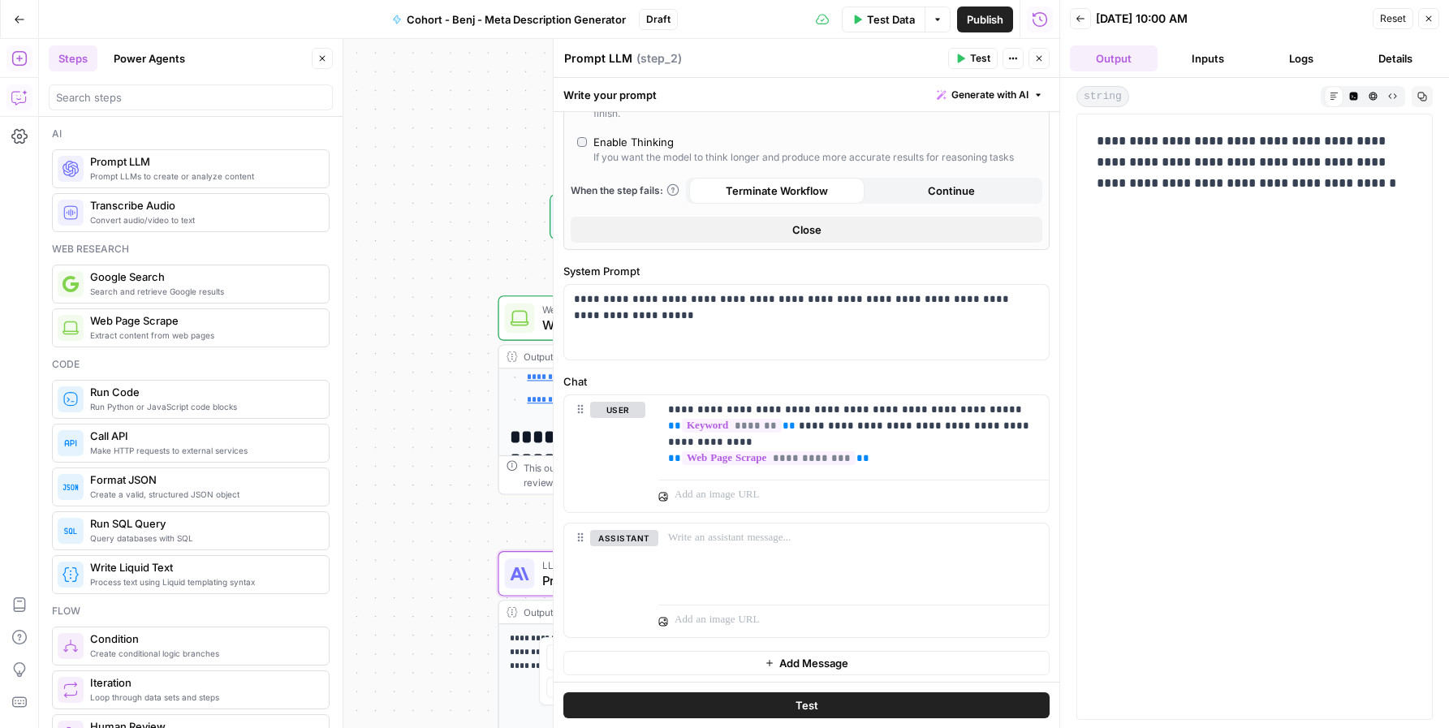
click at [1216, 63] on button "Inputs" at bounding box center [1208, 58] width 88 height 26
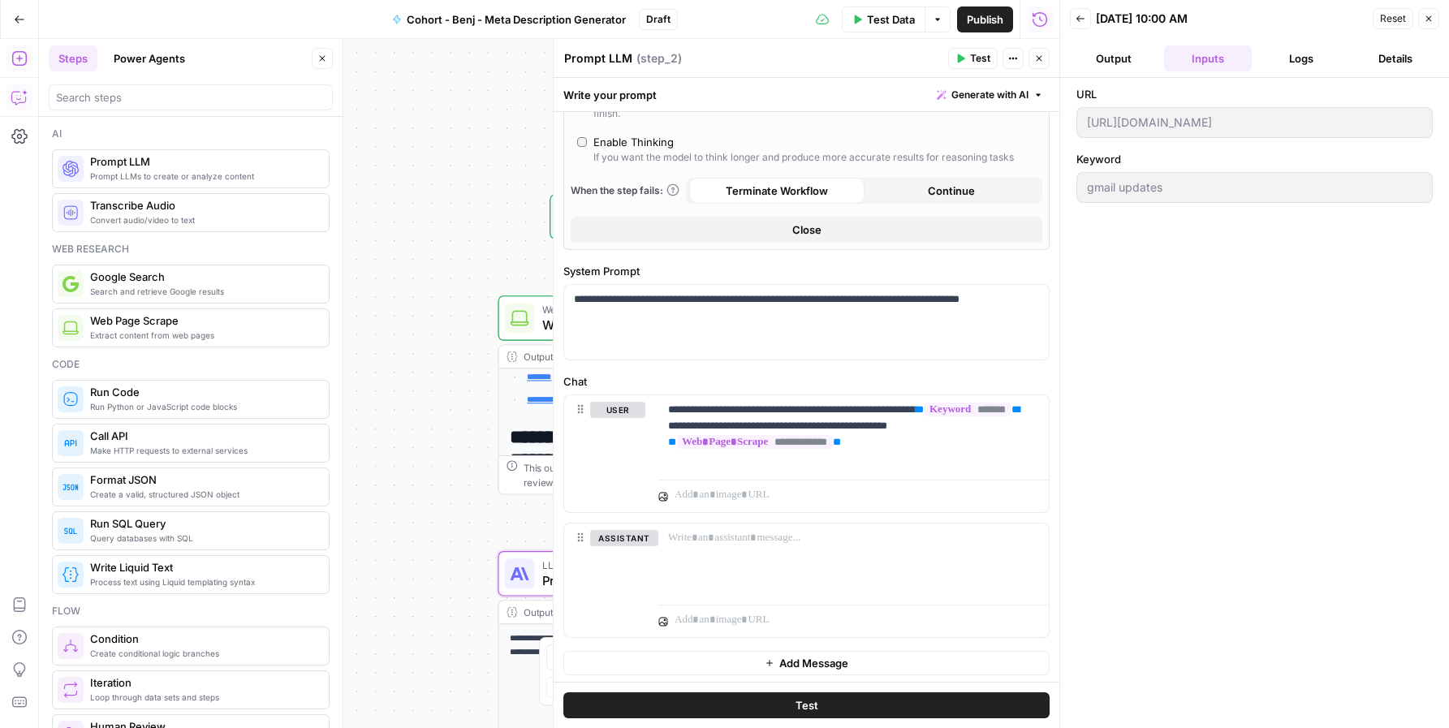
click at [1293, 51] on button "Logs" at bounding box center [1303, 58] width 88 height 26
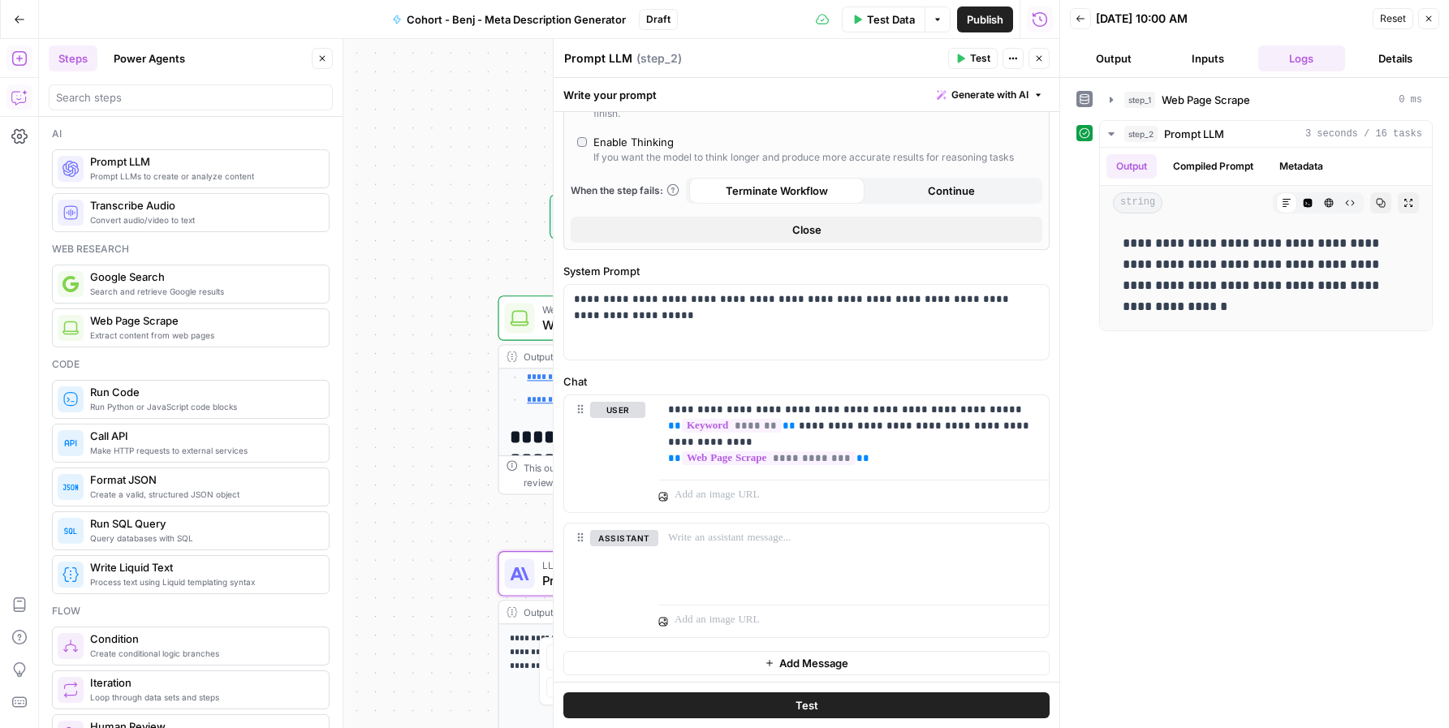
click at [1124, 62] on button "Output" at bounding box center [1114, 58] width 88 height 26
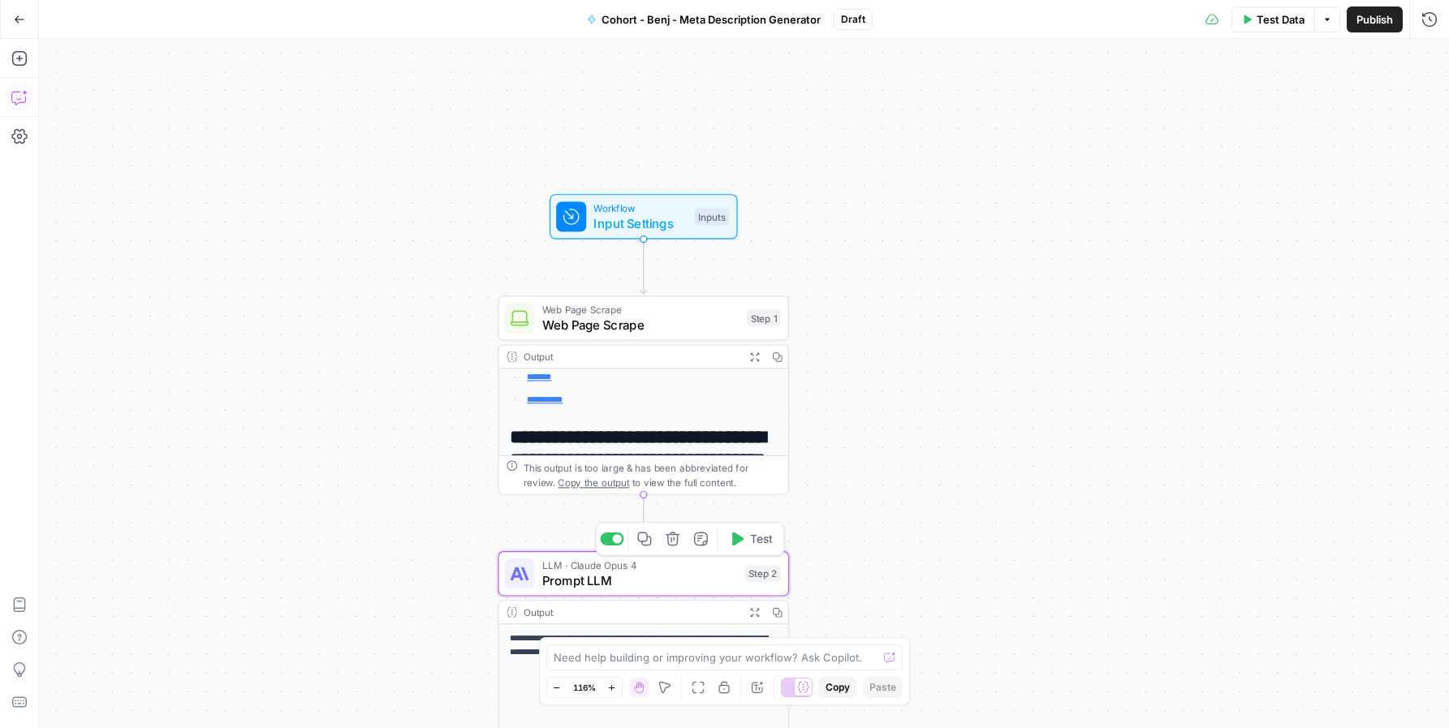
click at [602, 577] on span "Prompt LLM" at bounding box center [640, 580] width 196 height 19
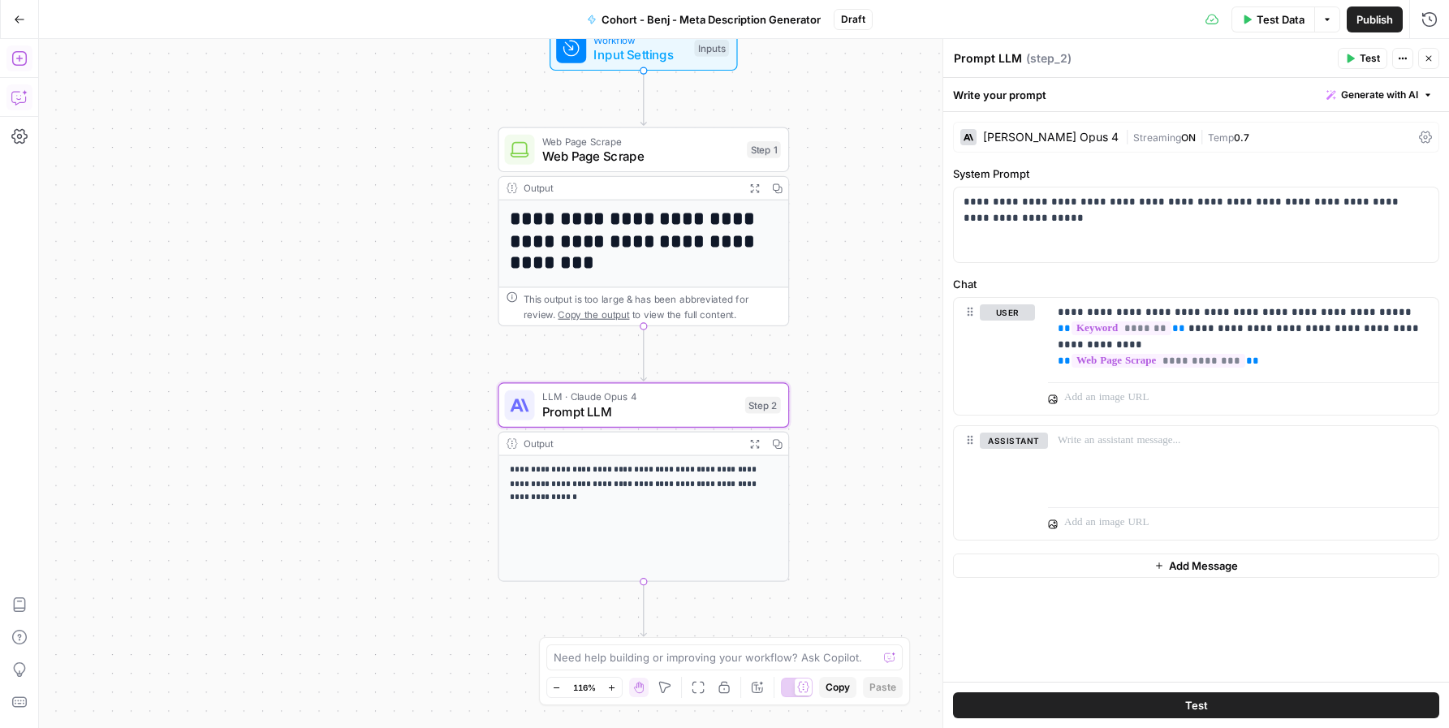
click at [24, 67] on button "Add Steps" at bounding box center [19, 58] width 26 height 26
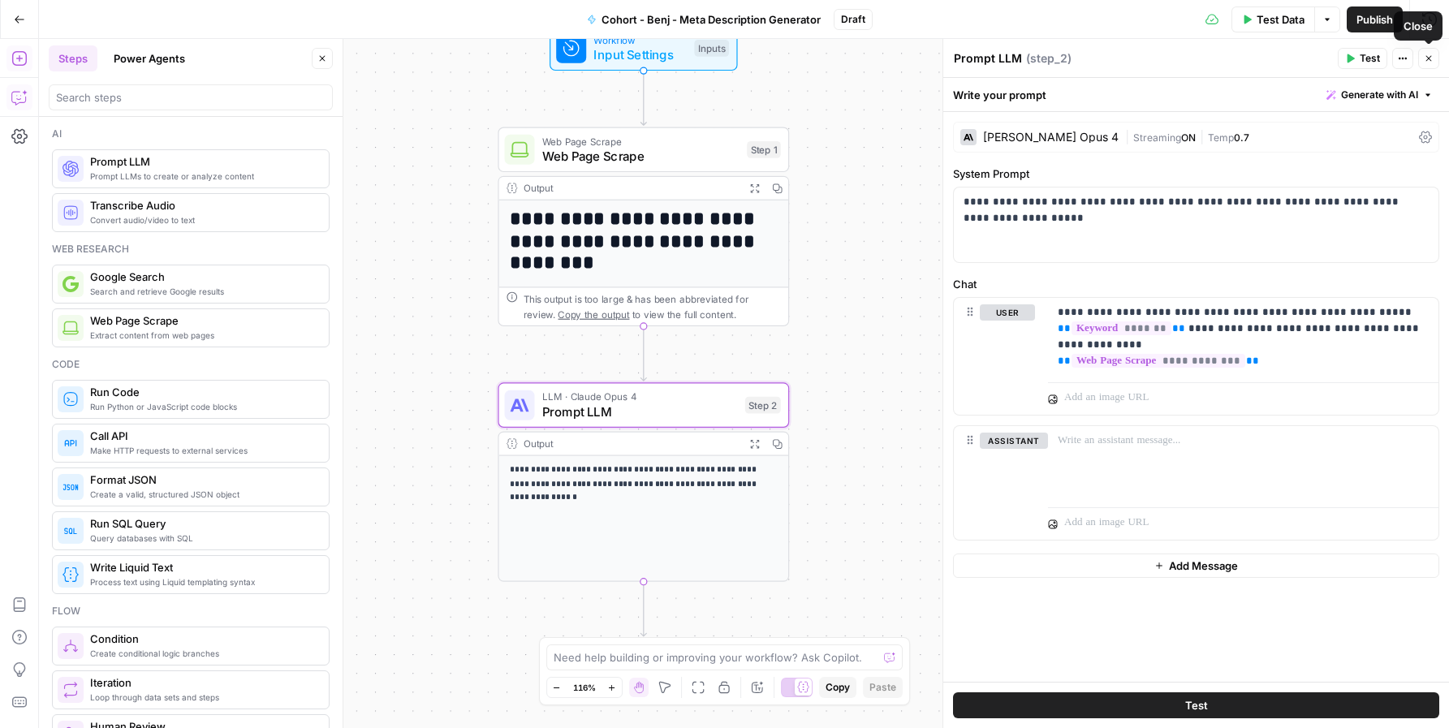
click at [1385, 58] on icon "button" at bounding box center [1430, 59] width 6 height 6
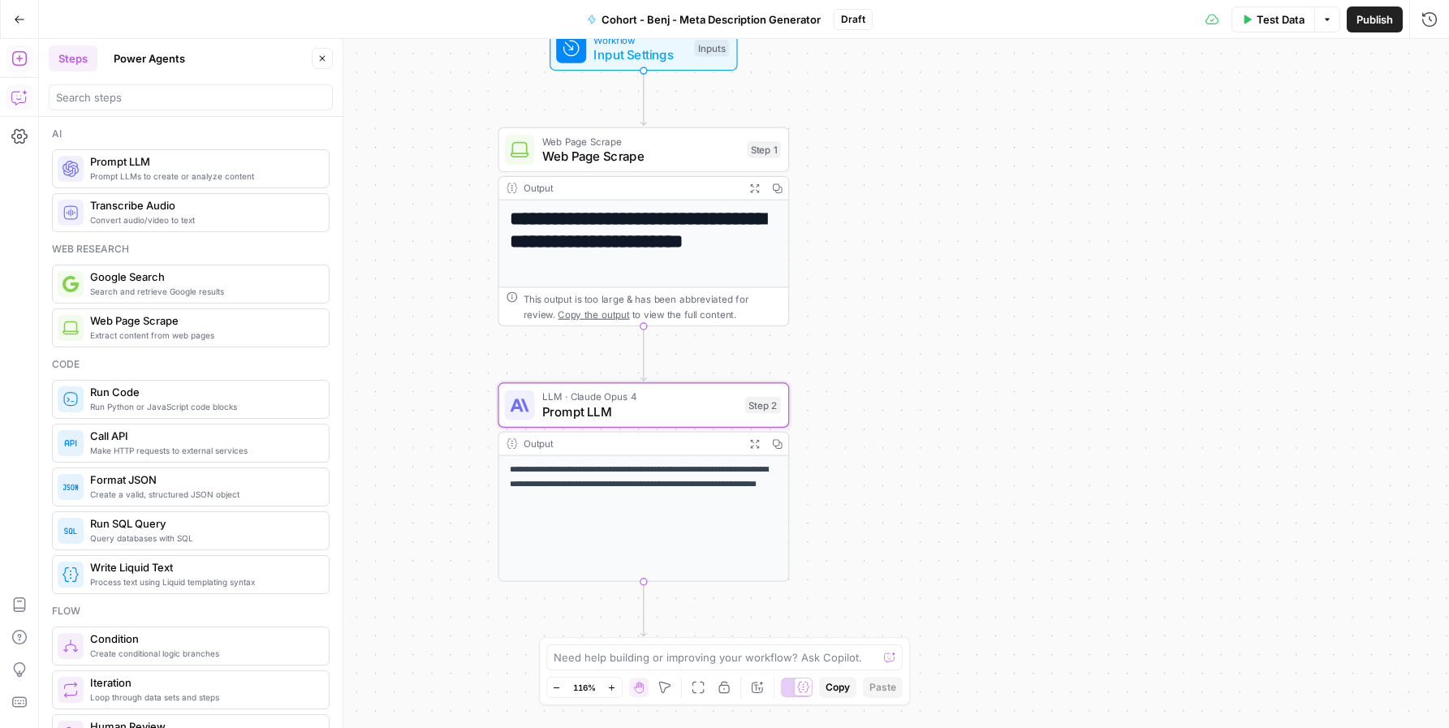
click at [1269, 233] on div "**********" at bounding box center [744, 383] width 1410 height 689
click at [1385, 19] on button "Publish" at bounding box center [1375, 19] width 56 height 26
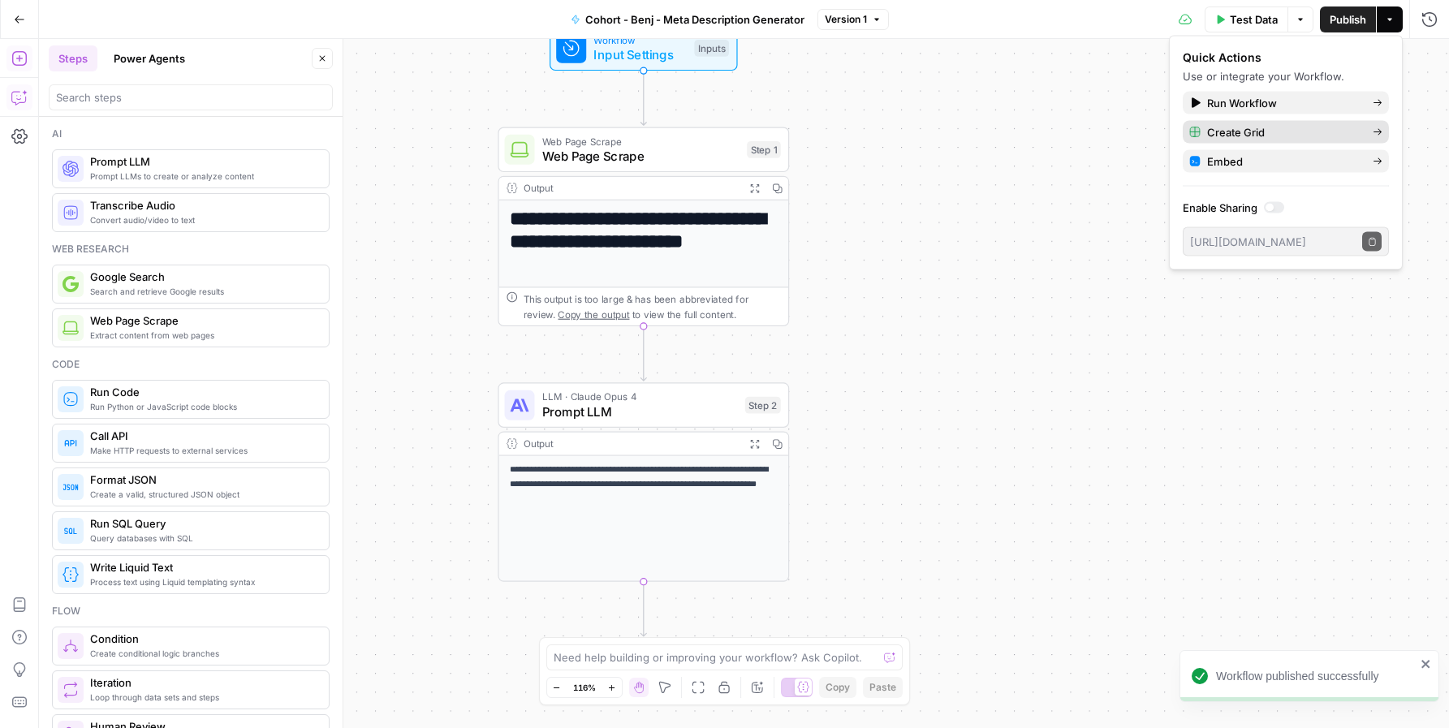
click at [1294, 128] on span "Create Grid" at bounding box center [1283, 132] width 153 height 16
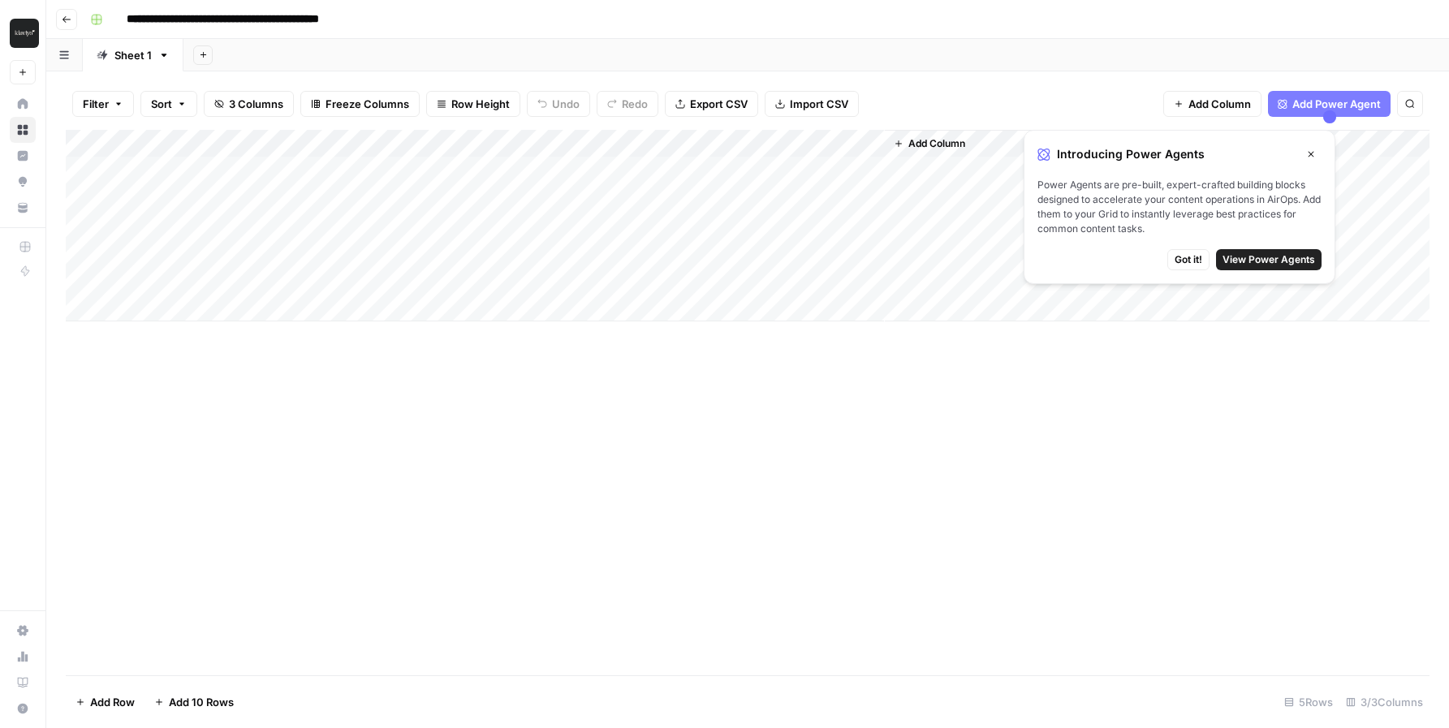
click at [1176, 257] on span "Got it!" at bounding box center [1189, 260] width 28 height 15
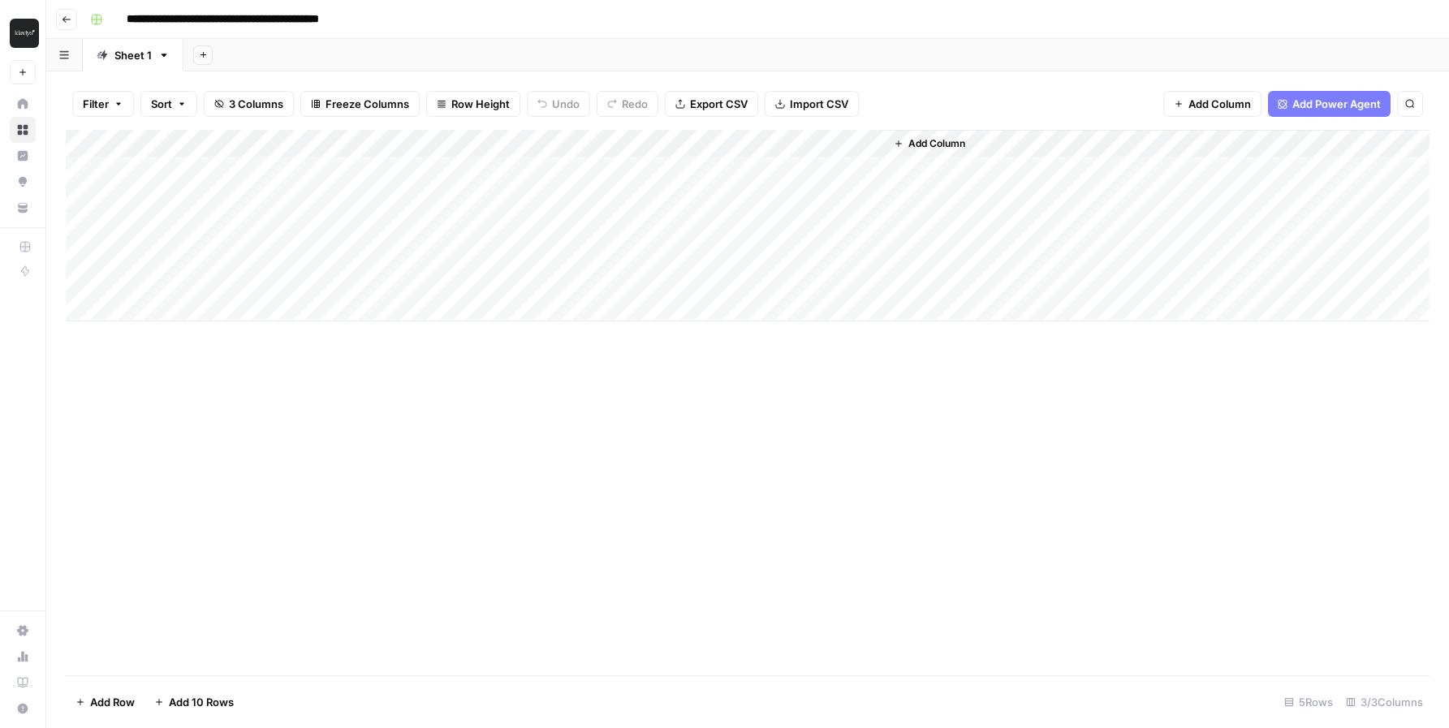
click at [157, 179] on div "Add Column" at bounding box center [748, 226] width 1364 height 192
click at [851, 146] on div "Add Column" at bounding box center [748, 226] width 1364 height 192
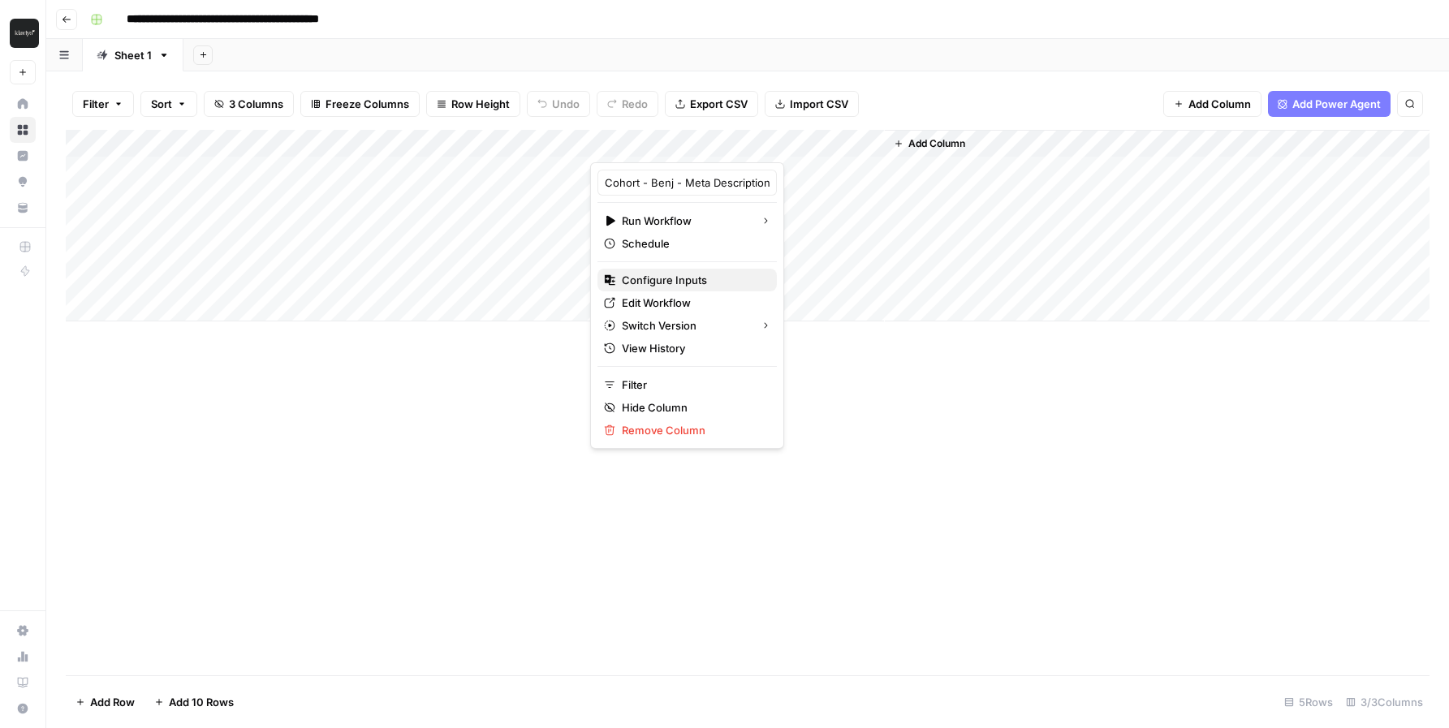
click at [681, 275] on span "Configure Inputs" at bounding box center [693, 280] width 142 height 16
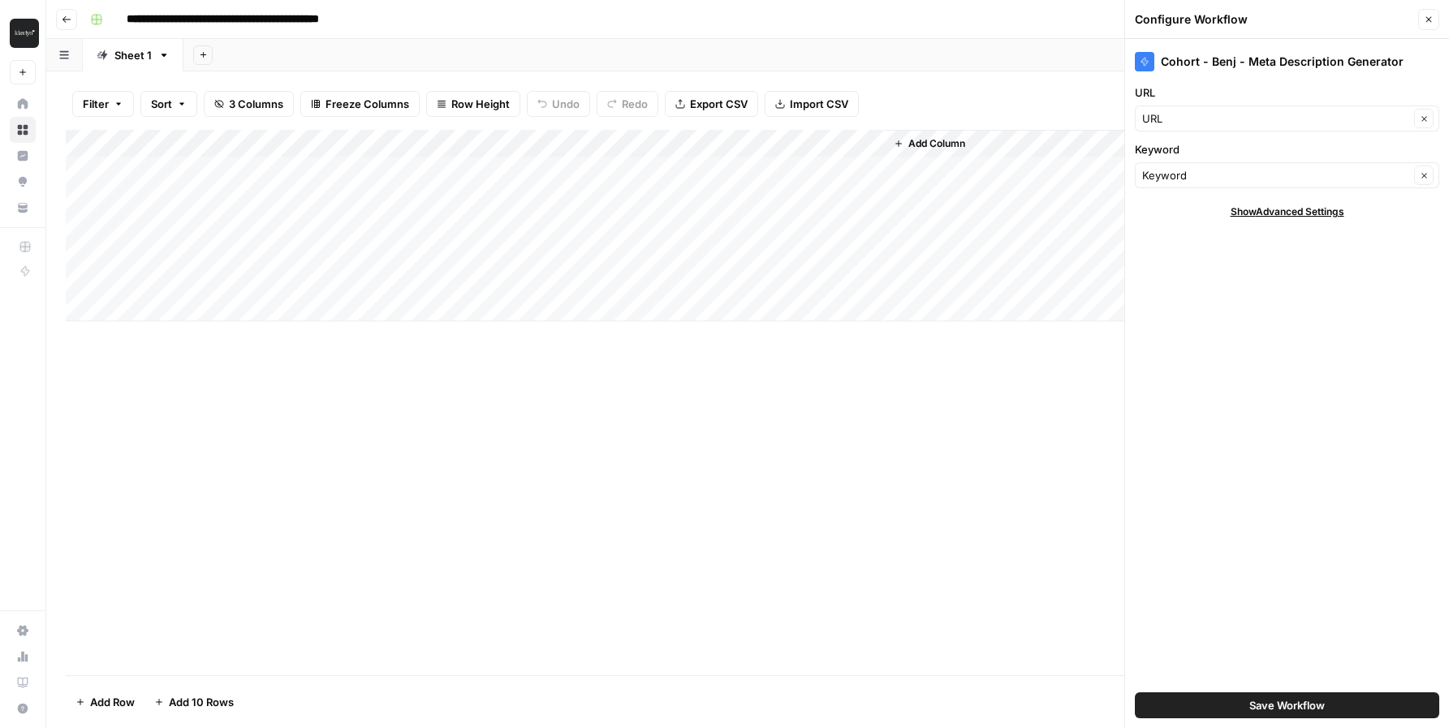
click at [857, 142] on div "Add Column" at bounding box center [748, 226] width 1364 height 192
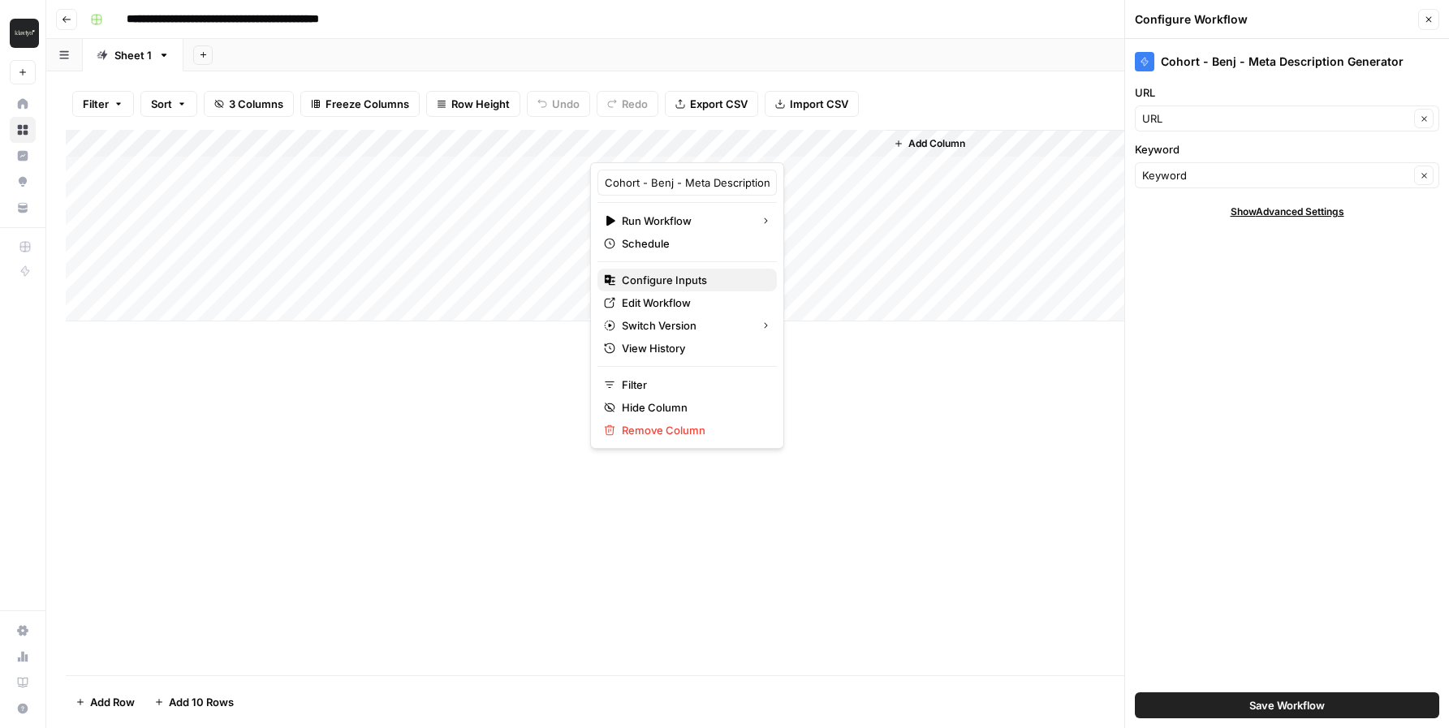
click at [689, 276] on span "Configure Inputs" at bounding box center [693, 280] width 142 height 16
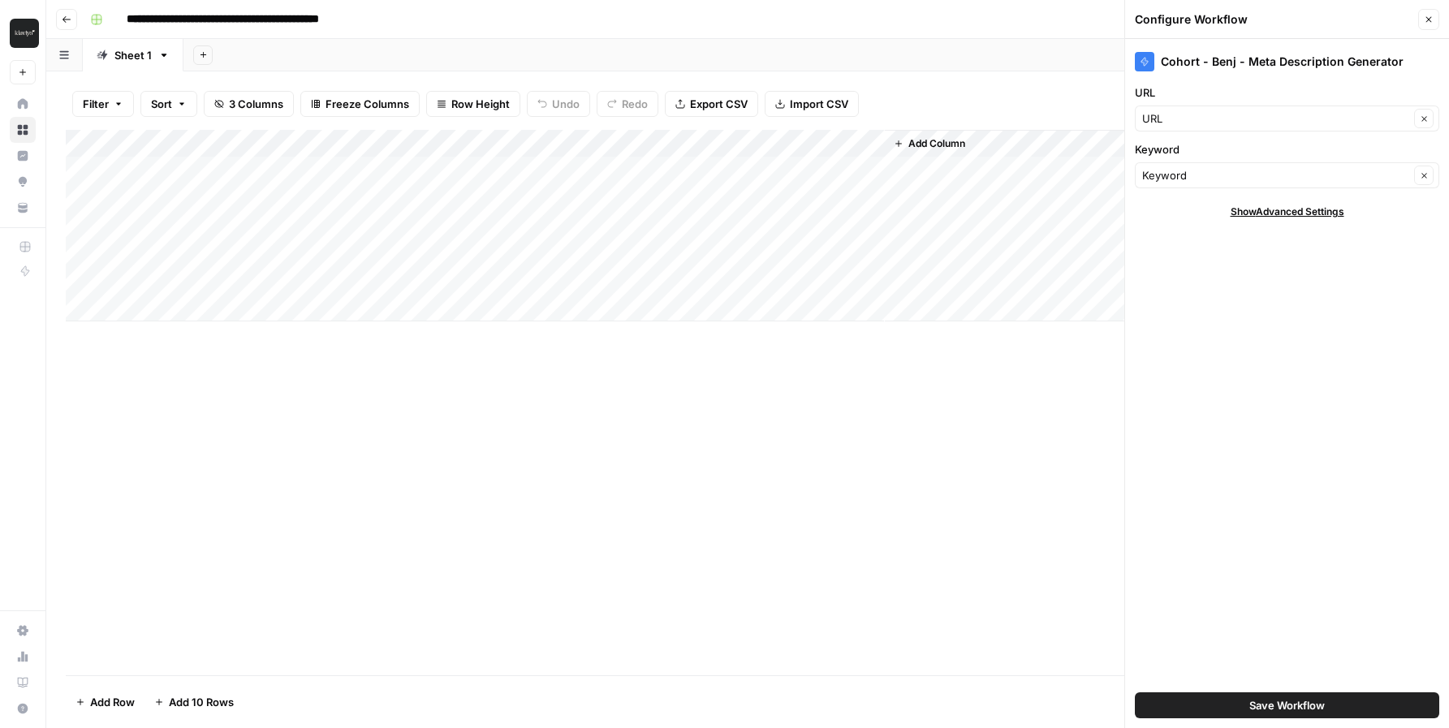
click at [201, 175] on div "Add Column" at bounding box center [748, 226] width 1364 height 192
click at [199, 172] on div "Add Column" at bounding box center [748, 226] width 1364 height 192
click at [199, 172] on body "**********" at bounding box center [724, 364] width 1449 height 728
click at [200, 54] on icon "button" at bounding box center [203, 55] width 6 height 6
click at [241, 109] on span "Blank" at bounding box center [283, 111] width 119 height 16
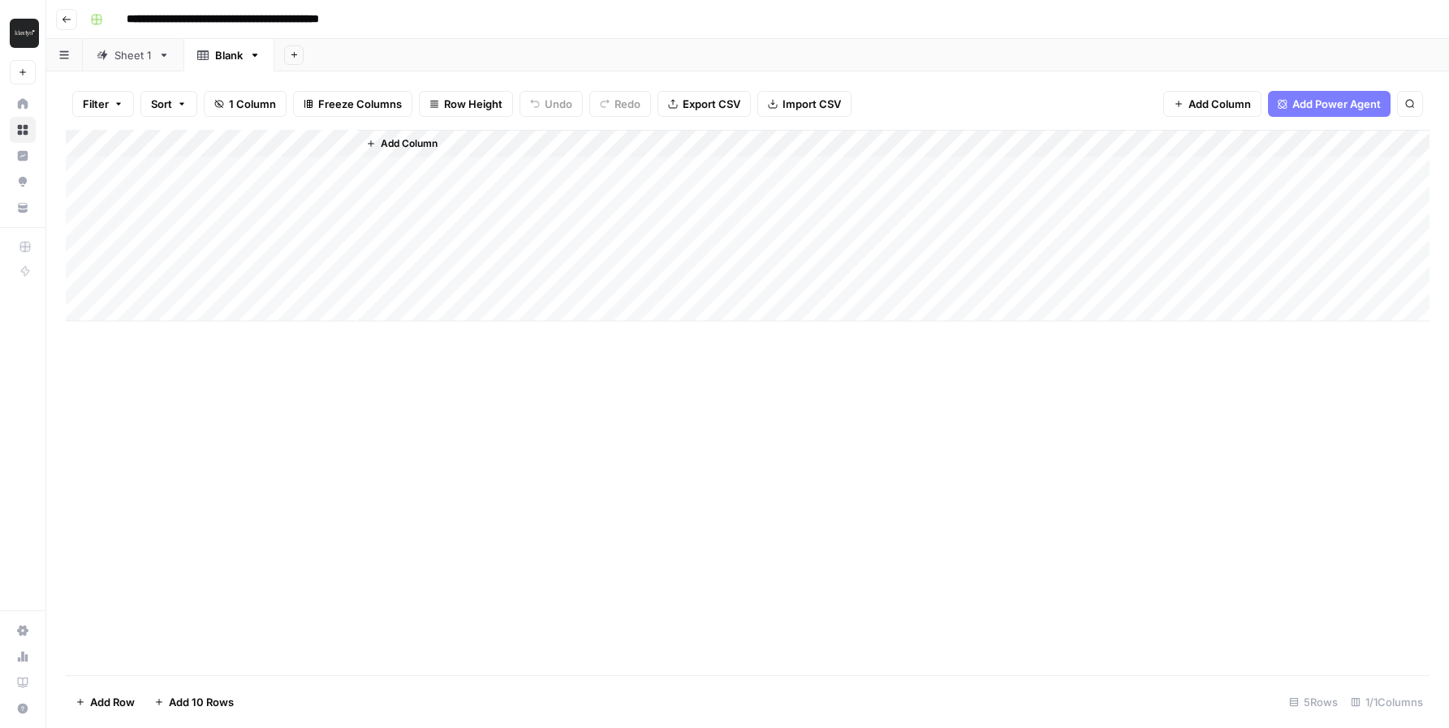
click at [254, 55] on icon "button" at bounding box center [256, 55] width 6 height 3
click at [161, 145] on div "Add Column" at bounding box center [748, 226] width 1364 height 192
click at [165, 185] on input "Title" at bounding box center [219, 183] width 165 height 16
type input "T"
type input "URL"
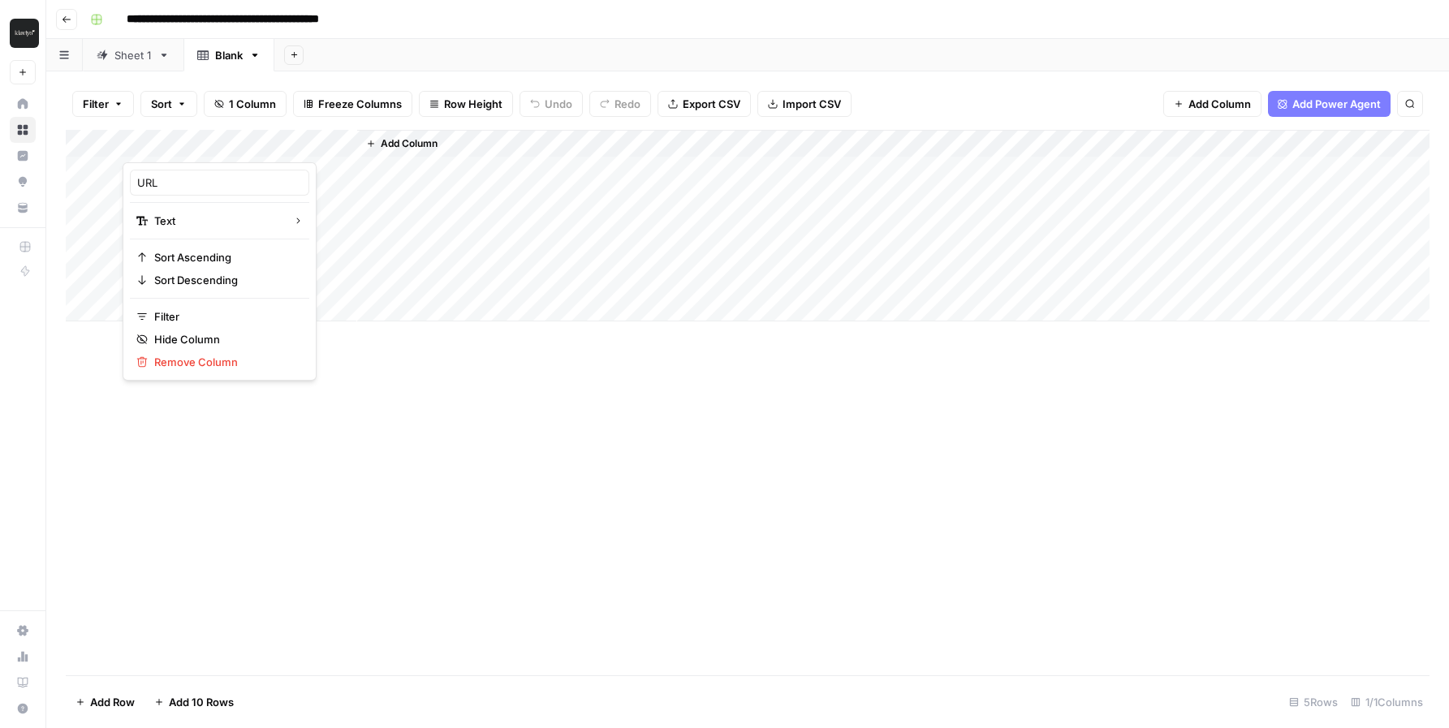
click at [326, 240] on div "Add Column" at bounding box center [748, 226] width 1364 height 192
click at [372, 140] on icon "button" at bounding box center [371, 144] width 10 height 10
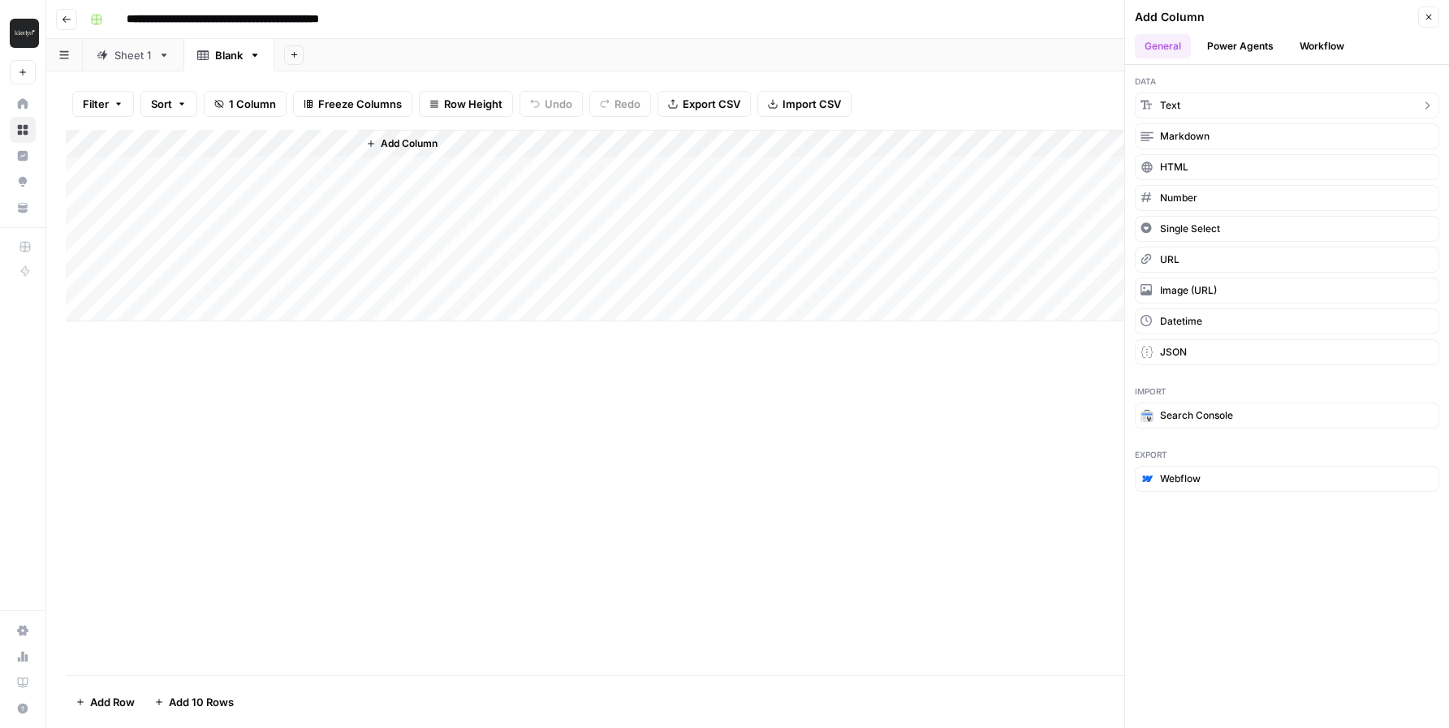
click at [1181, 113] on button "Text" at bounding box center [1287, 106] width 304 height 26
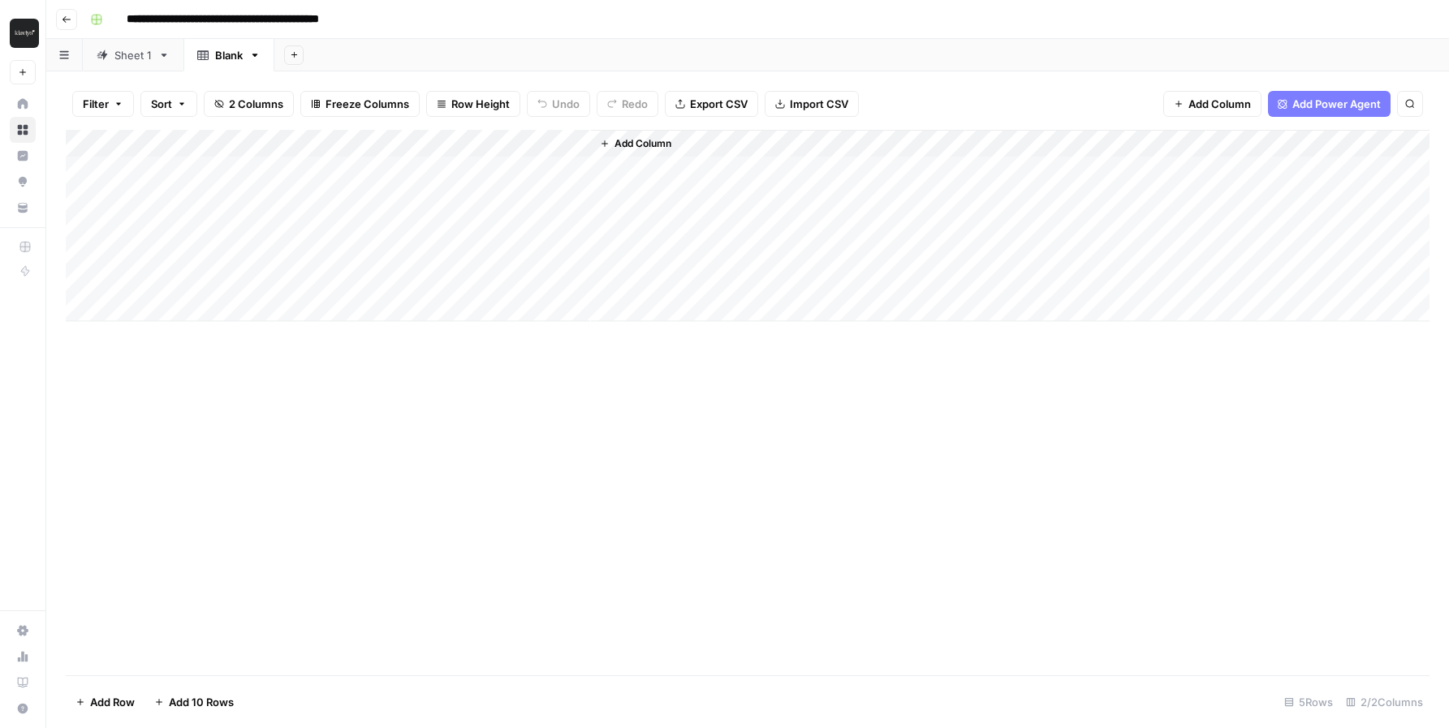
click at [417, 144] on div "Add Column" at bounding box center [748, 226] width 1364 height 192
click at [416, 179] on input "New Column" at bounding box center [453, 183] width 165 height 16
type input "k"
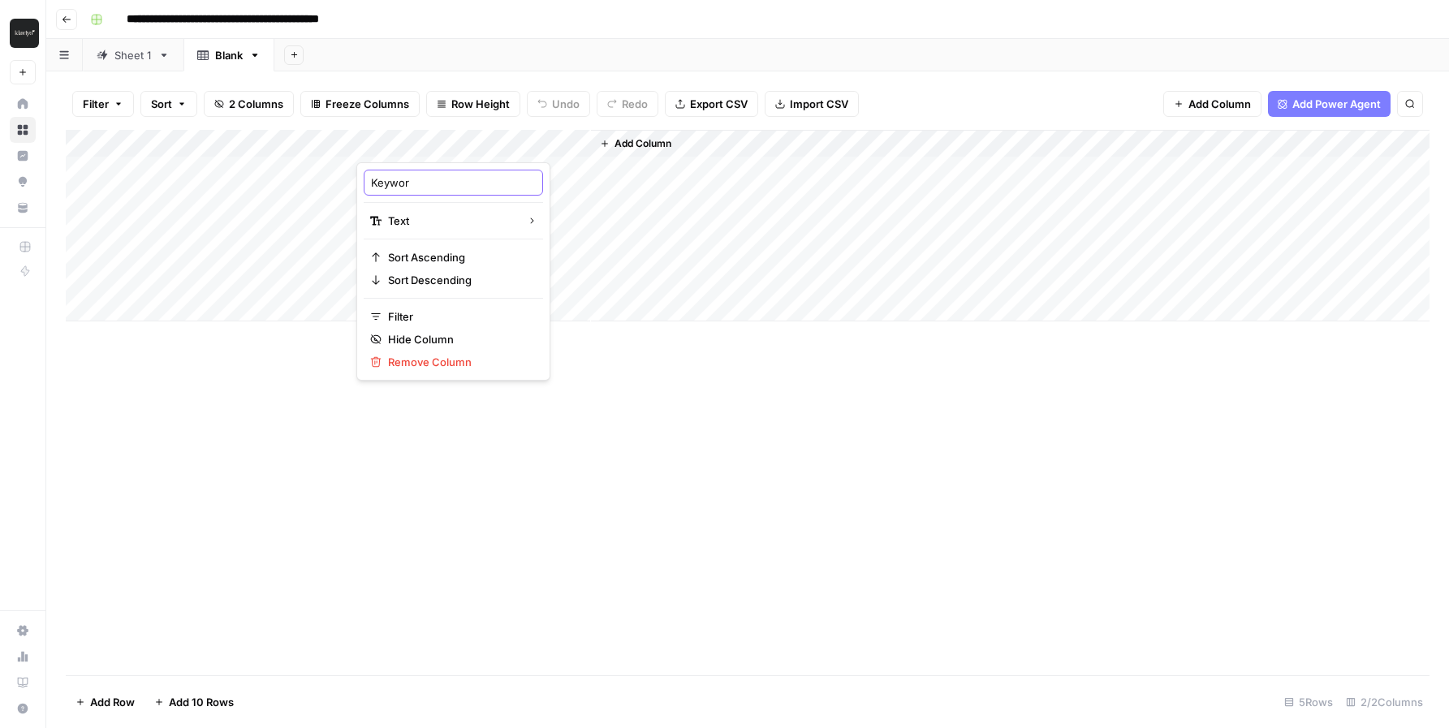
type input "Keyword"
click at [552, 170] on div "Add Column" at bounding box center [748, 226] width 1364 height 192
click at [602, 139] on icon "button" at bounding box center [605, 144] width 10 height 10
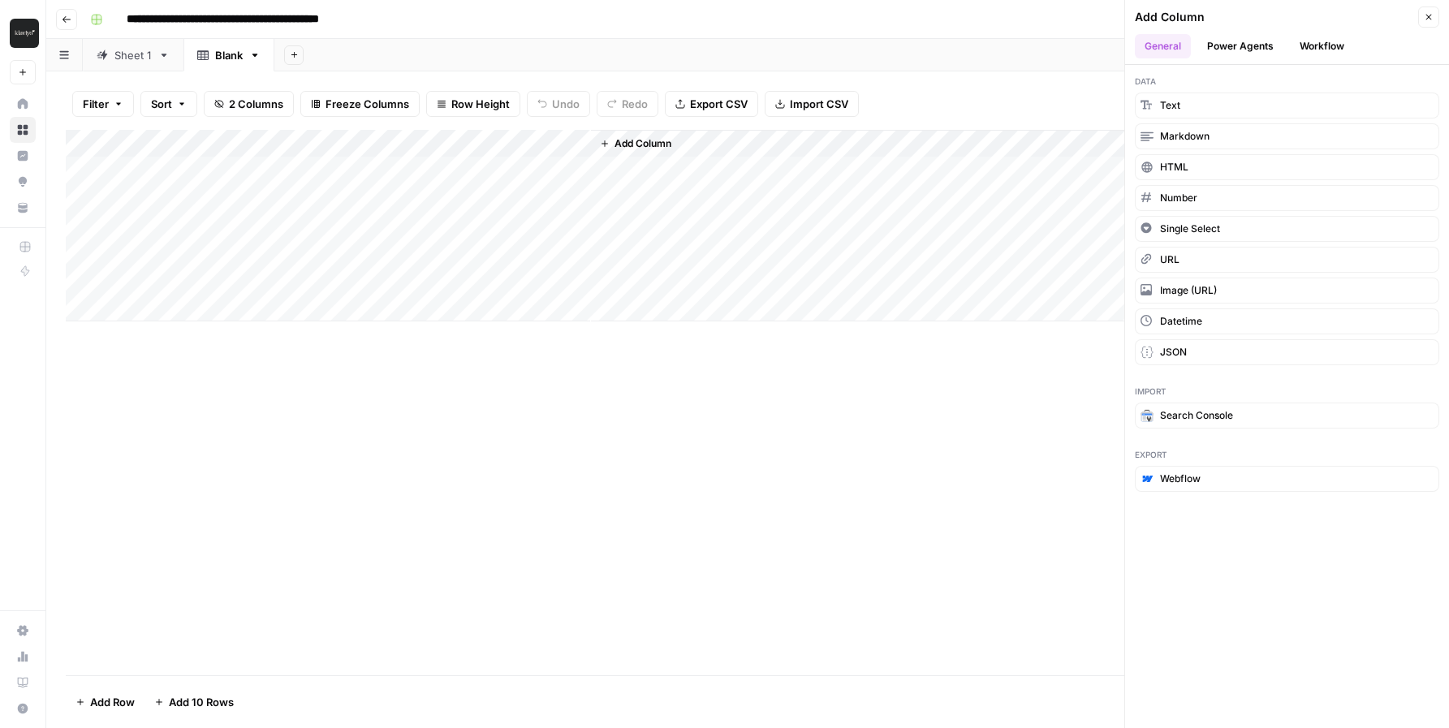
click at [1317, 45] on button "Workflow" at bounding box center [1322, 46] width 64 height 24
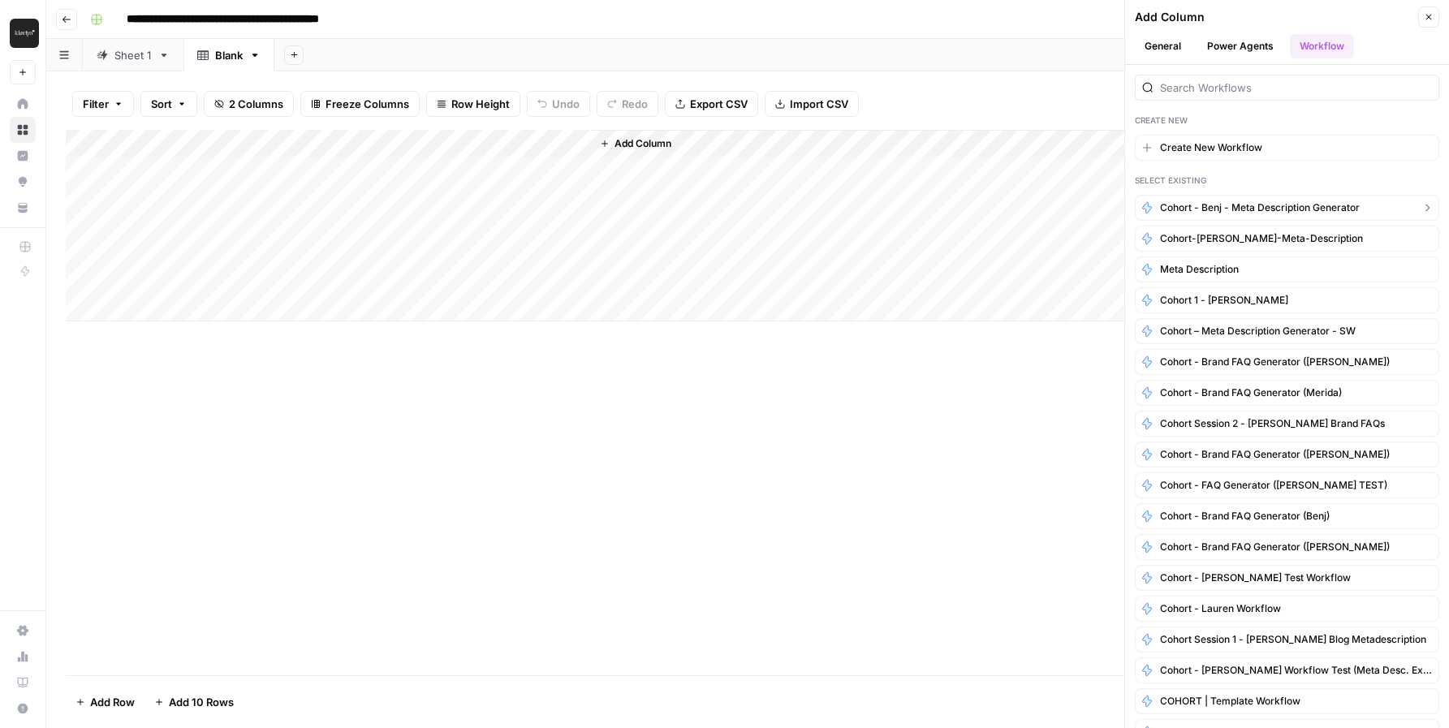
click at [1256, 211] on span "Cohort - Benj - Meta Description Generator" at bounding box center [1260, 208] width 200 height 15
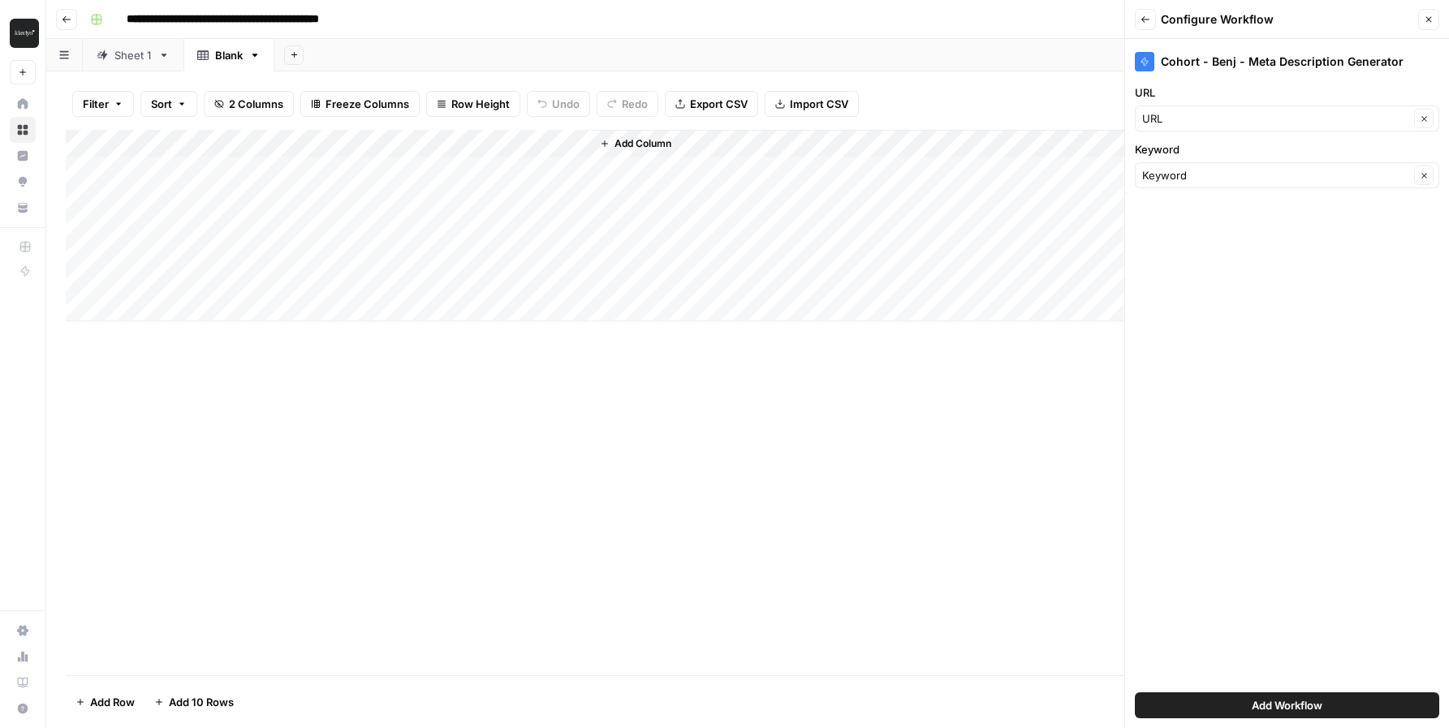
click at [1286, 708] on span "Add Workflow" at bounding box center [1287, 705] width 71 height 16
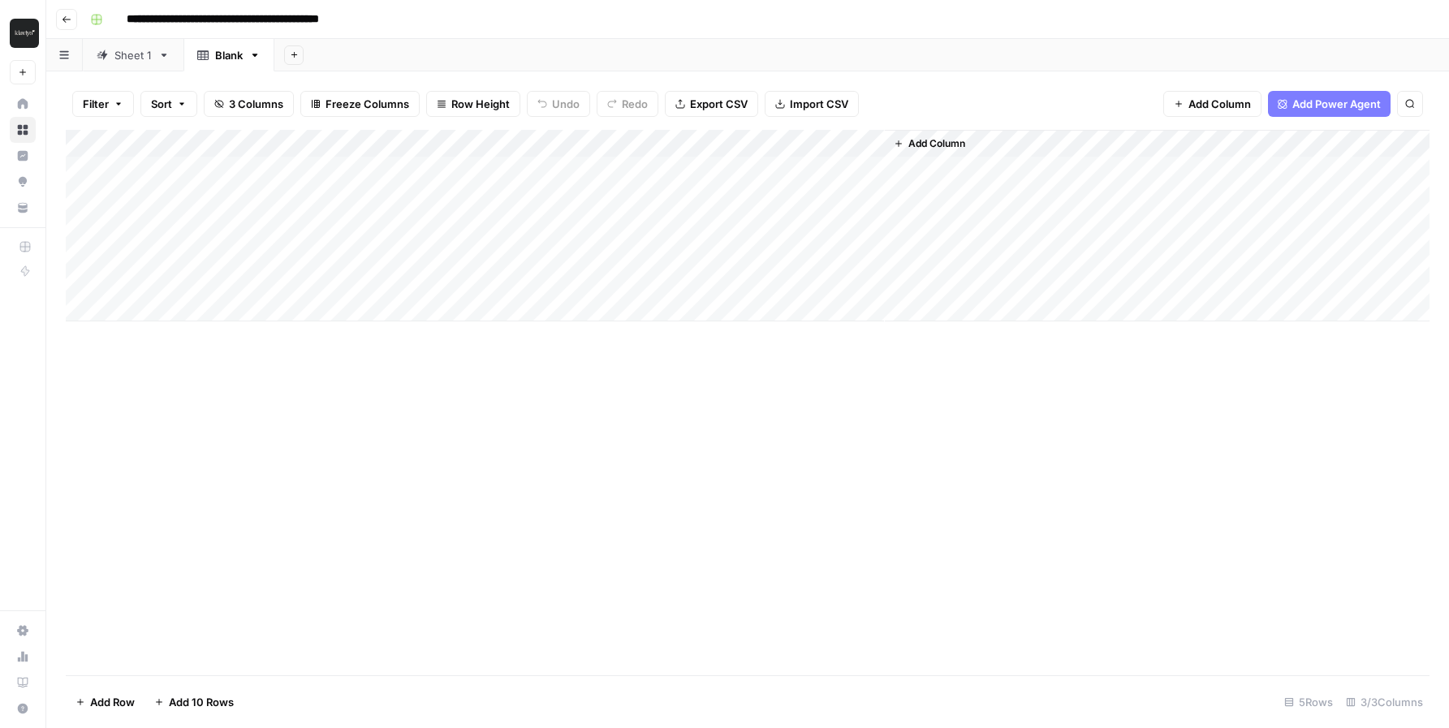
click at [202, 165] on div "Add Column" at bounding box center [748, 226] width 1364 height 192
type textarea "**********"
click at [490, 359] on div "Add Column" at bounding box center [748, 403] width 1364 height 546
click at [446, 167] on div "Add Column" at bounding box center [748, 226] width 1364 height 192
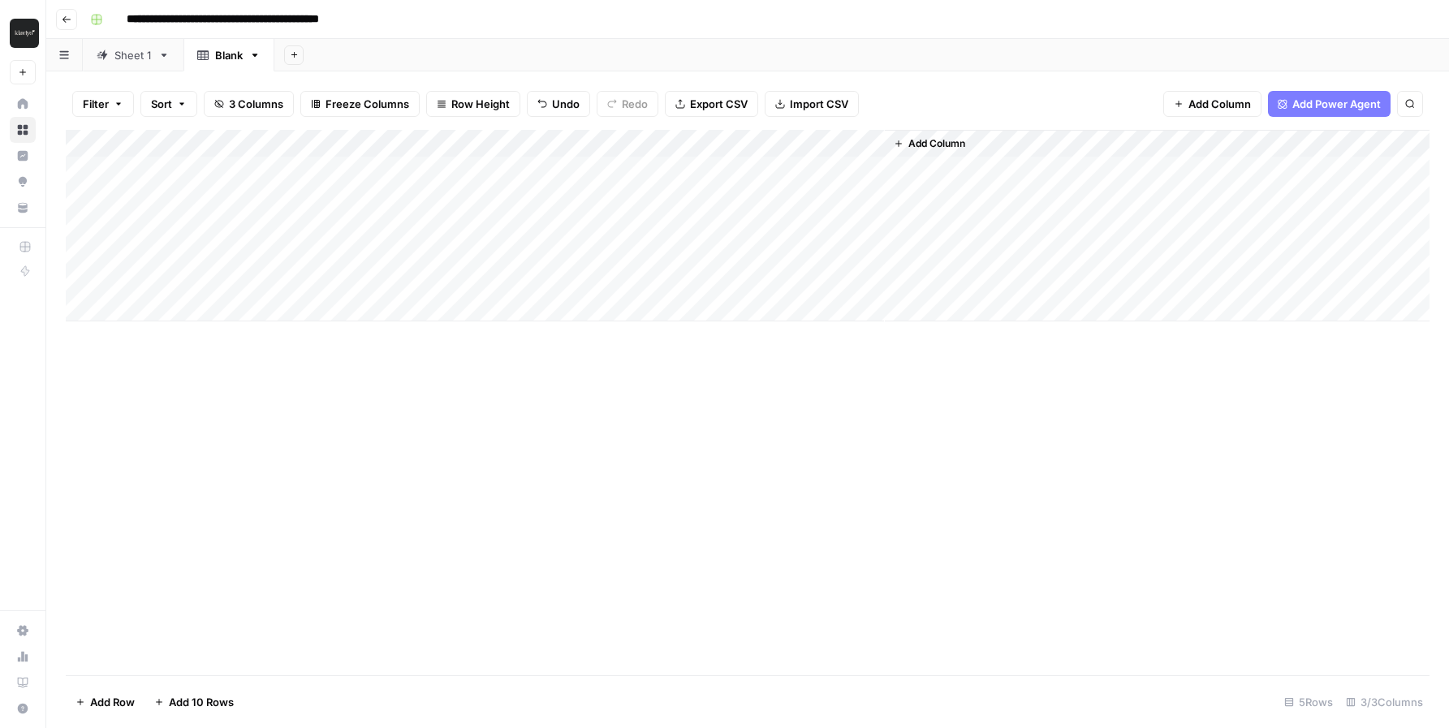
click at [446, 167] on div "Add Column" at bounding box center [748, 226] width 1364 height 192
click at [446, 167] on textarea at bounding box center [486, 171] width 260 height 23
type textarea "**********"
click at [756, 388] on div "Add Column" at bounding box center [748, 403] width 1364 height 546
click at [733, 171] on div "Add Column" at bounding box center [748, 226] width 1364 height 192
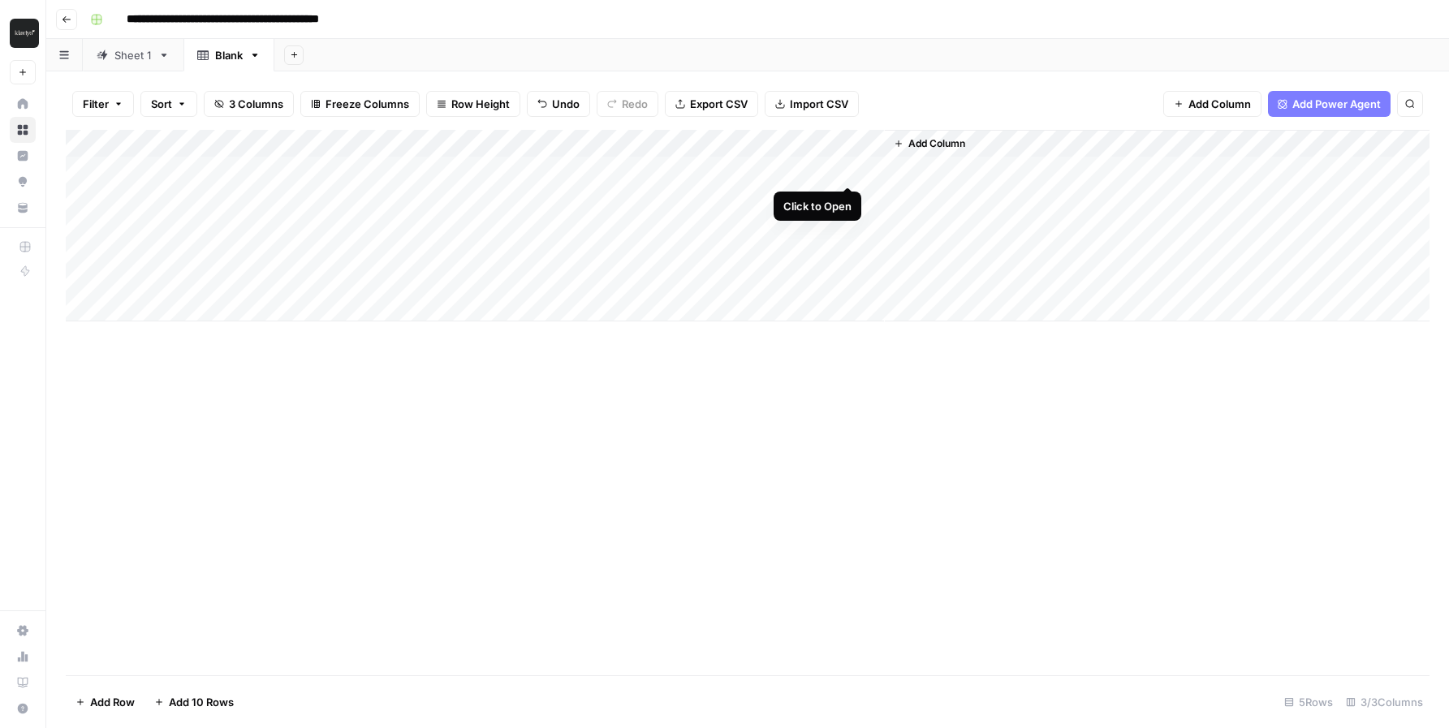
click at [849, 170] on div "Add Column" at bounding box center [748, 226] width 1364 height 192
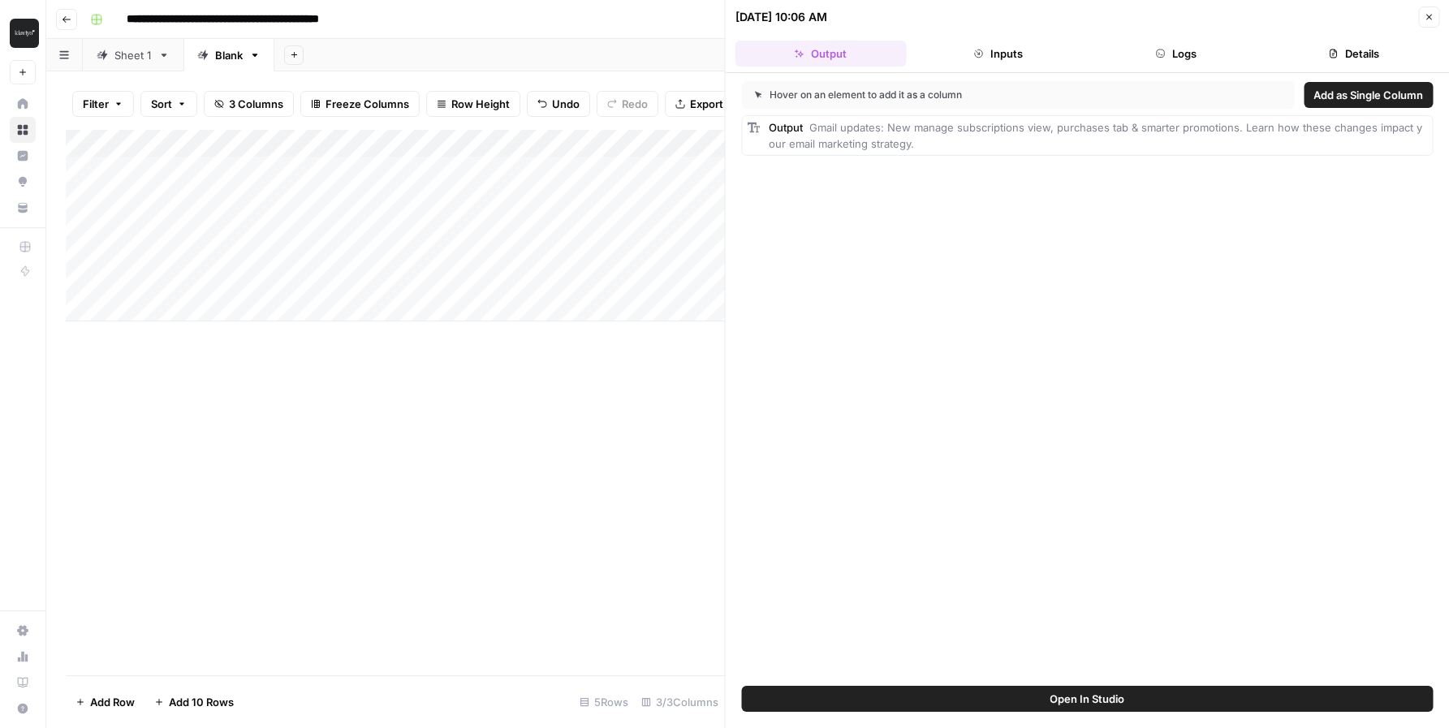
click at [1006, 60] on button "Inputs" at bounding box center [998, 54] width 171 height 26
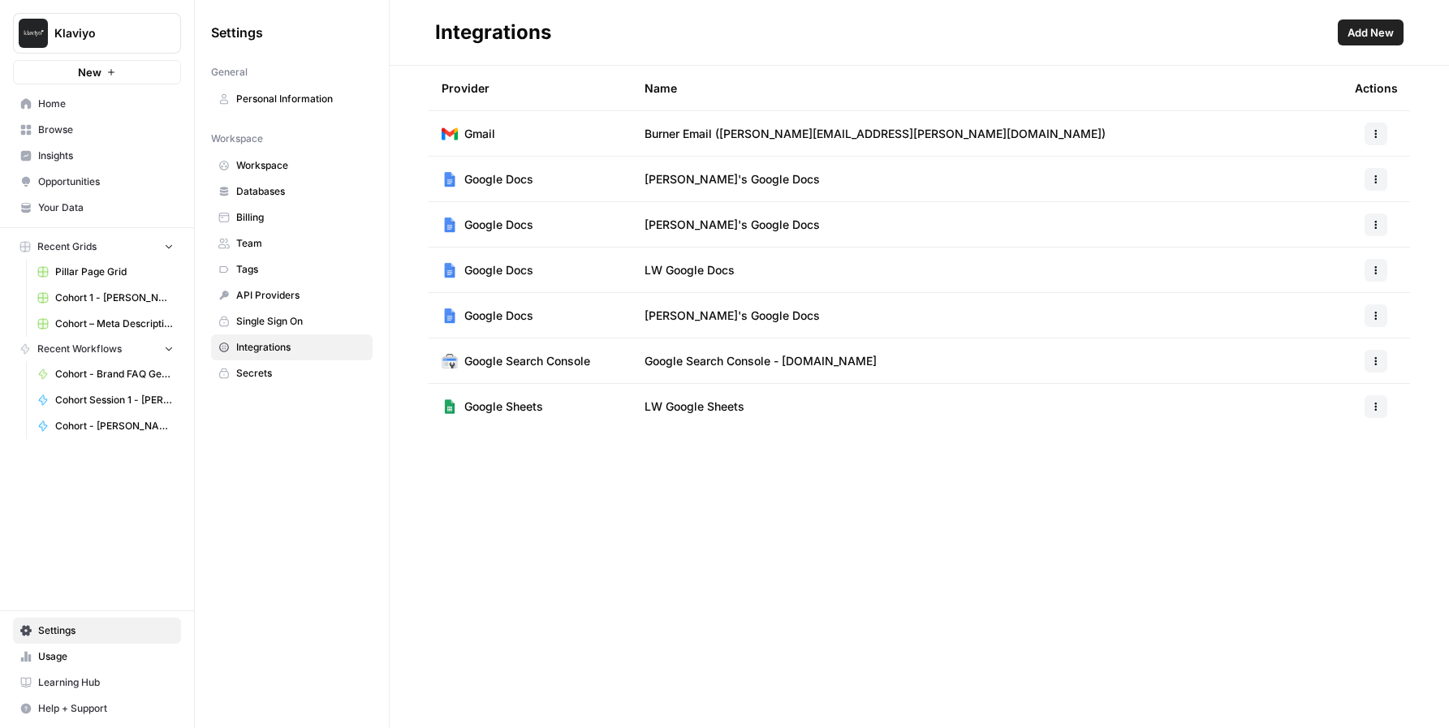
click at [127, 421] on span "Cohort - [PERSON_NAME] - Blog hero image generation" at bounding box center [114, 426] width 119 height 15
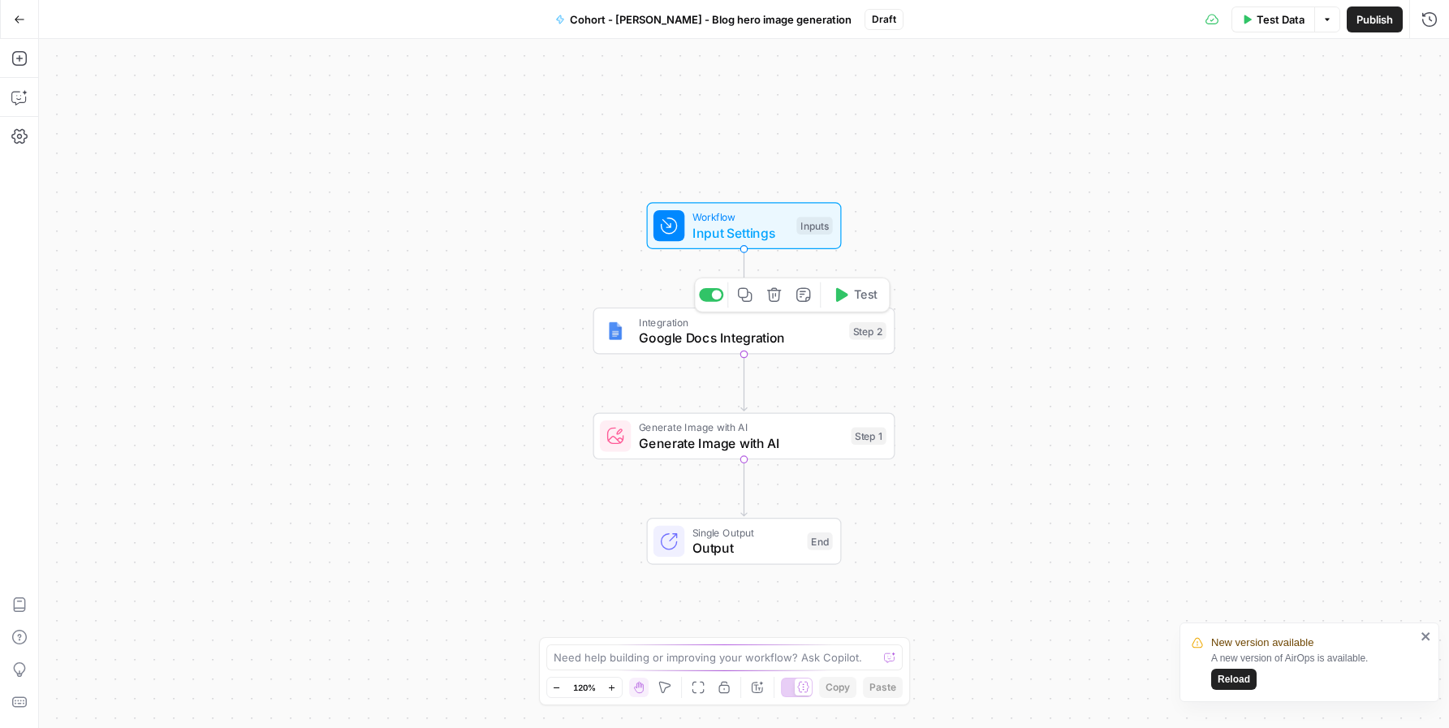
click at [718, 342] on span "Google Docs Integration" at bounding box center [740, 337] width 203 height 19
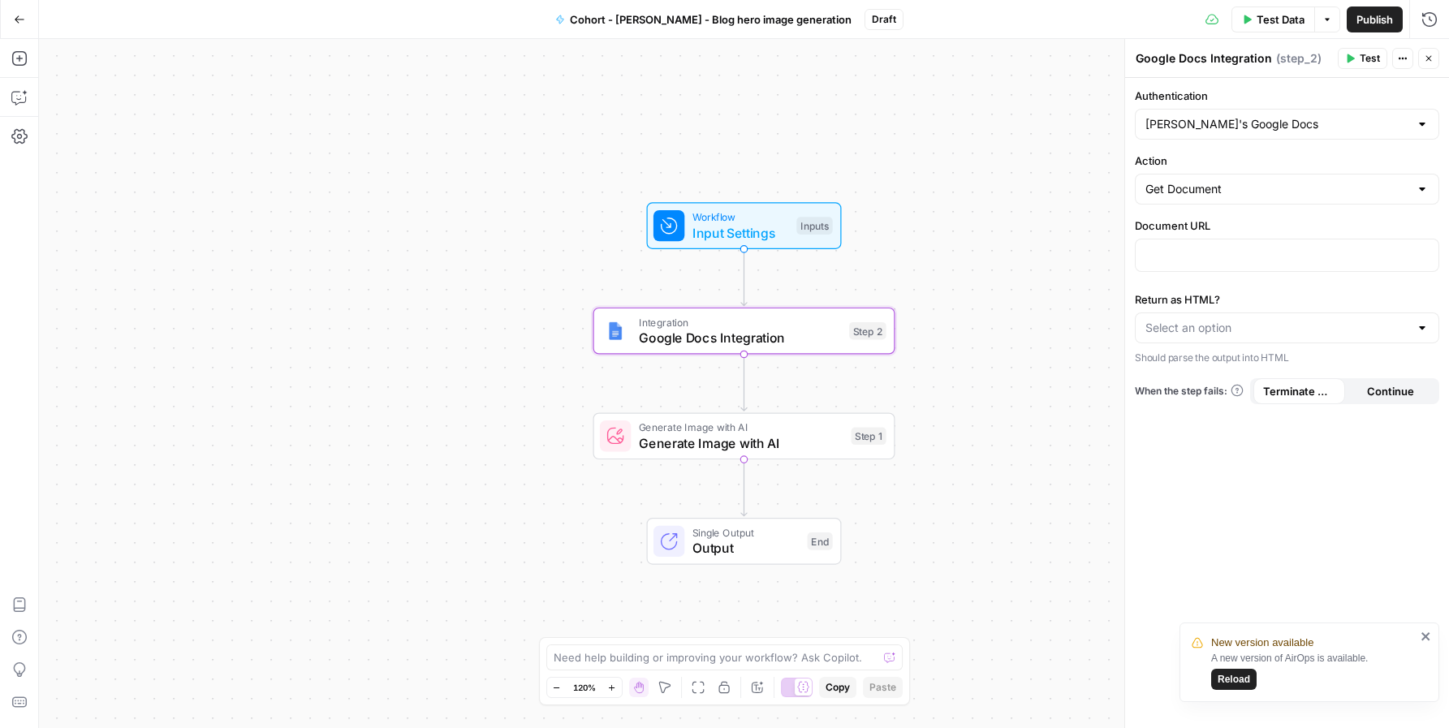
click at [1224, 232] on label "Document URL" at bounding box center [1287, 226] width 304 height 16
click at [1225, 246] on p at bounding box center [1287, 254] width 283 height 16
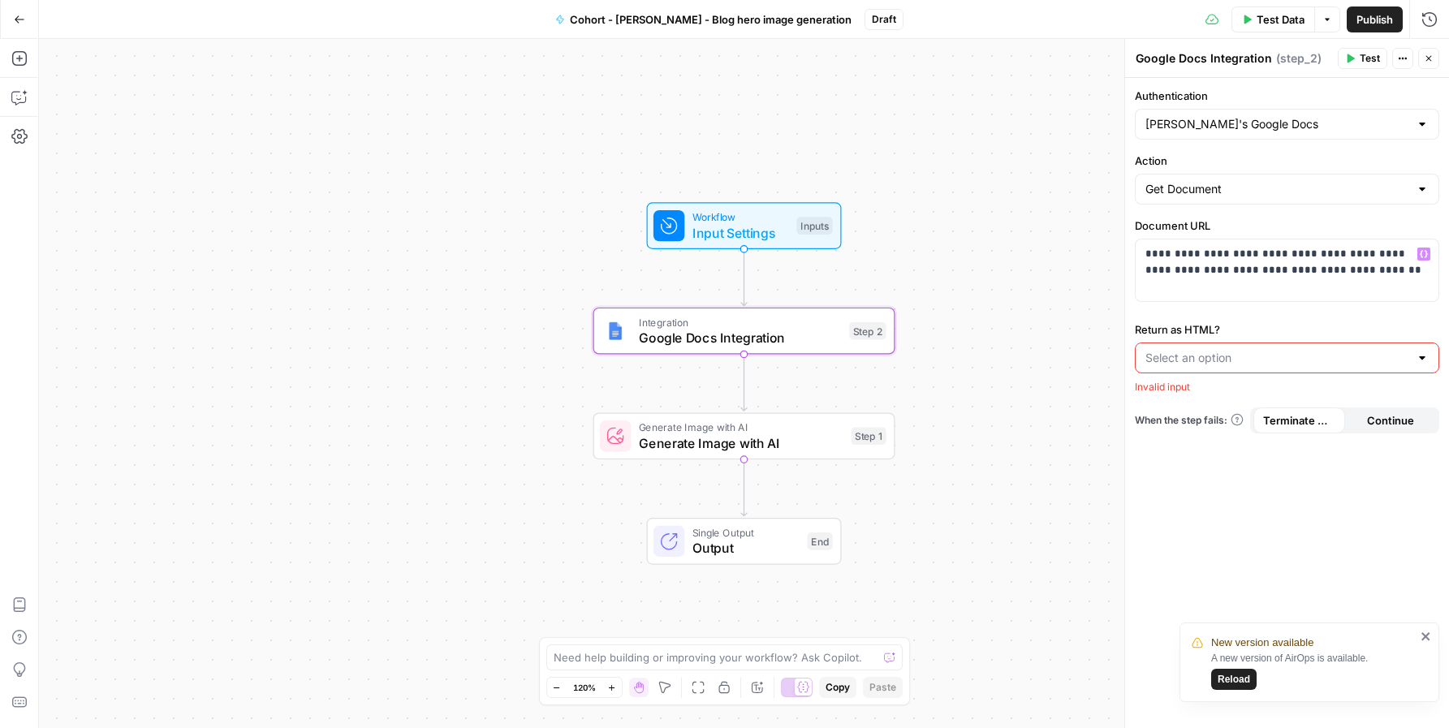
click at [1255, 352] on input "Return as HTML?" at bounding box center [1278, 358] width 264 height 16
click at [1237, 412] on button "No" at bounding box center [1287, 421] width 290 height 23
type input "No"
click at [1422, 637] on icon "close" at bounding box center [1426, 636] width 11 height 13
click at [1373, 56] on span "Test" at bounding box center [1370, 58] width 20 height 15
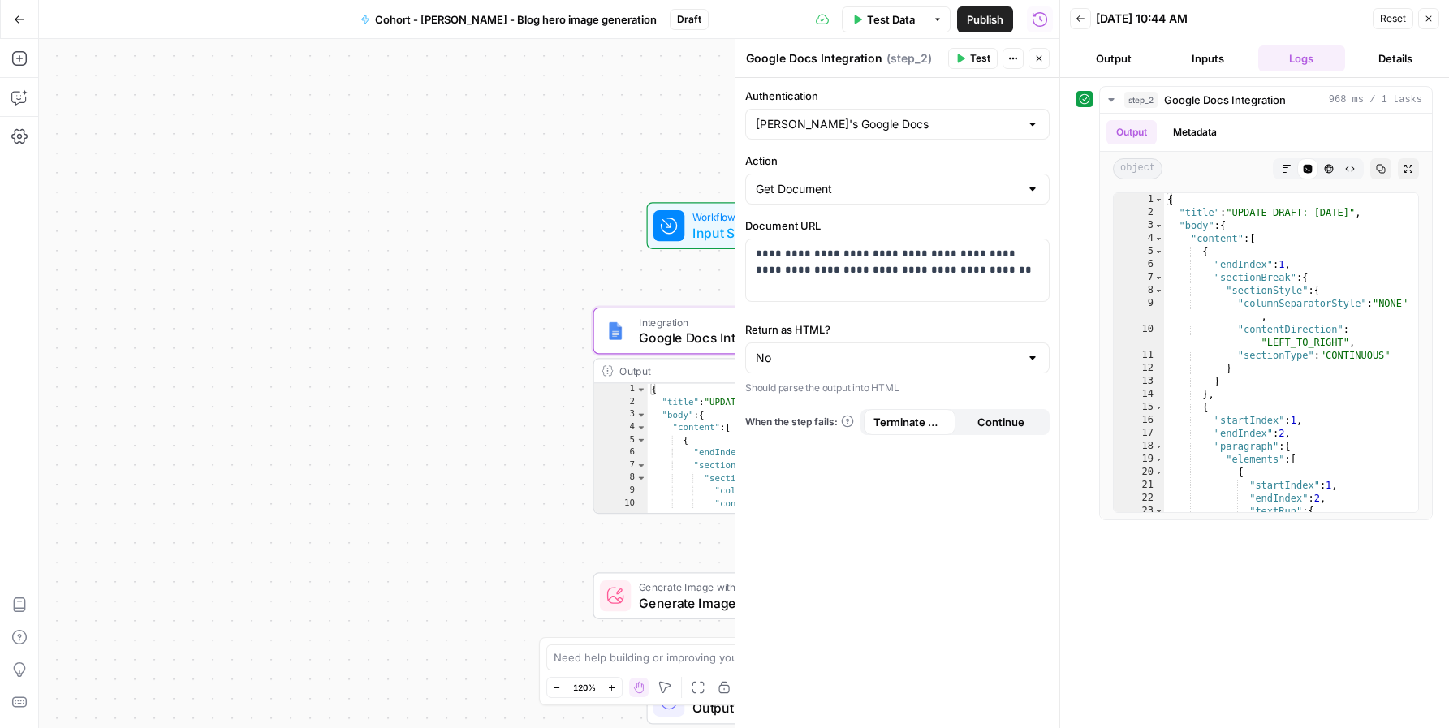
click at [1127, 61] on button "Output" at bounding box center [1114, 58] width 88 height 26
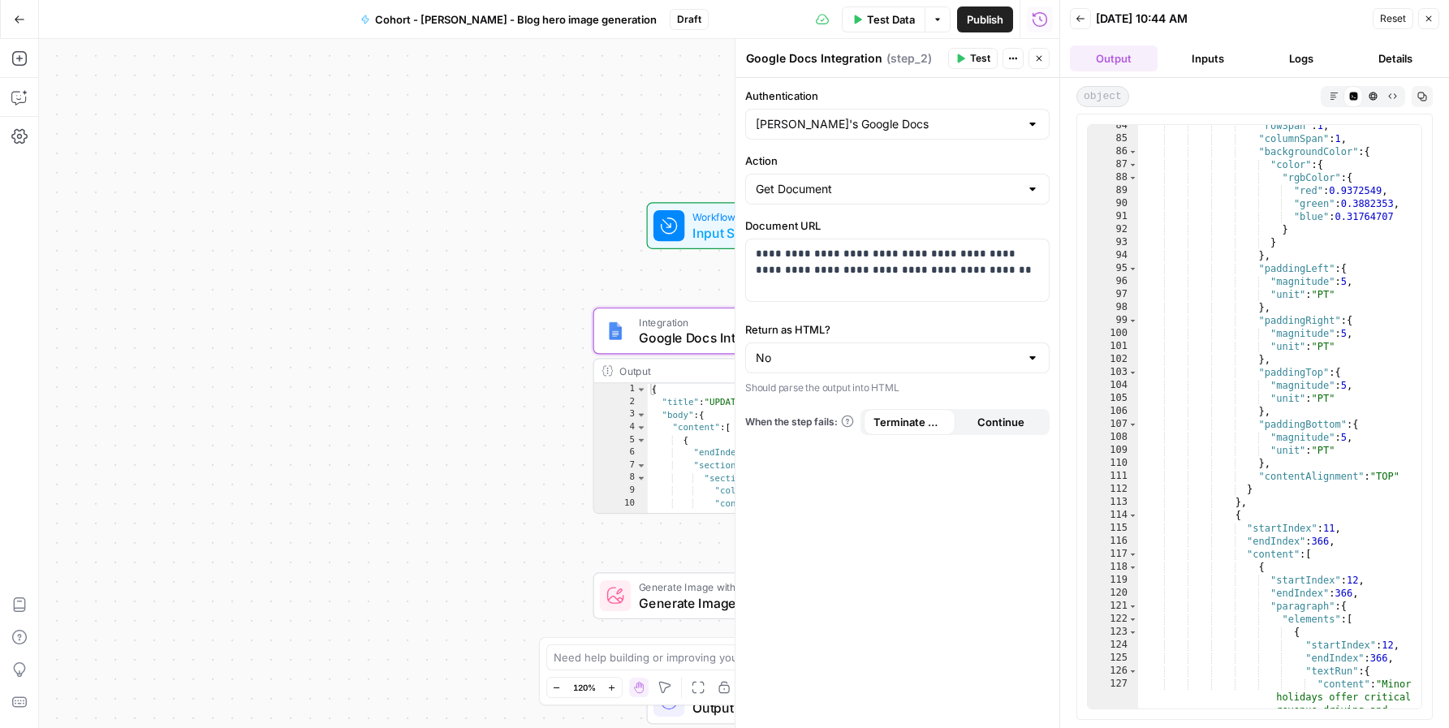
scroll to position [225, 0]
click at [1205, 61] on button "Inputs" at bounding box center [1208, 58] width 88 height 26
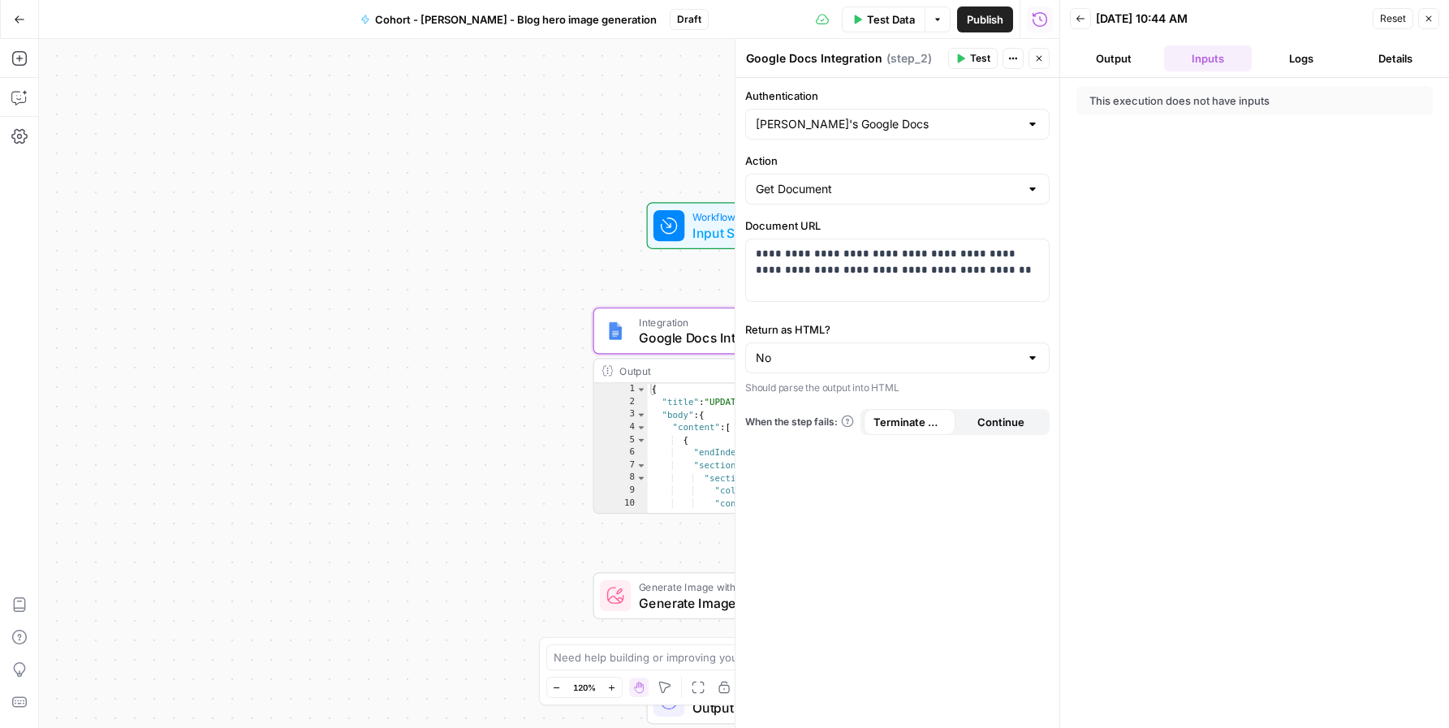
click at [714, 225] on span "Input Settings" at bounding box center [741, 232] width 97 height 19
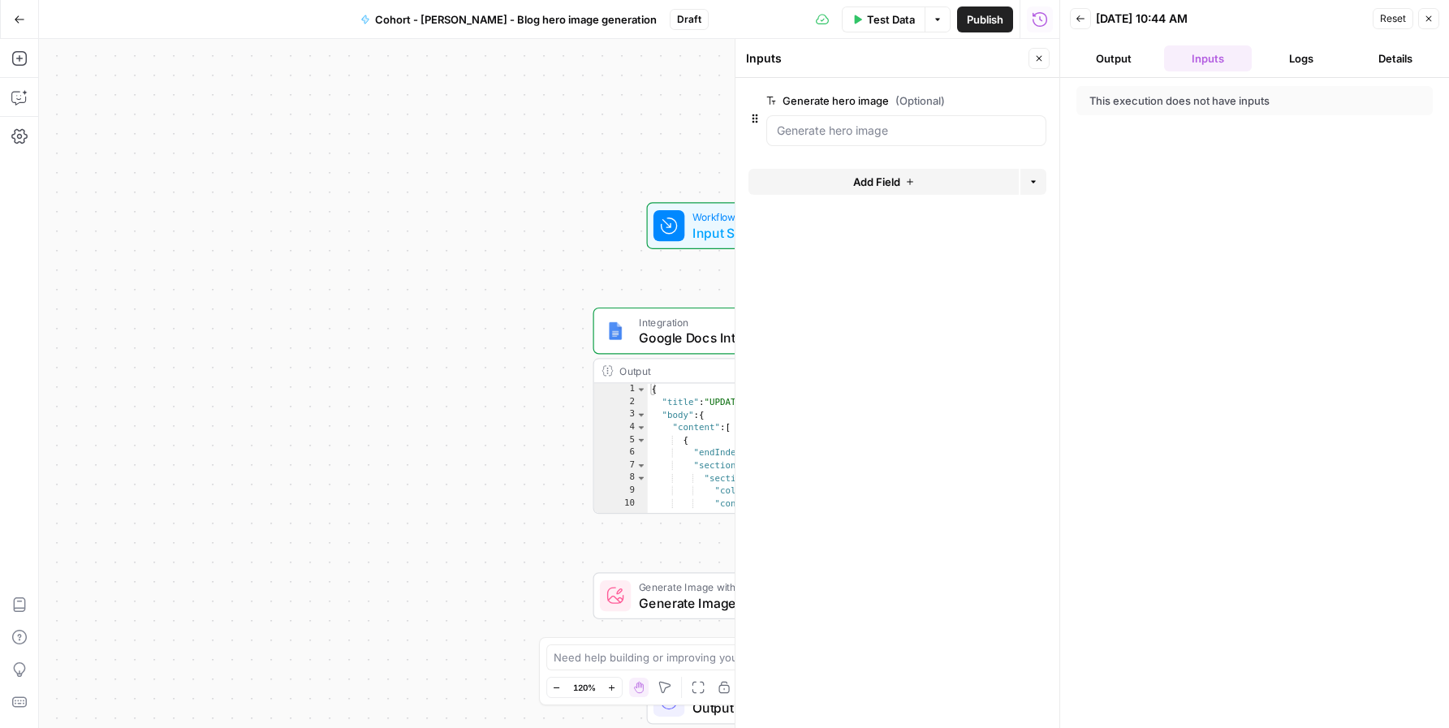
click at [1429, 16] on icon "button" at bounding box center [1429, 19] width 10 height 10
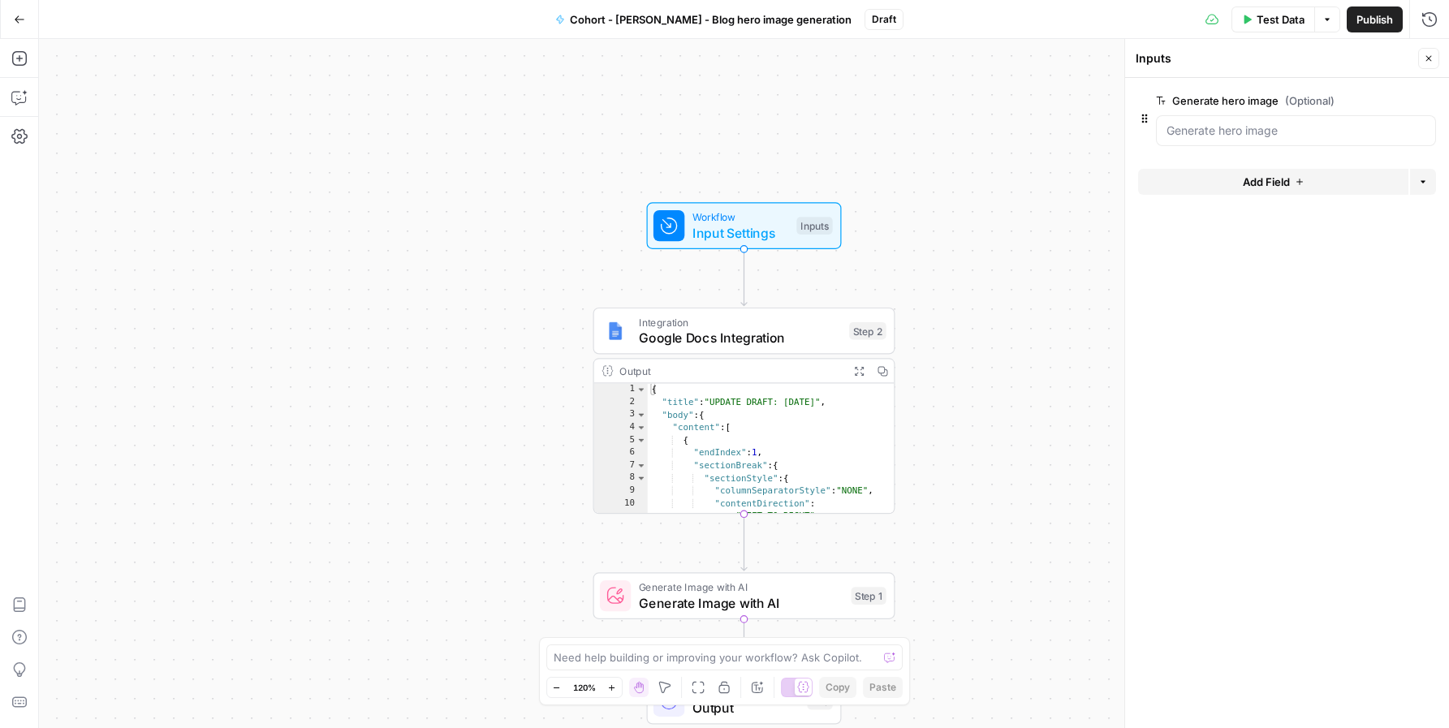
click at [749, 239] on span "Input Settings" at bounding box center [741, 232] width 97 height 19
click at [745, 338] on span "Google Docs Integration" at bounding box center [740, 337] width 203 height 19
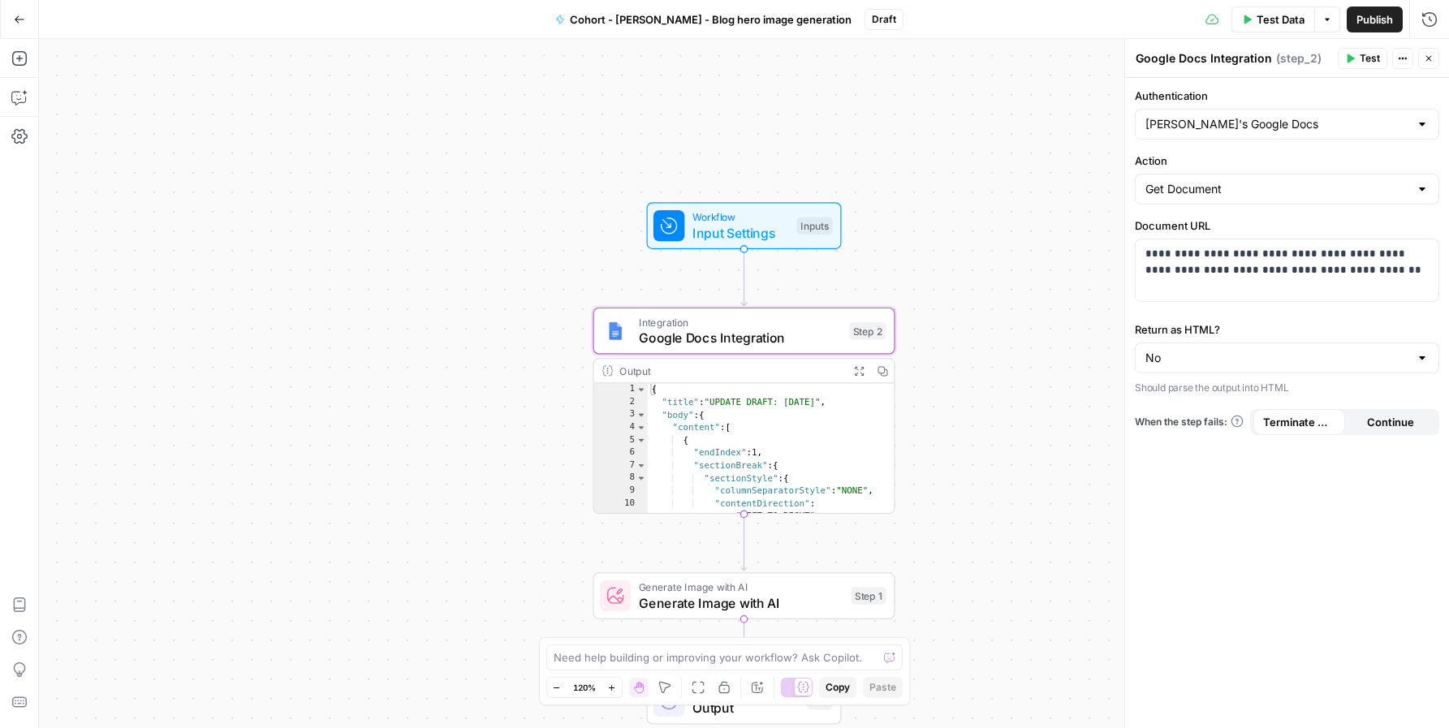
click at [1393, 132] on div "[PERSON_NAME]'s Google Docs" at bounding box center [1287, 124] width 304 height 31
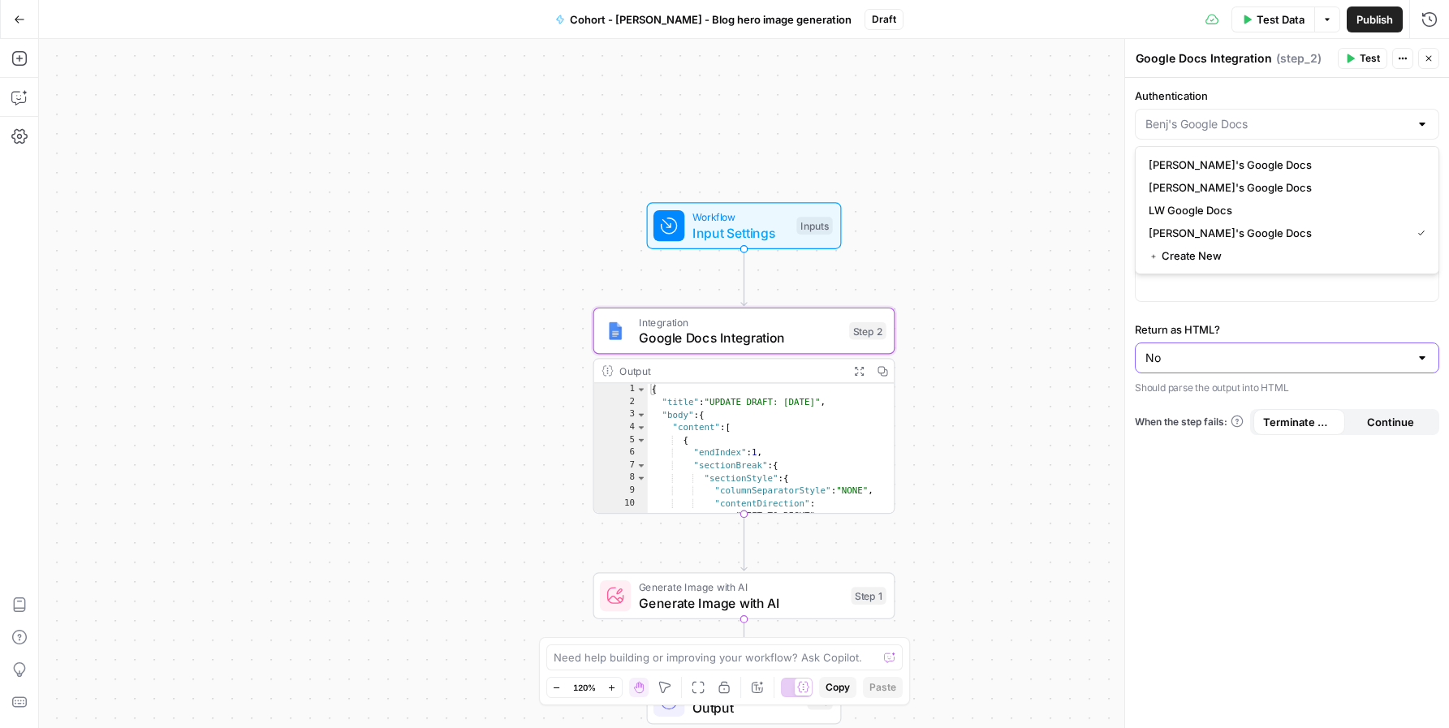
type input "[PERSON_NAME]'s Google Docs"
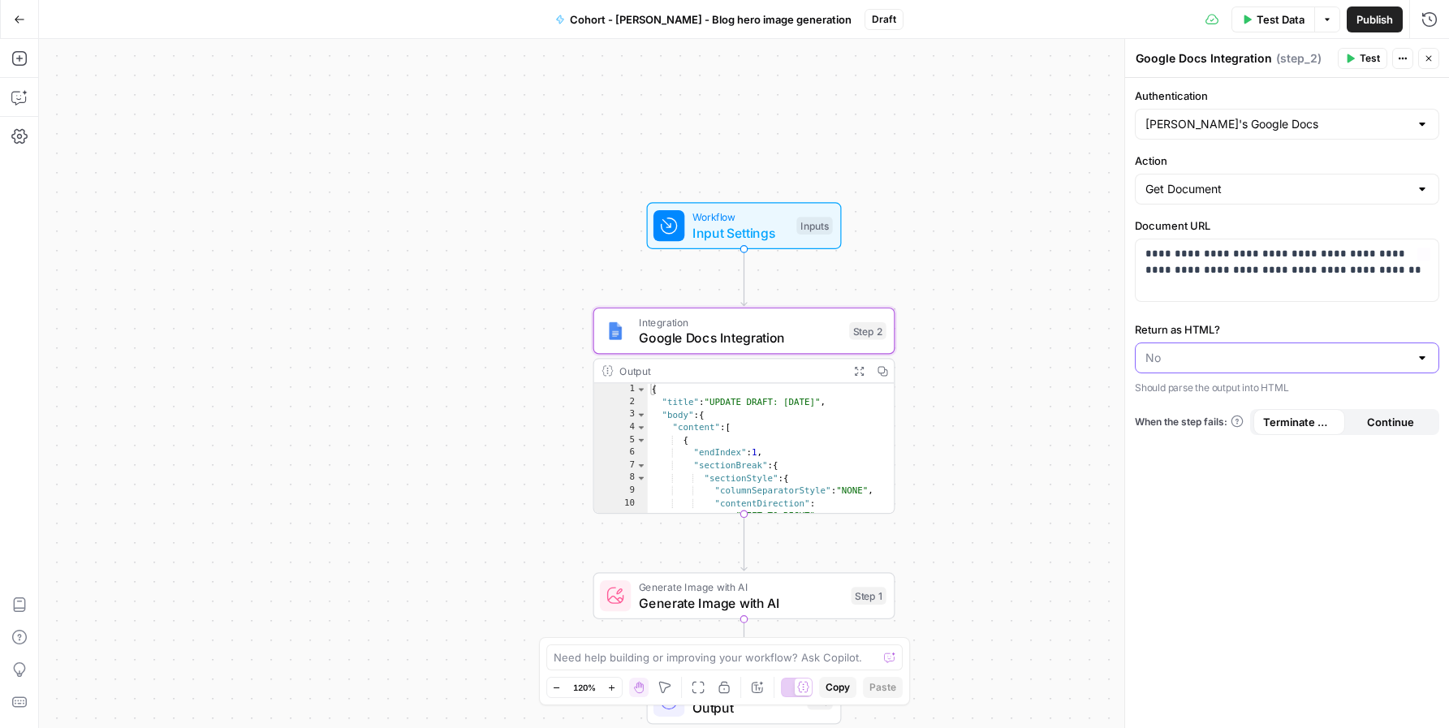
click at [1393, 357] on input "Return as HTML?" at bounding box center [1278, 358] width 264 height 16
type input "No"
click at [1281, 255] on p "**********" at bounding box center [1287, 270] width 283 height 49
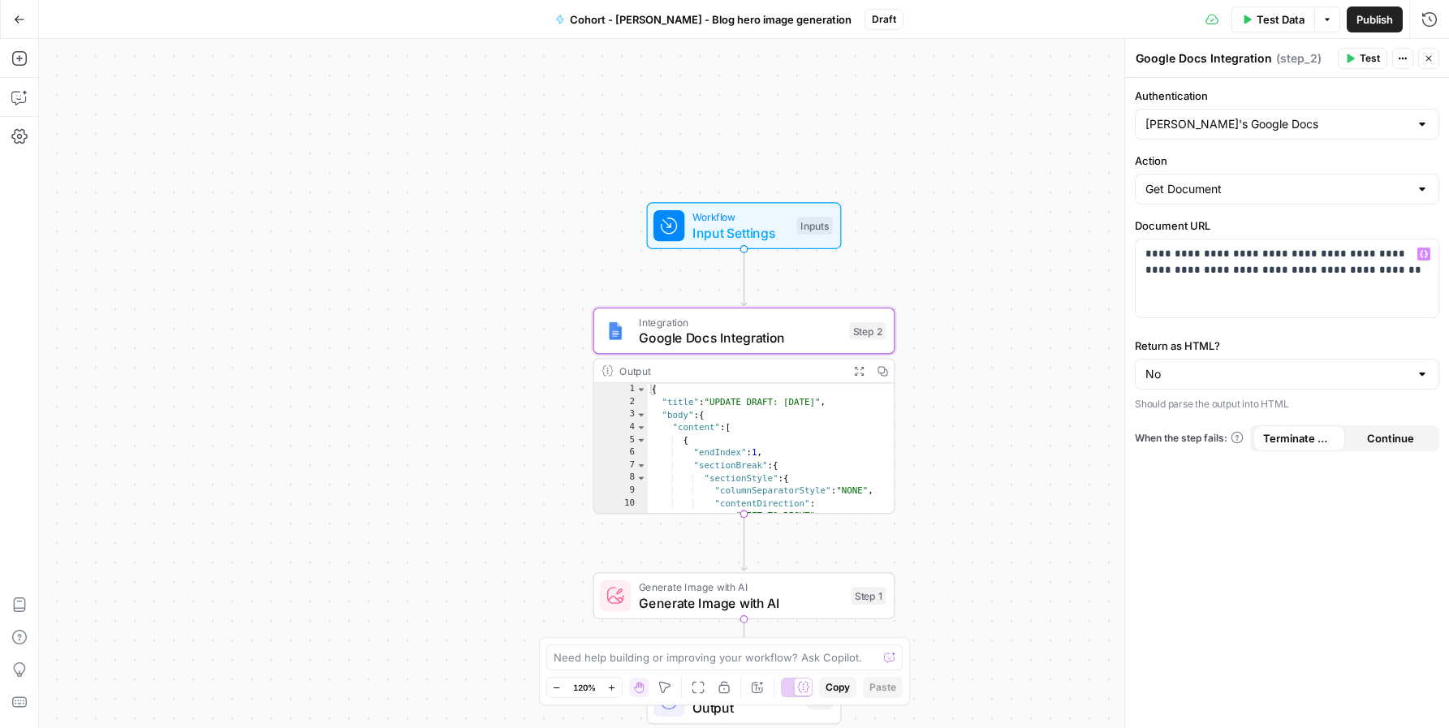
click at [1247, 574] on div "**********" at bounding box center [1287, 403] width 324 height 650
click at [1369, 59] on span "Test" at bounding box center [1370, 58] width 20 height 15
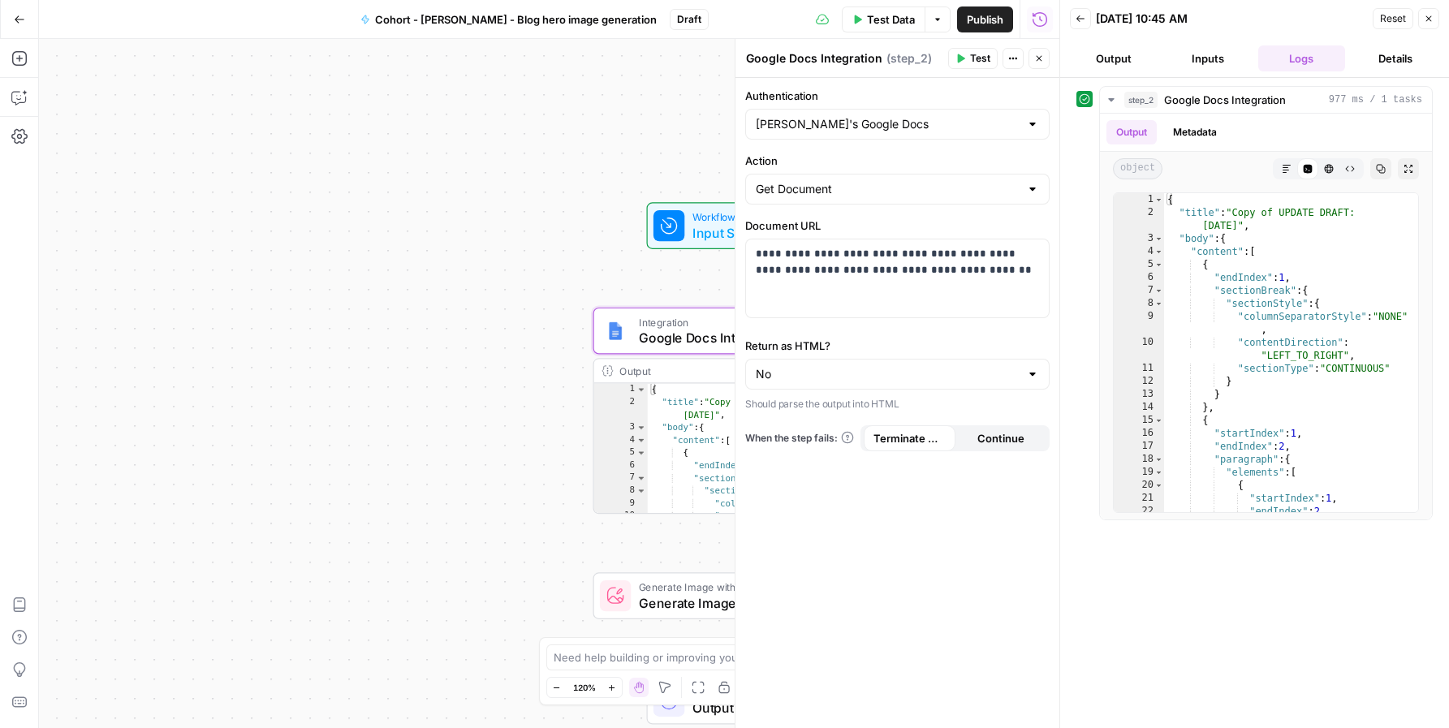
click at [1129, 63] on button "Output" at bounding box center [1114, 58] width 88 height 26
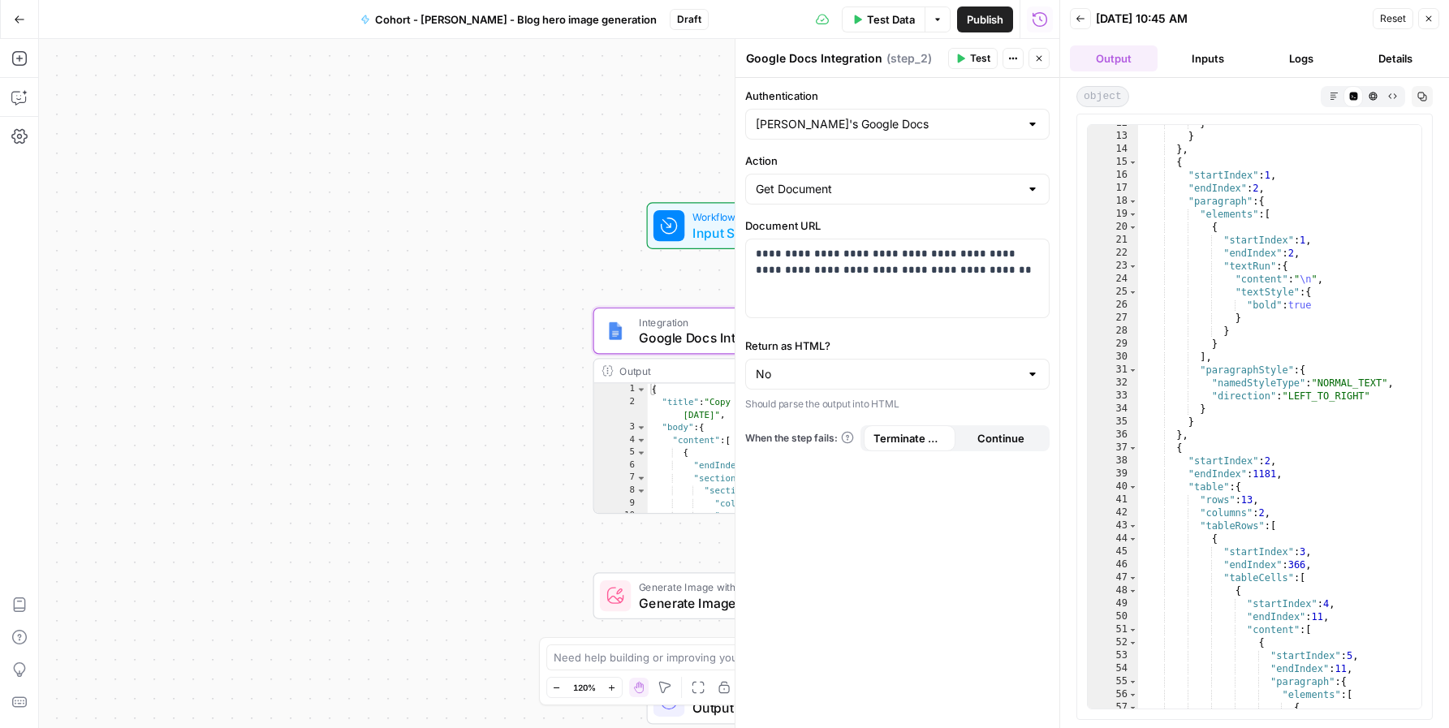
scroll to position [34, 0]
click at [388, 395] on div "Workflow Input Settings Inputs Integration Google Docs Integration Step 2 Outpu…" at bounding box center [549, 383] width 1021 height 689
click at [1312, 66] on button "Logs" at bounding box center [1303, 58] width 88 height 26
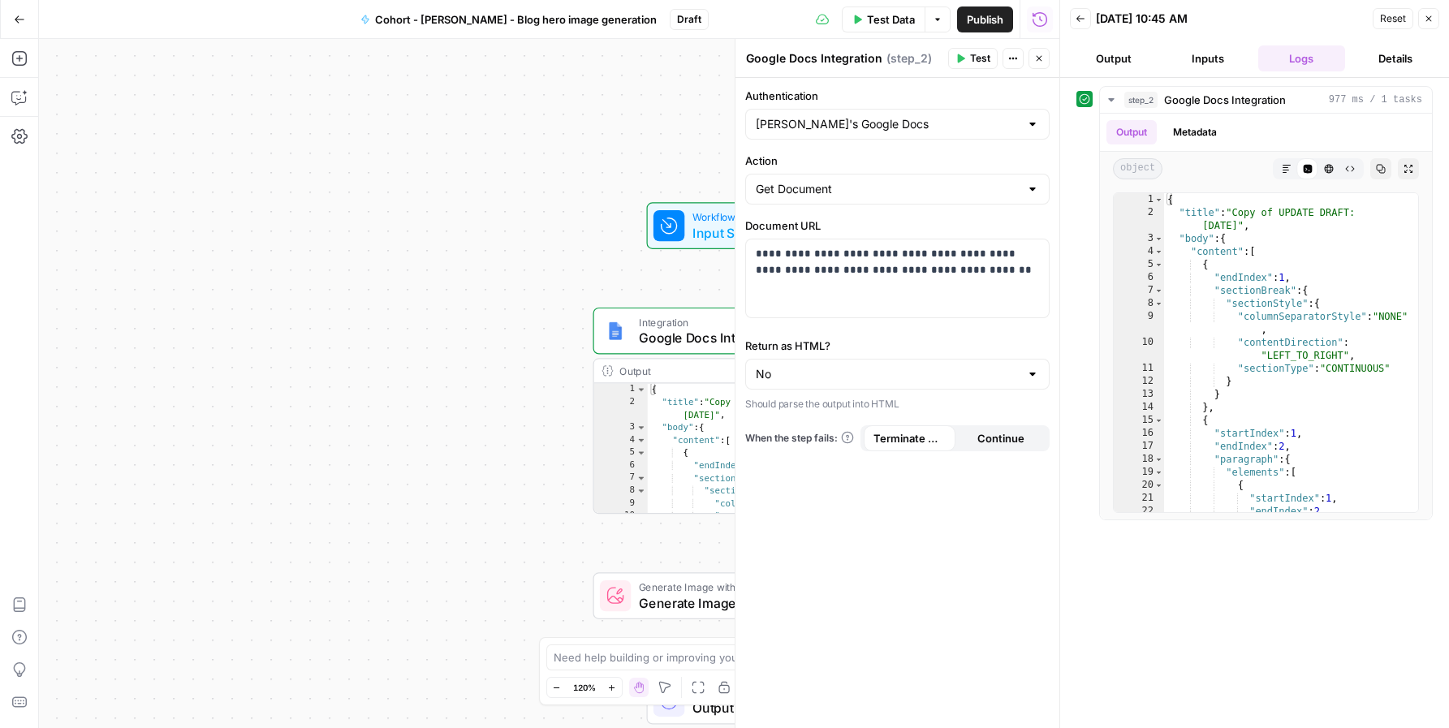
click at [1376, 57] on button "Details" at bounding box center [1396, 58] width 88 height 26
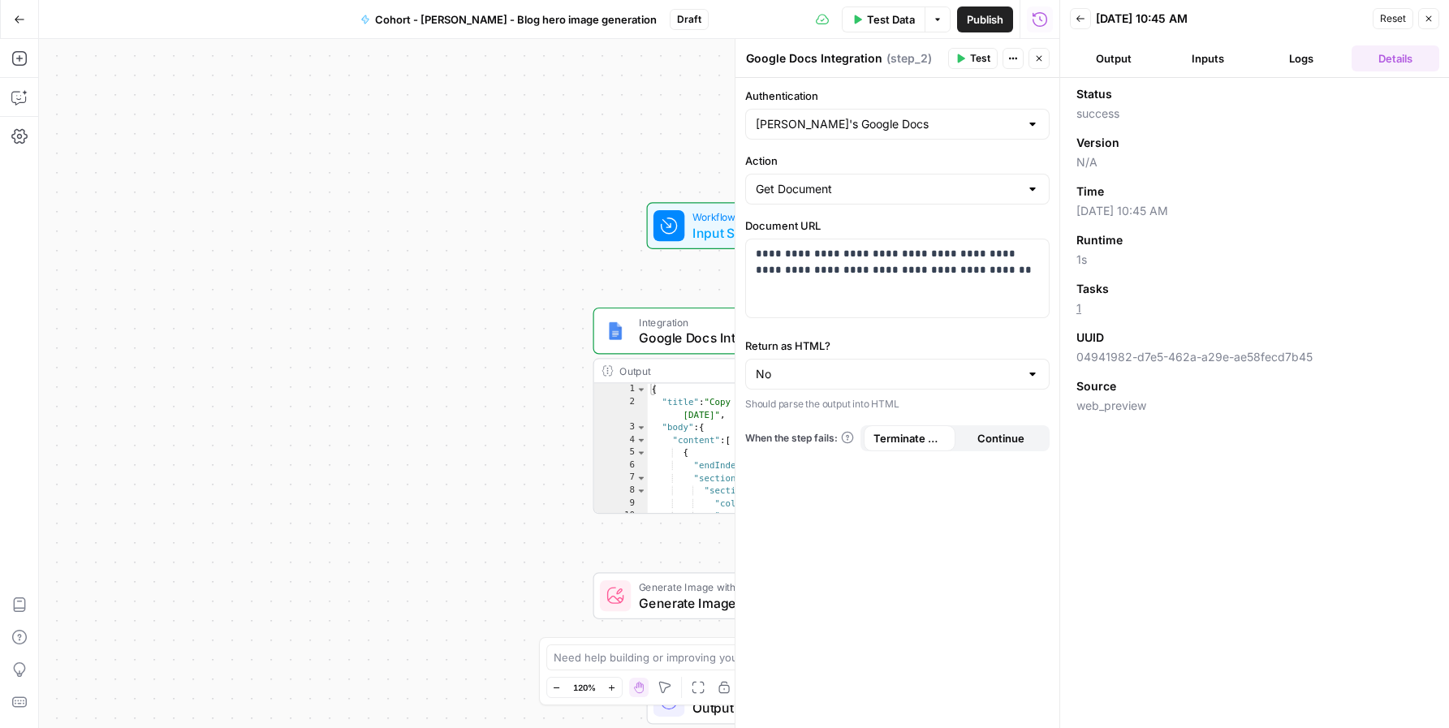
click at [1197, 67] on button "Inputs" at bounding box center [1208, 58] width 88 height 26
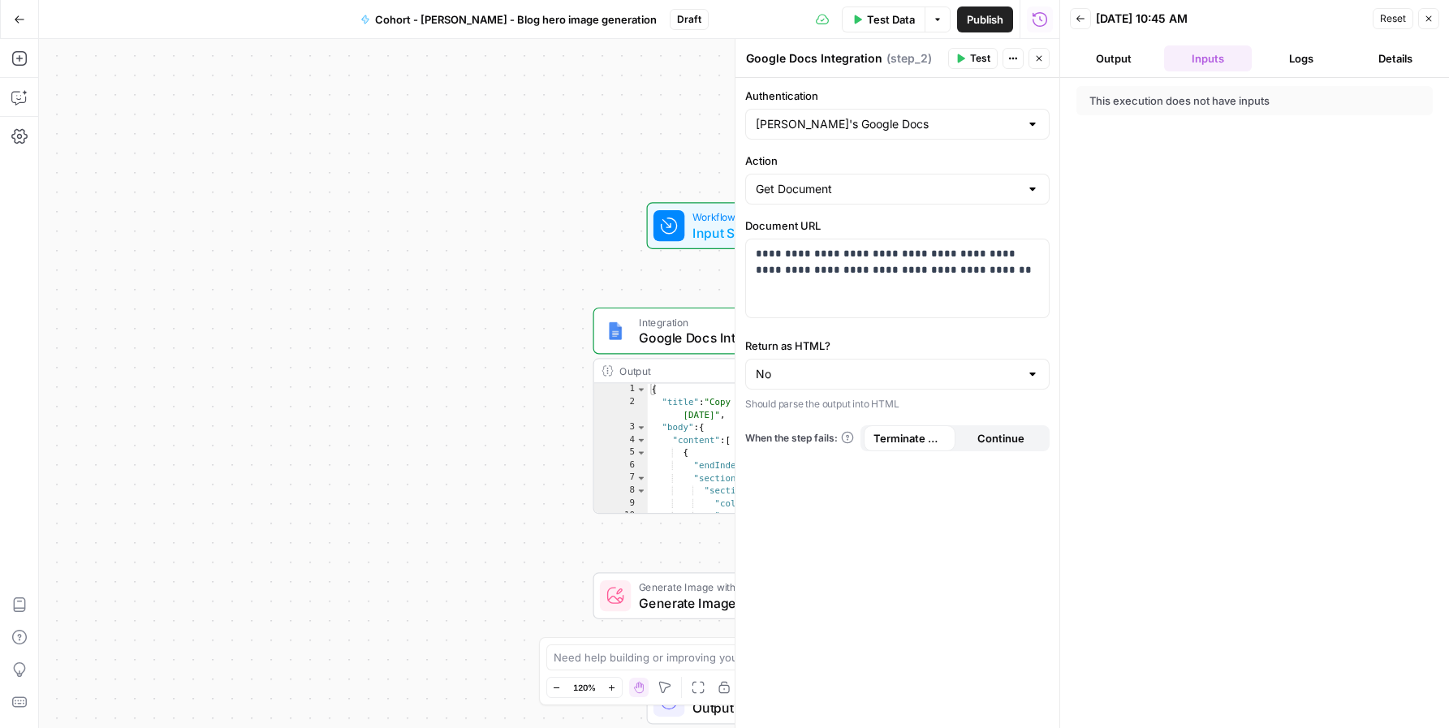
click at [1285, 69] on button "Logs" at bounding box center [1303, 58] width 88 height 26
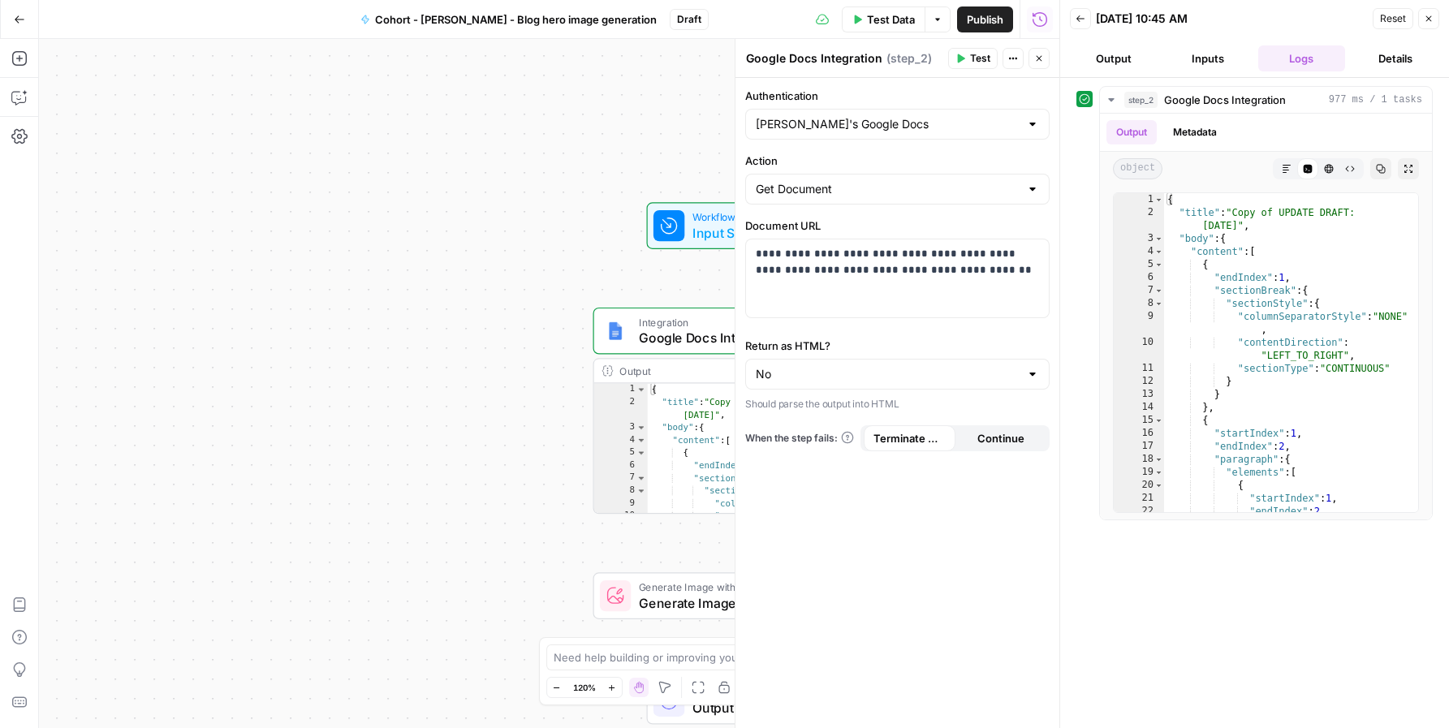
click at [1136, 58] on button "Output" at bounding box center [1114, 58] width 88 height 26
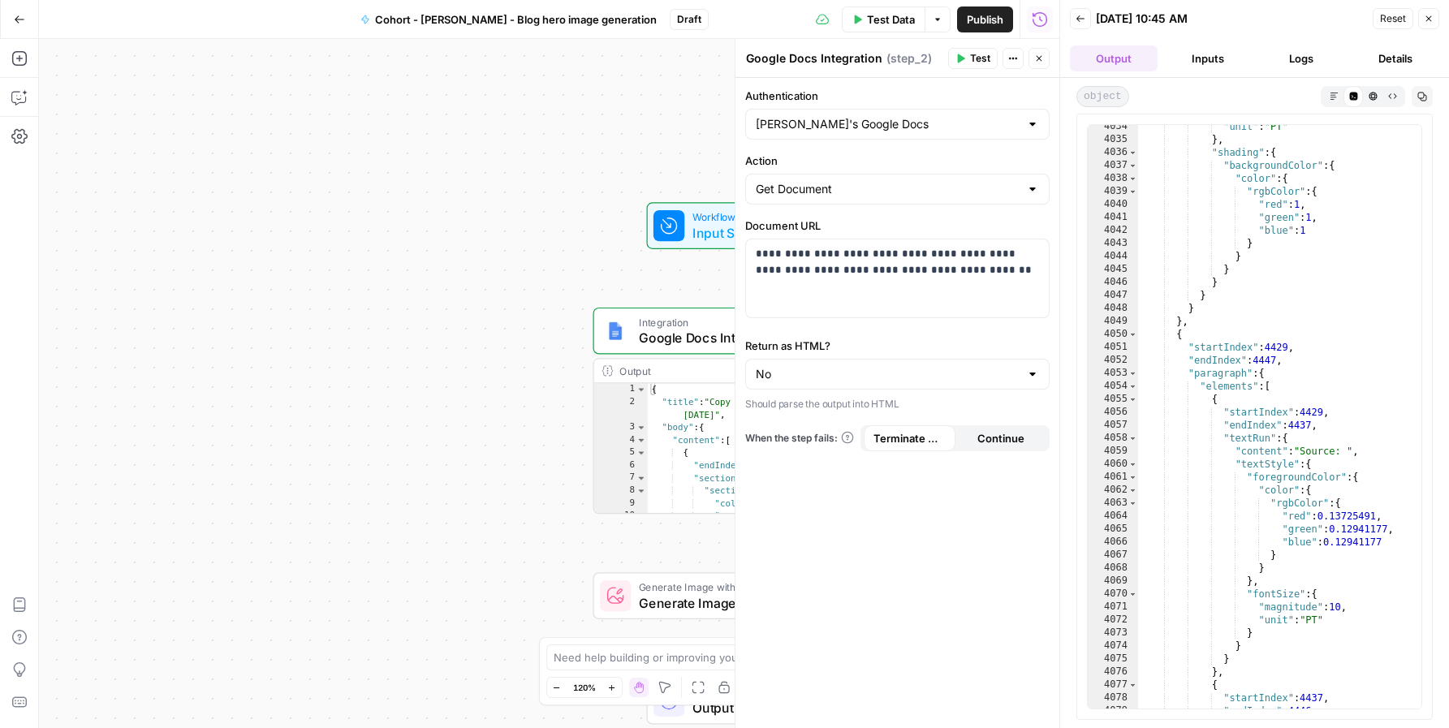
scroll to position [0, 0]
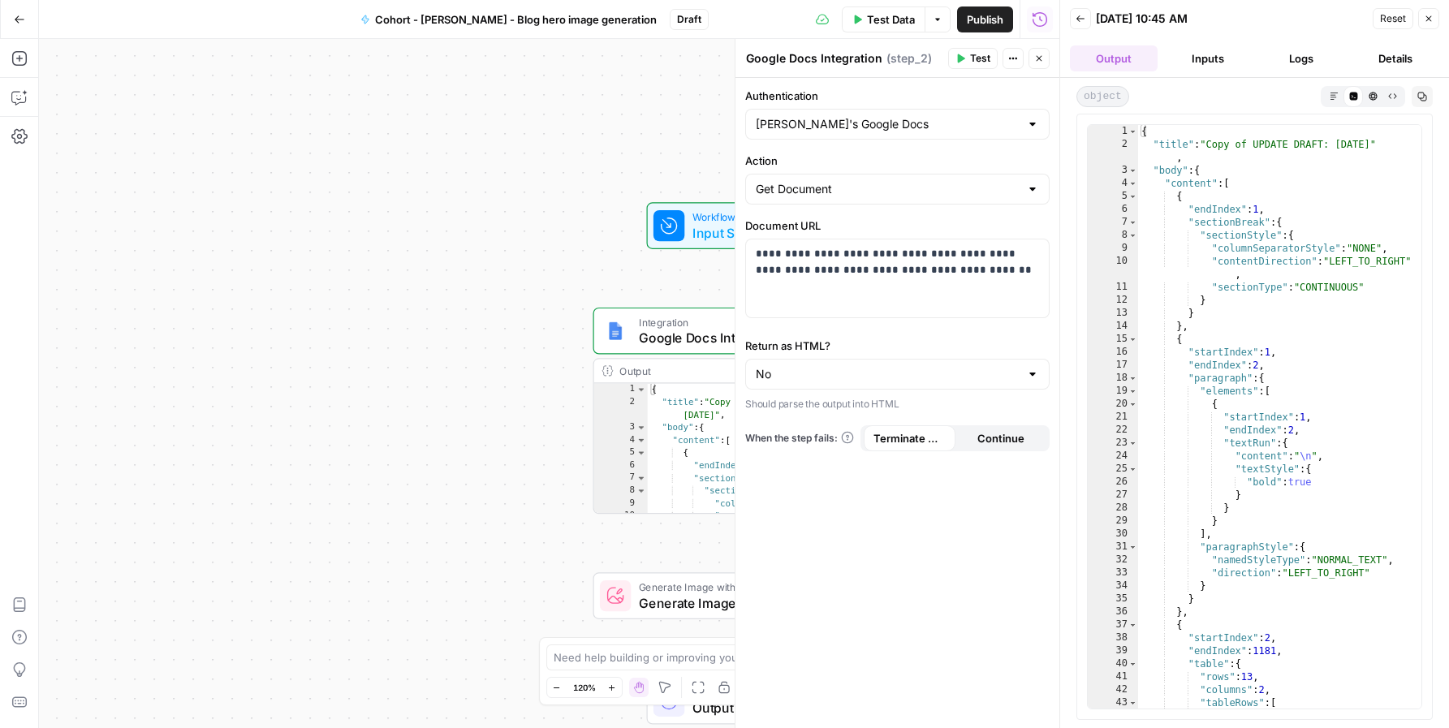
click at [1431, 16] on icon "button" at bounding box center [1430, 19] width 6 height 6
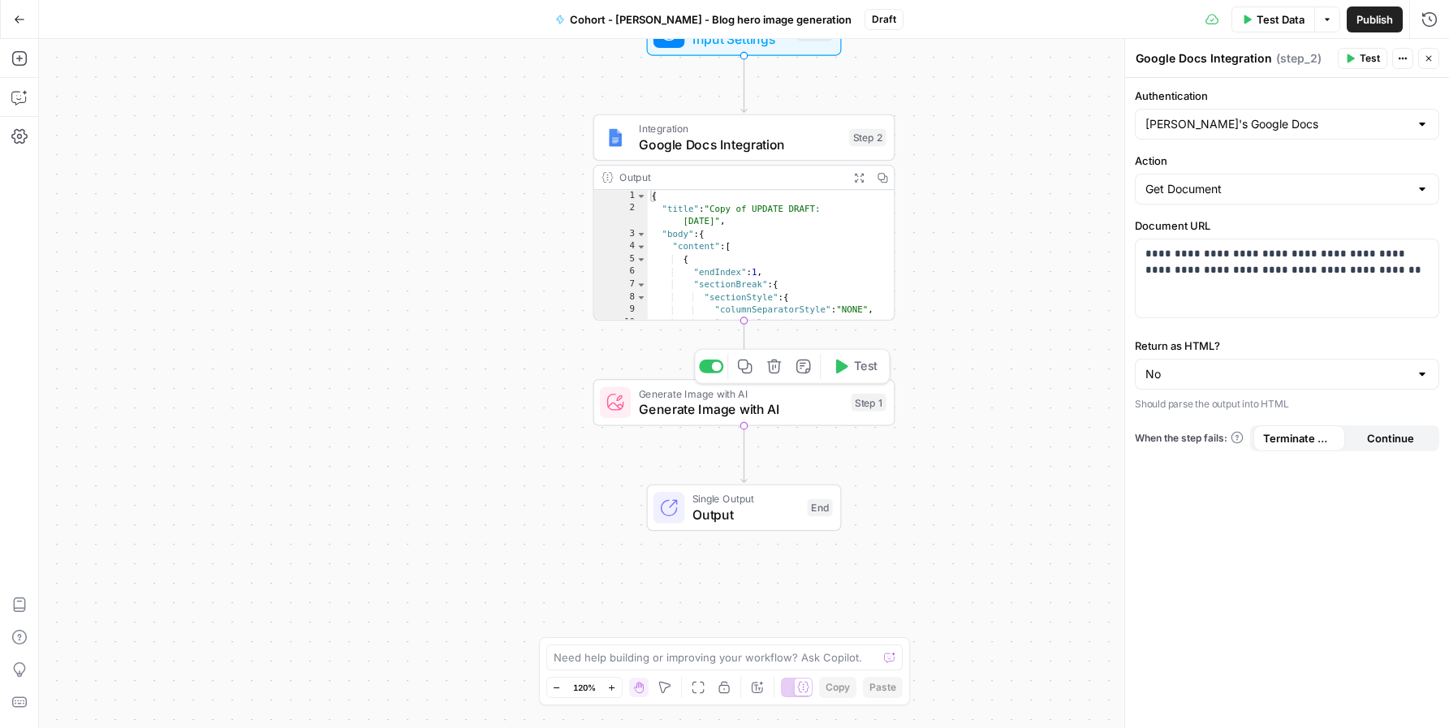
click at [876, 376] on button "Test" at bounding box center [855, 366] width 60 height 25
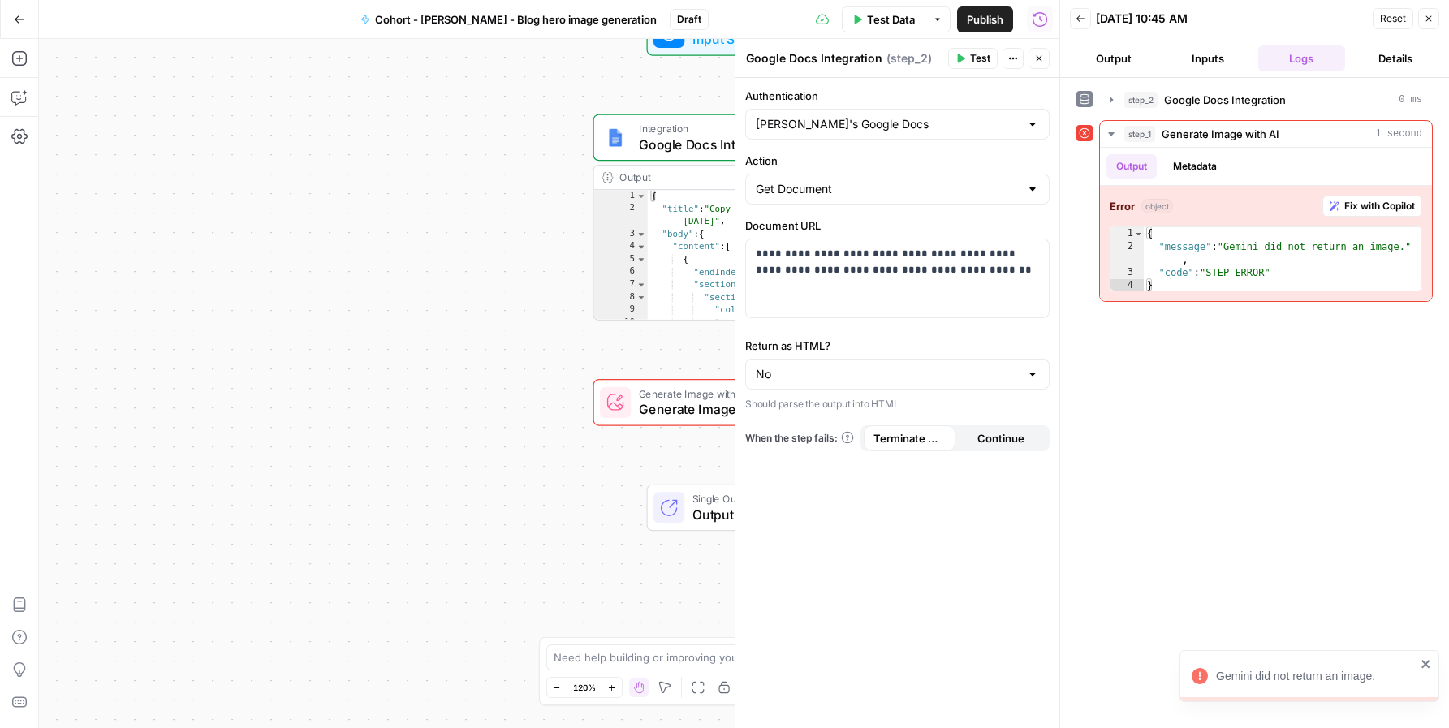
click at [1125, 71] on button "Output" at bounding box center [1114, 58] width 88 height 26
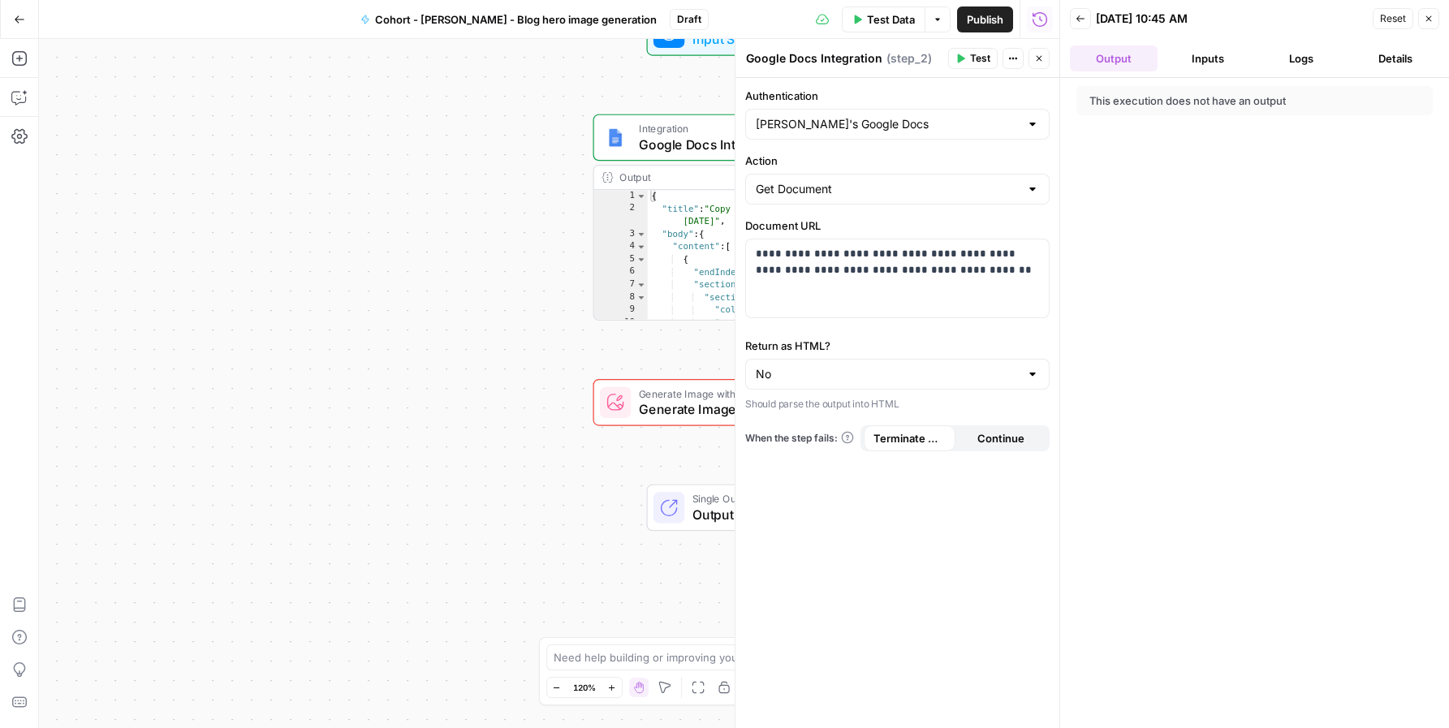
click at [1233, 65] on button "Inputs" at bounding box center [1208, 58] width 88 height 26
click at [682, 405] on span "Generate Image with AI" at bounding box center [741, 408] width 205 height 19
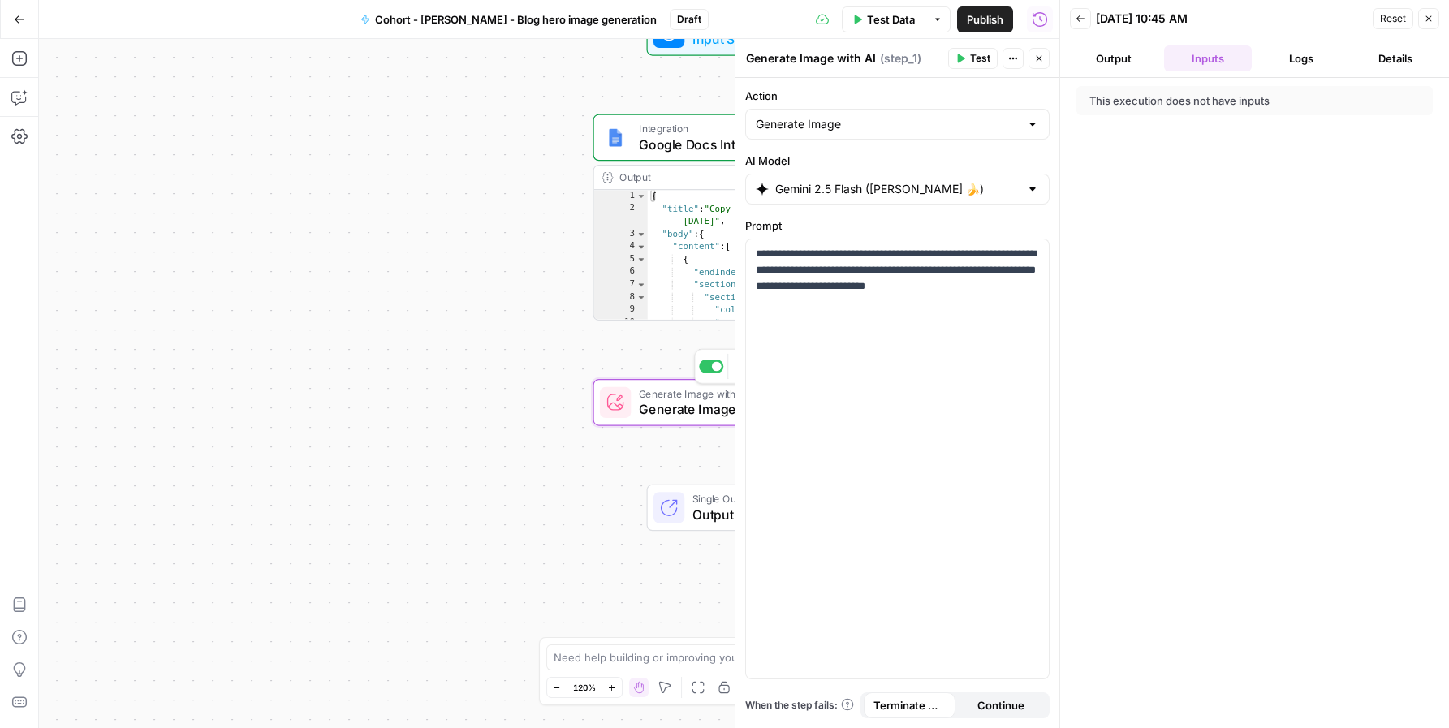
click at [561, 410] on div "Workflow Input Settings Inputs Integration Google Docs Integration Step 2 Outpu…" at bounding box center [549, 383] width 1021 height 689
click at [1427, 21] on icon "button" at bounding box center [1429, 19] width 10 height 10
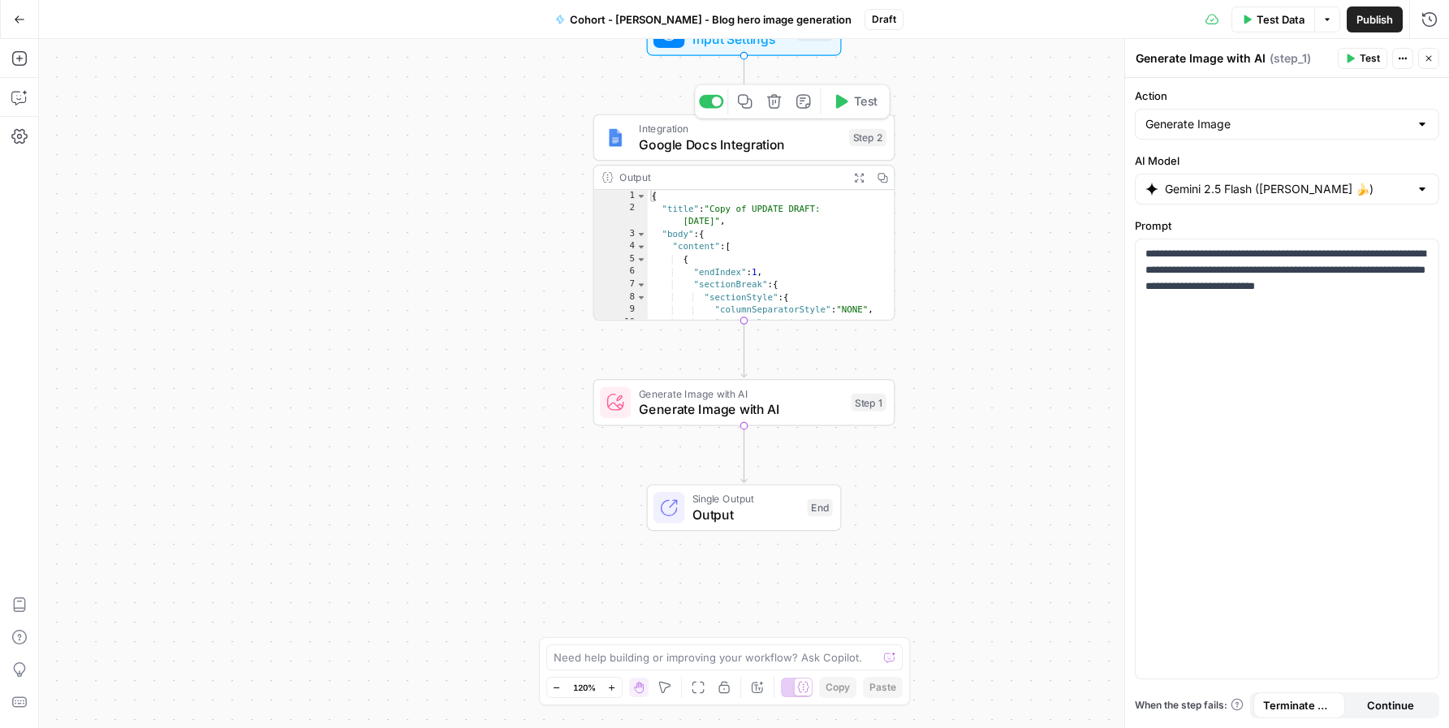
click at [728, 152] on span "Google Docs Integration" at bounding box center [740, 144] width 203 height 19
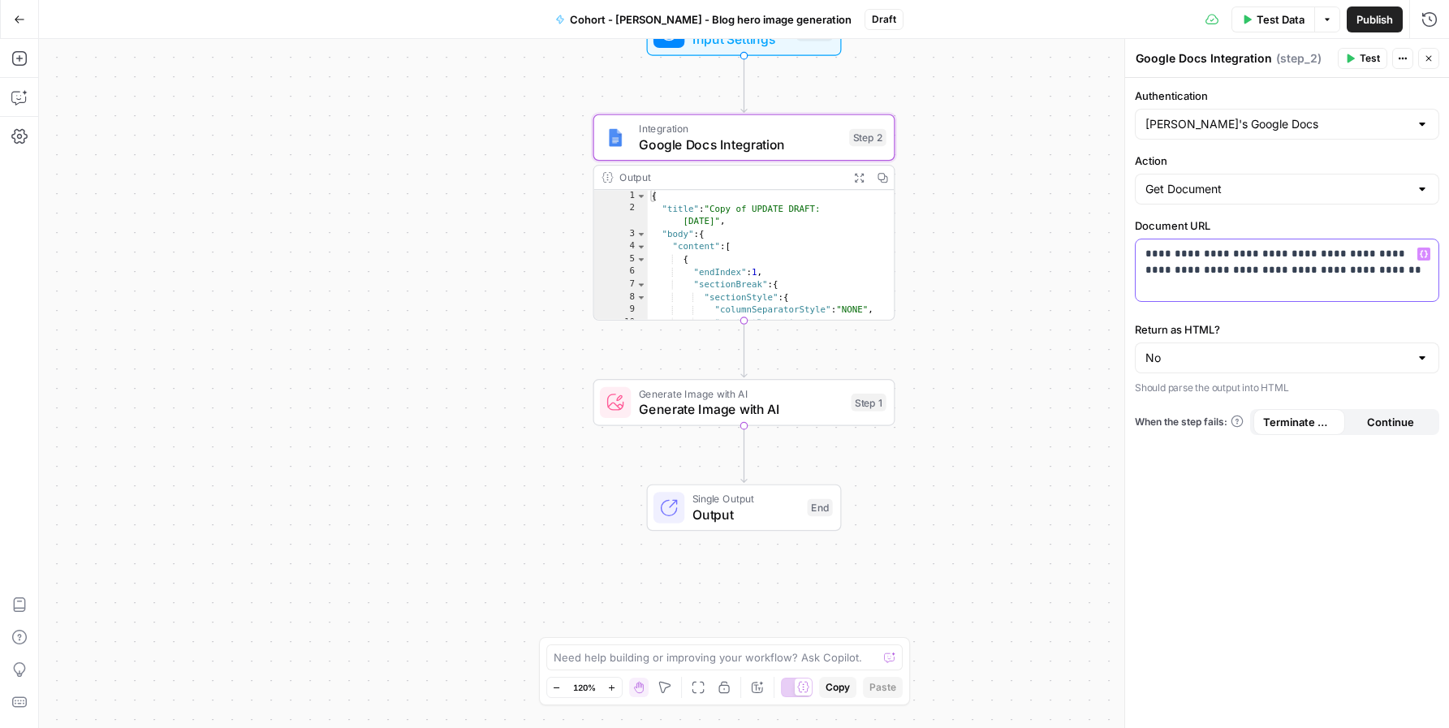
click at [1144, 249] on div "**********" at bounding box center [1287, 271] width 303 height 62
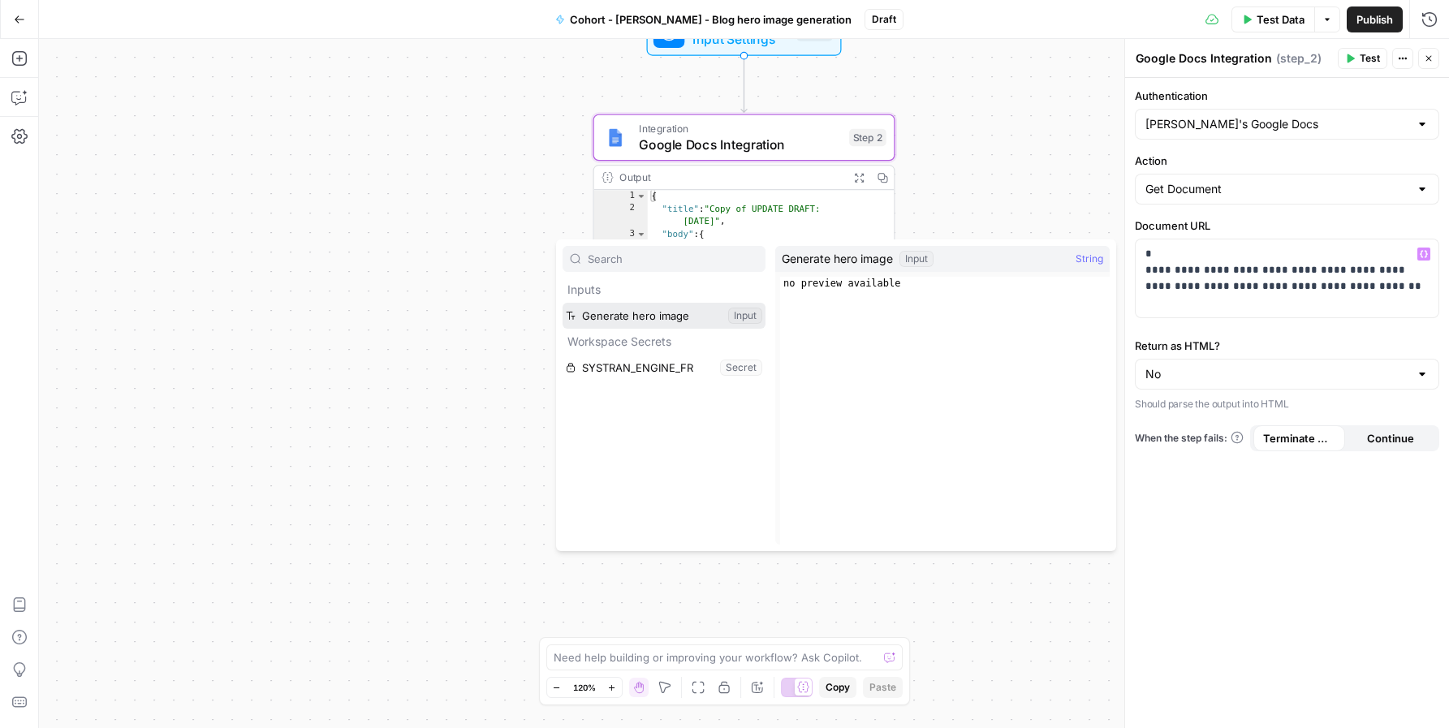
click at [640, 309] on button "Select variable Generate hero image" at bounding box center [664, 316] width 203 height 26
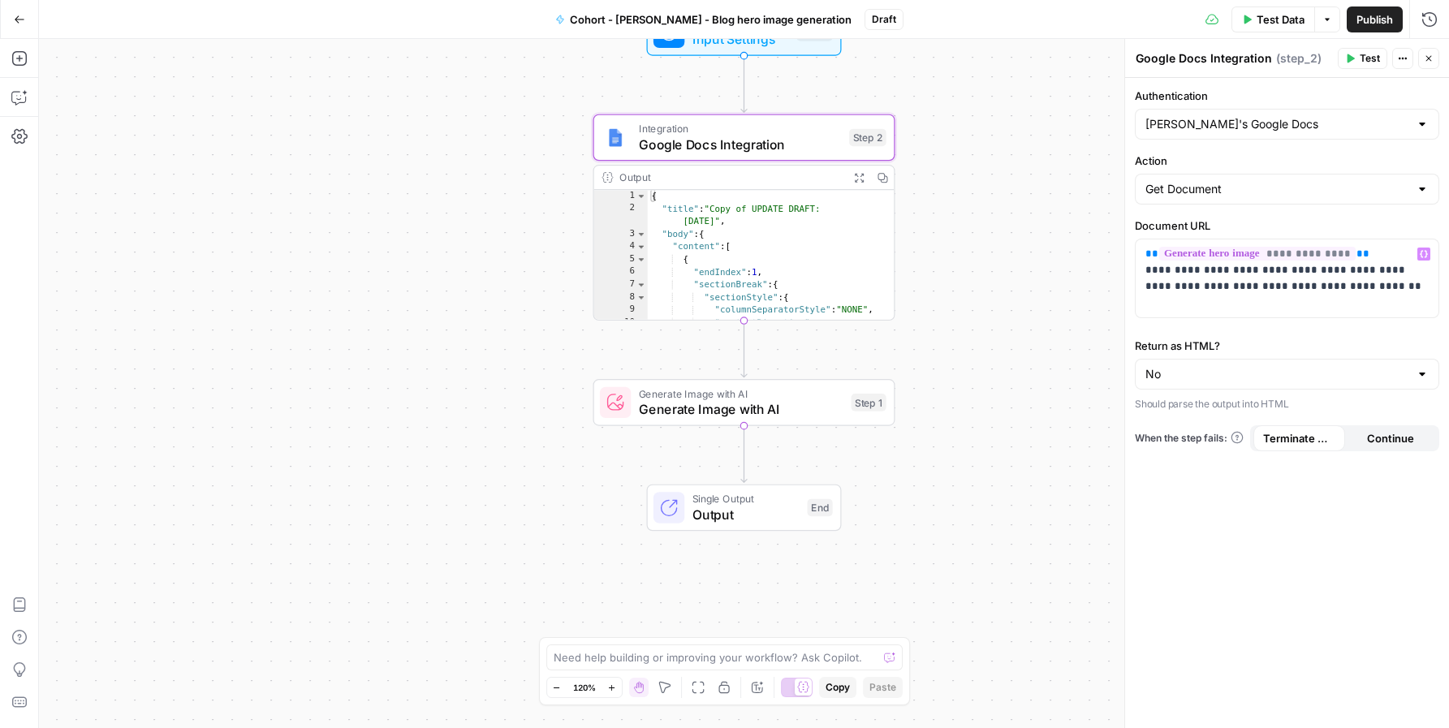
click at [1371, 63] on span "Test" at bounding box center [1370, 58] width 20 height 15
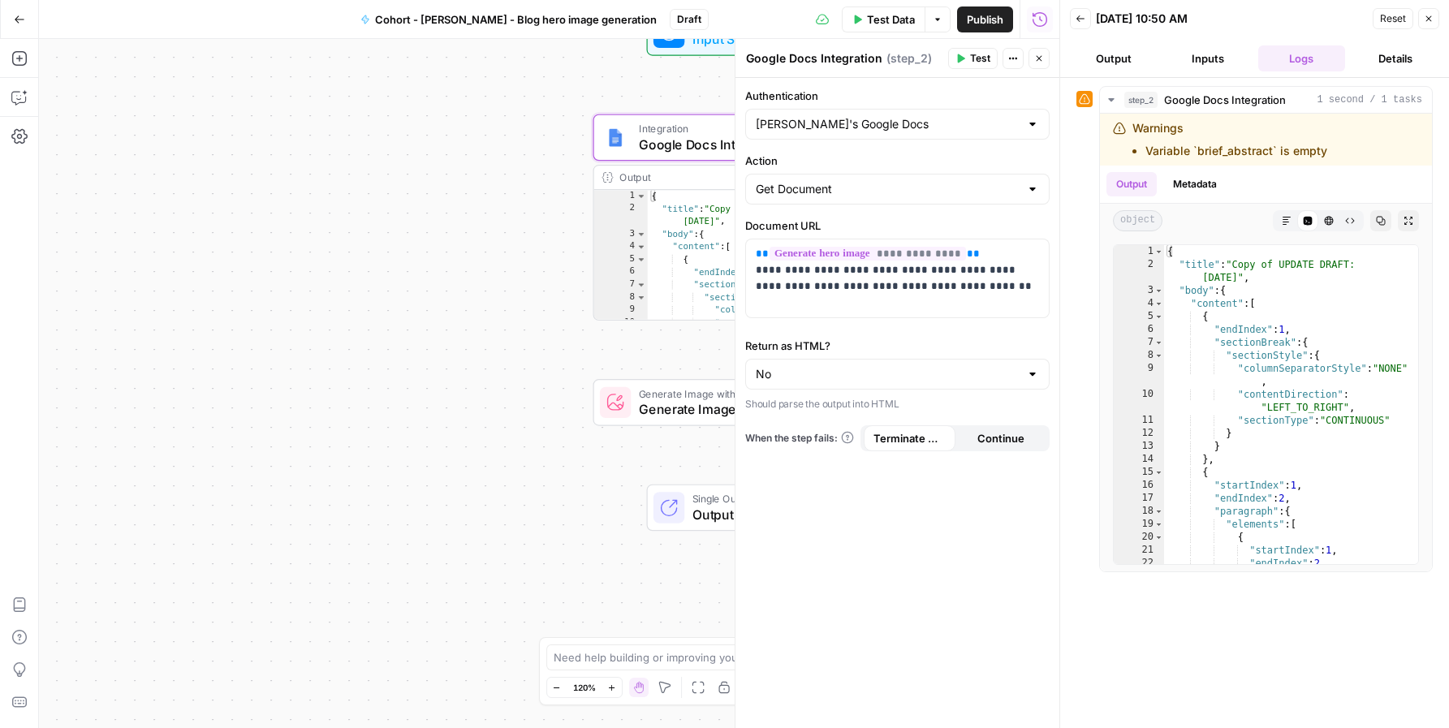
click at [1109, 63] on button "Output" at bounding box center [1114, 58] width 88 height 26
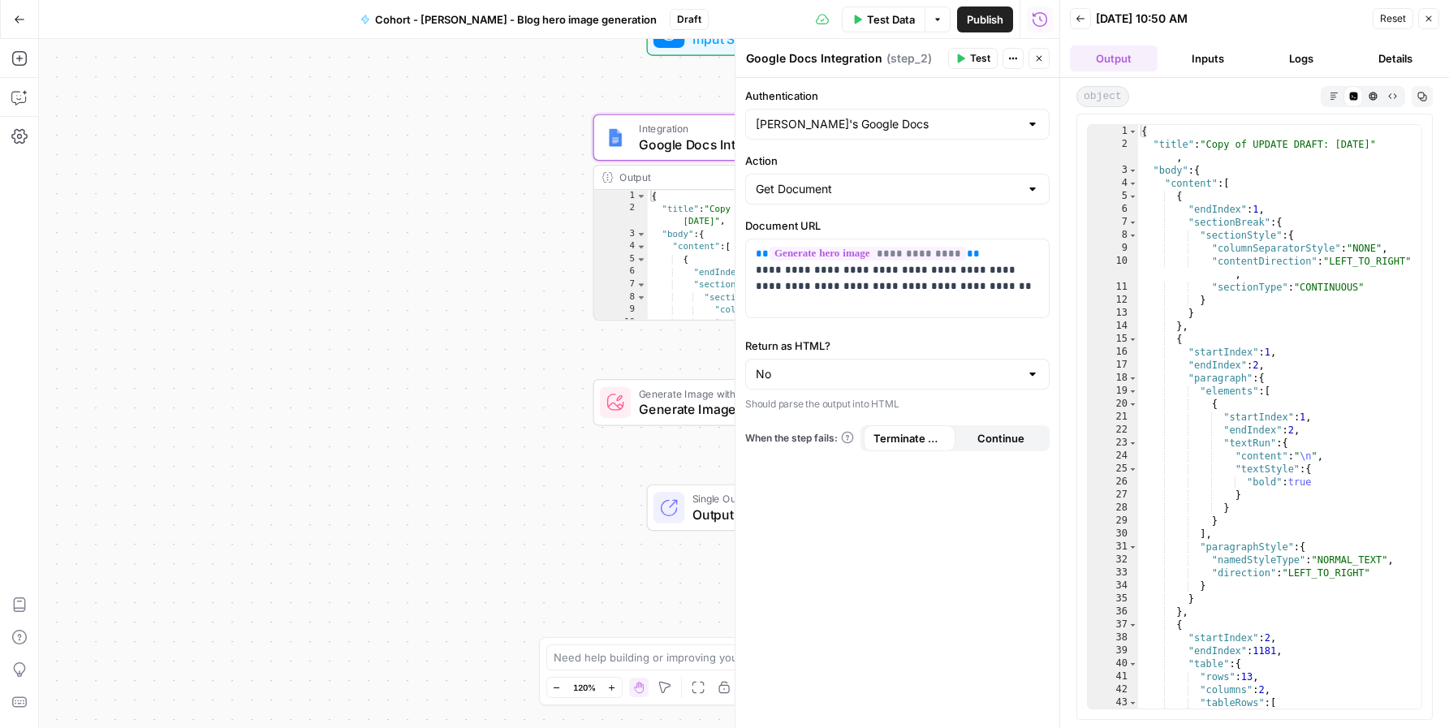
click at [1427, 23] on icon "button" at bounding box center [1429, 19] width 10 height 10
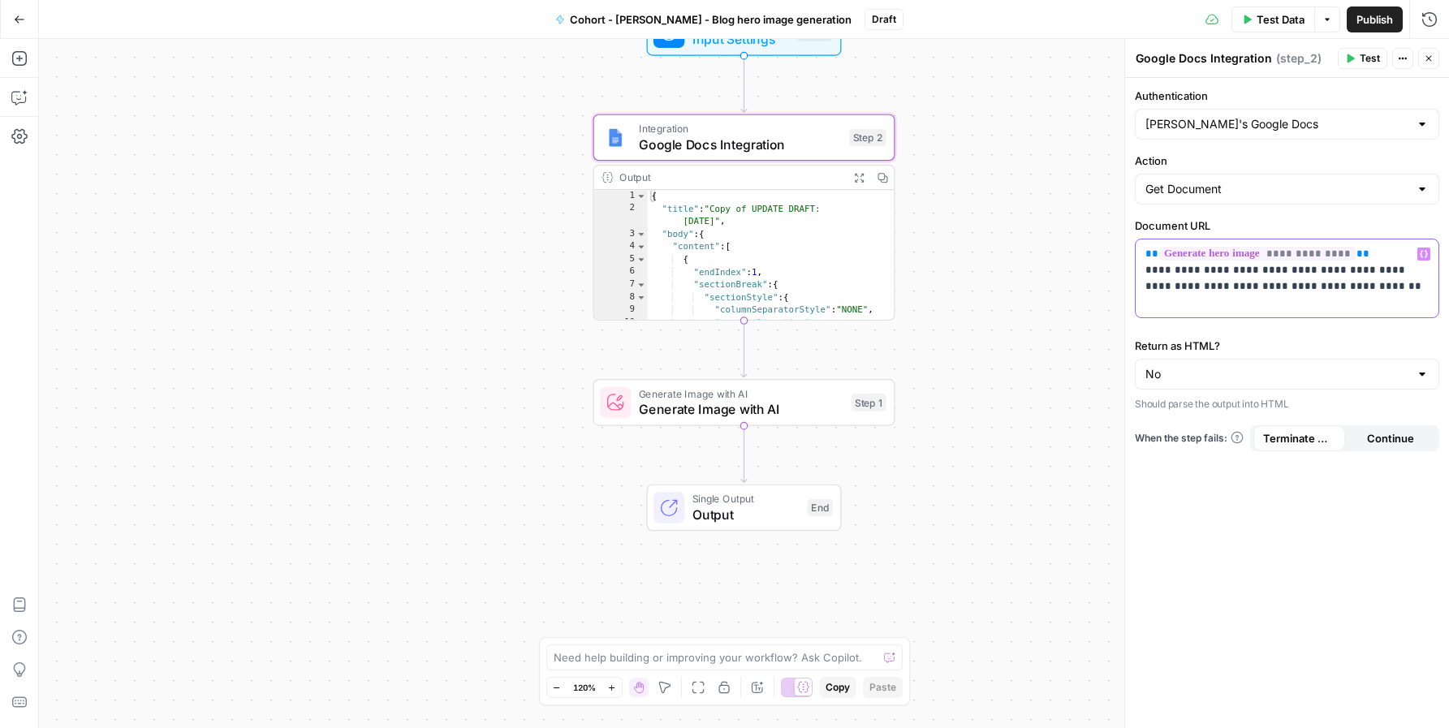
drag, startPoint x: 1367, startPoint y: 251, endPoint x: 1073, endPoint y: 220, distance: 295.6
click at [1073, 220] on body "Klaviyo New Home Browse Insights Opportunities Your Data Recent Grids Pillar Pa…" at bounding box center [724, 364] width 1449 height 728
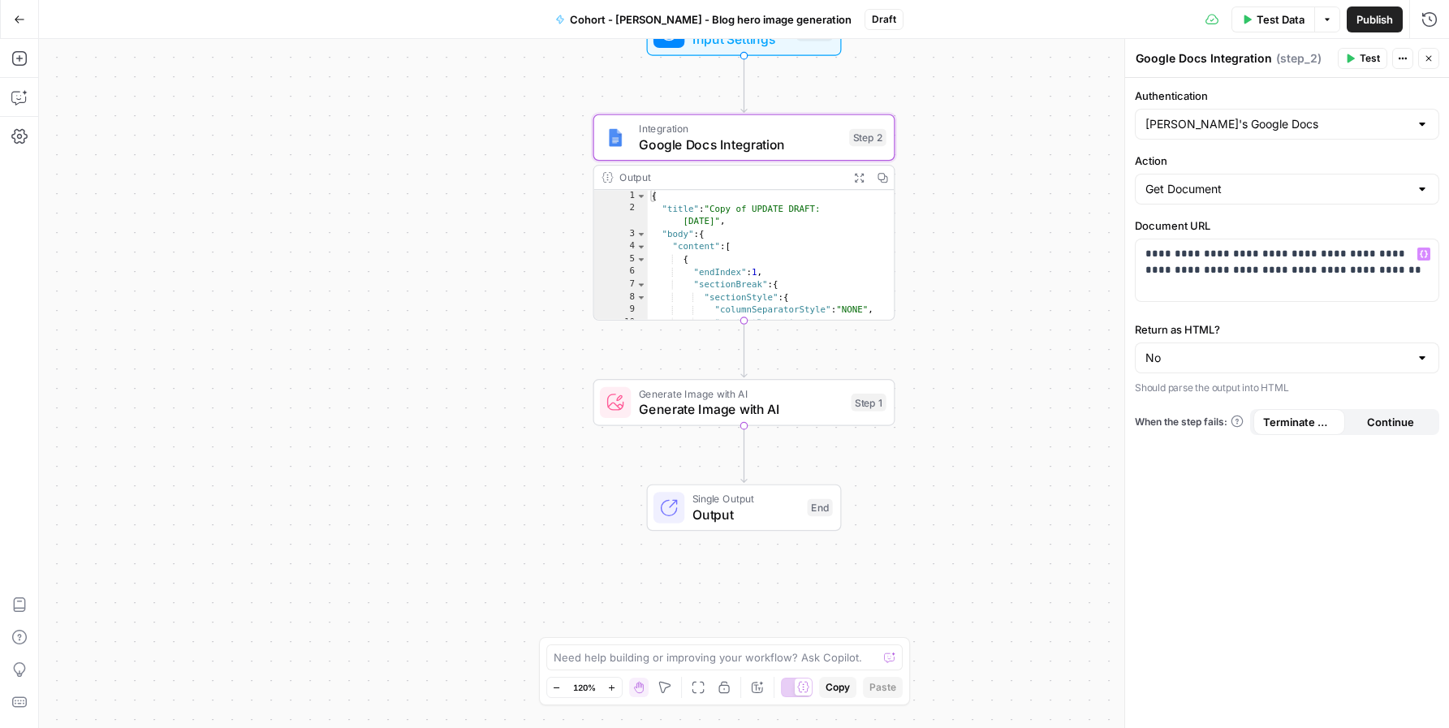
click at [710, 512] on span "Output" at bounding box center [746, 514] width 107 height 19
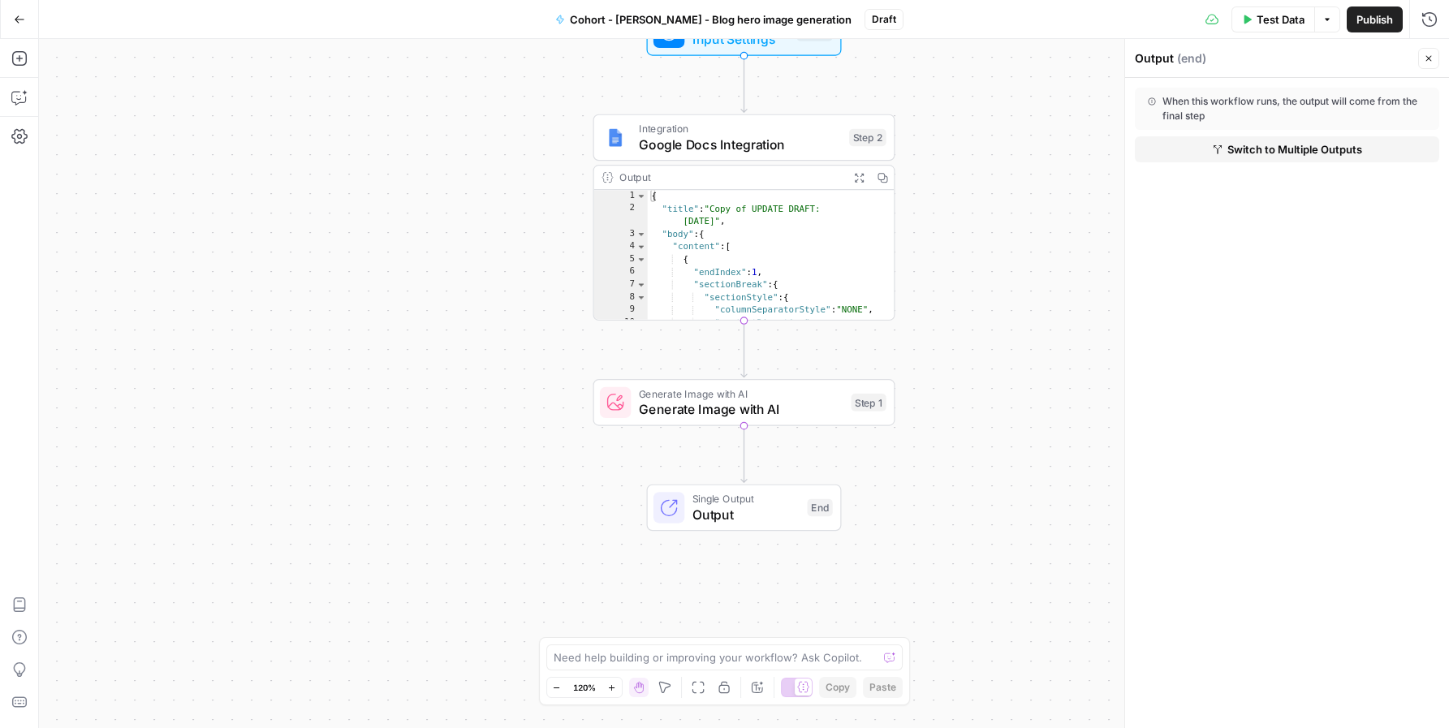
click at [1194, 63] on span "( end )" at bounding box center [1191, 58] width 29 height 16
click at [1164, 63] on div "Output ( end )" at bounding box center [1274, 58] width 279 height 16
click at [1194, 103] on div "When this workflow runs, the output will come from the final step" at bounding box center [1287, 108] width 279 height 29
click at [1021, 488] on div "Workflow Input Settings Inputs Integration Google Docs Integration Step 2 Outpu…" at bounding box center [744, 383] width 1410 height 689
